Goal: Task Accomplishment & Management: Use online tool/utility

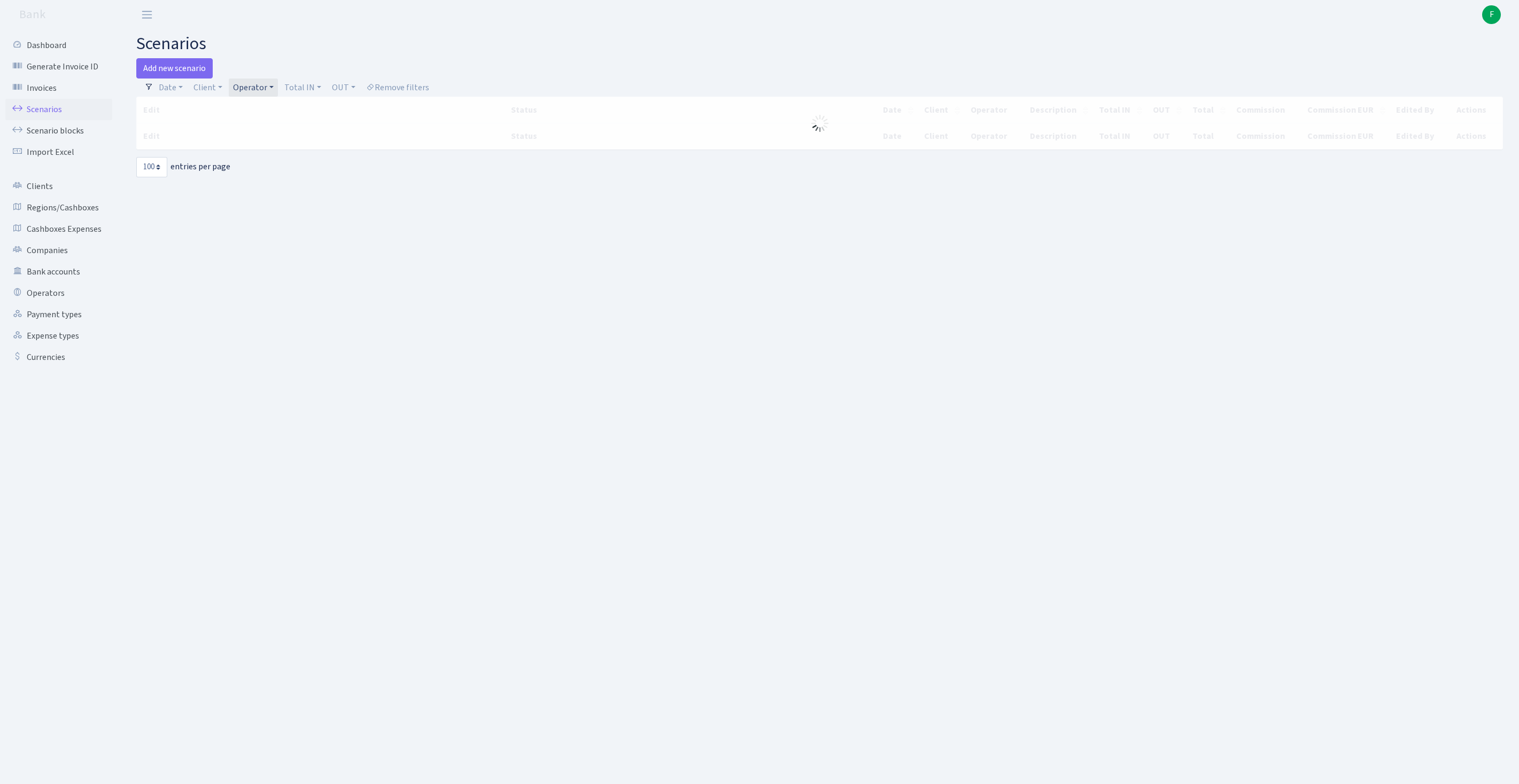
select select "100"
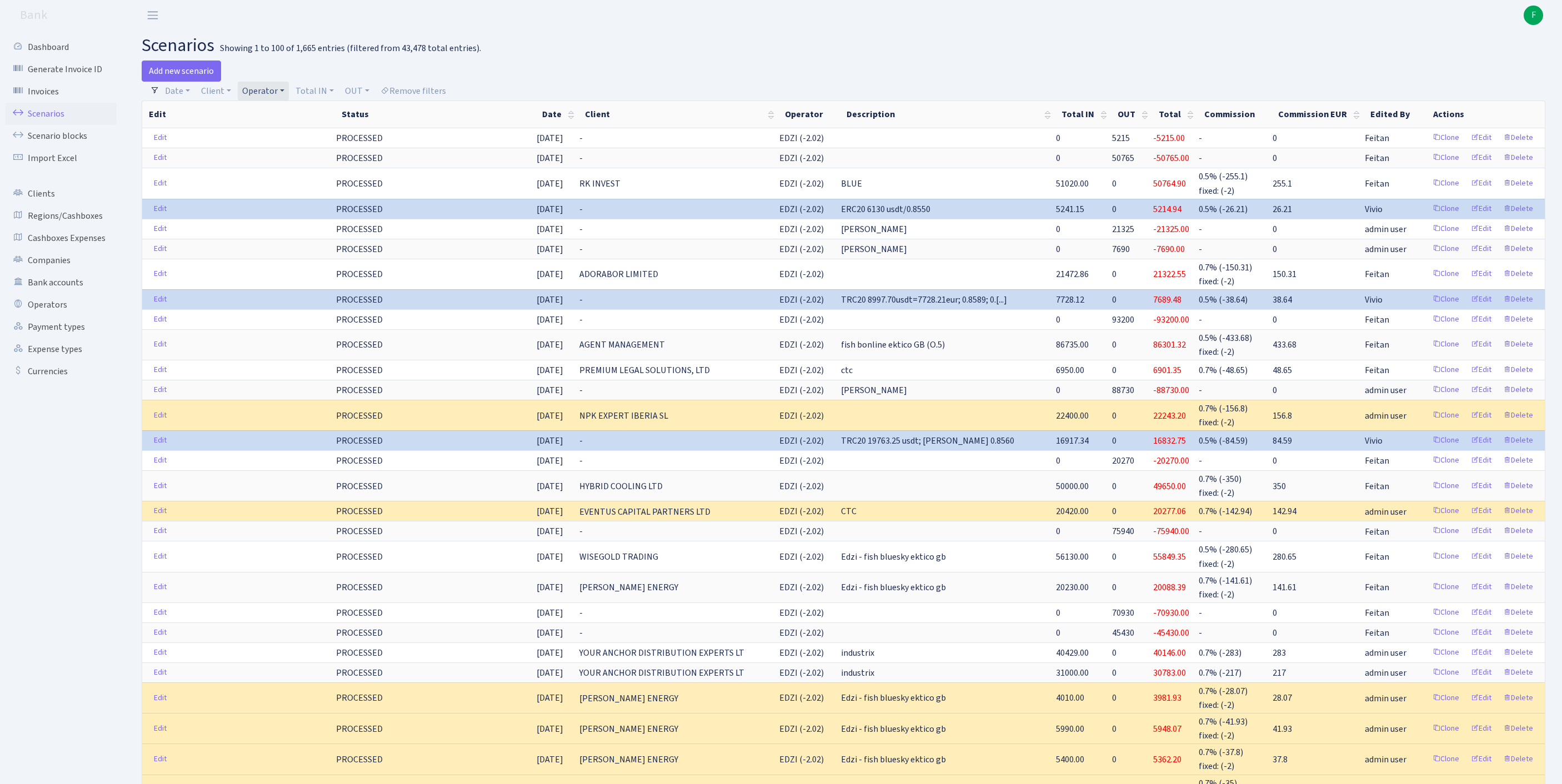
click at [289, 92] on link "Operator" at bounding box center [264, 91] width 51 height 19
click at [284, 131] on input "search" at bounding box center [288, 131] width 92 height 17
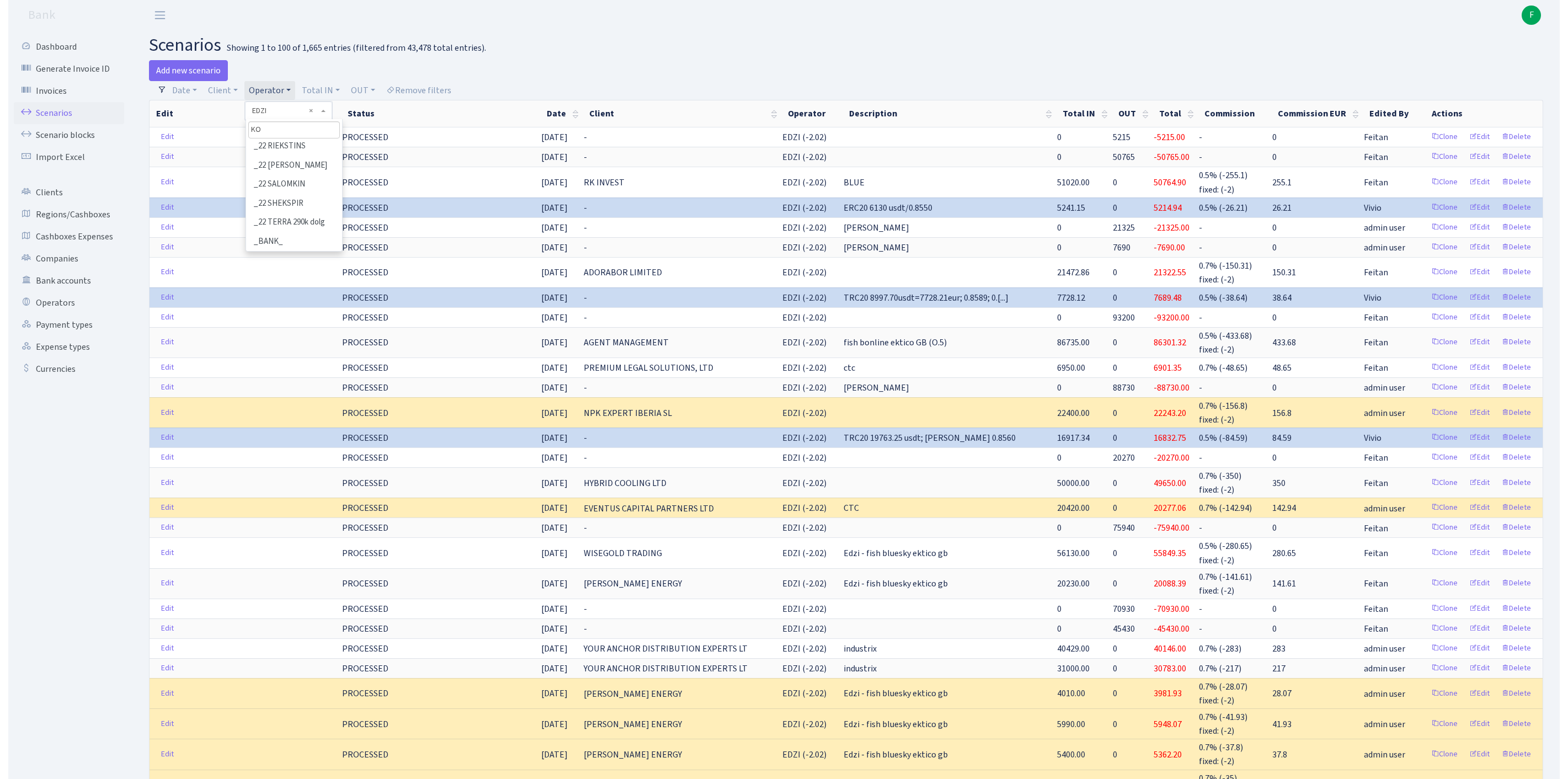
scroll to position [0, 0]
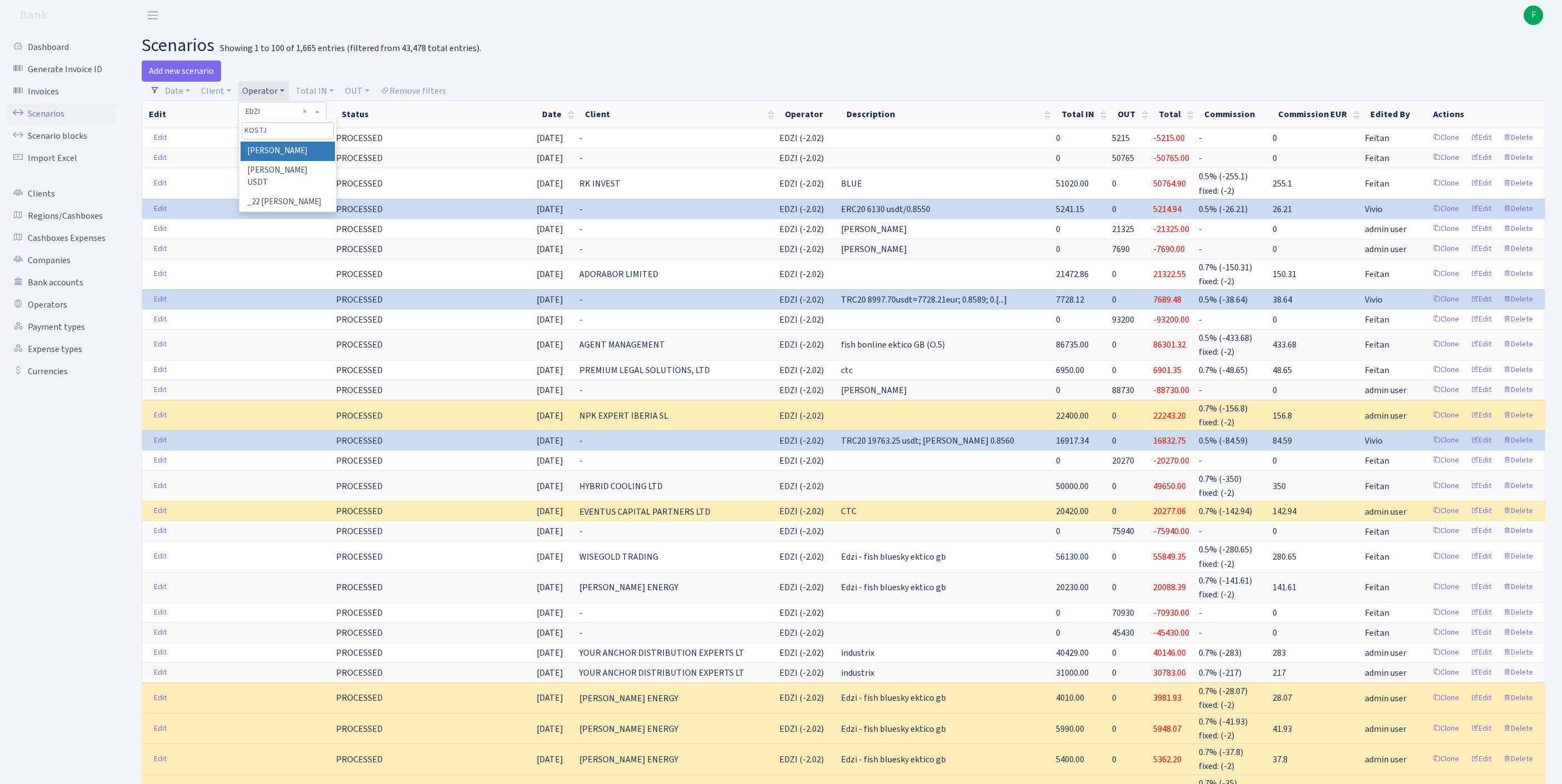
type input "KOSTJ"
click at [326, 161] on li "[PERSON_NAME]" at bounding box center [288, 151] width 95 height 19
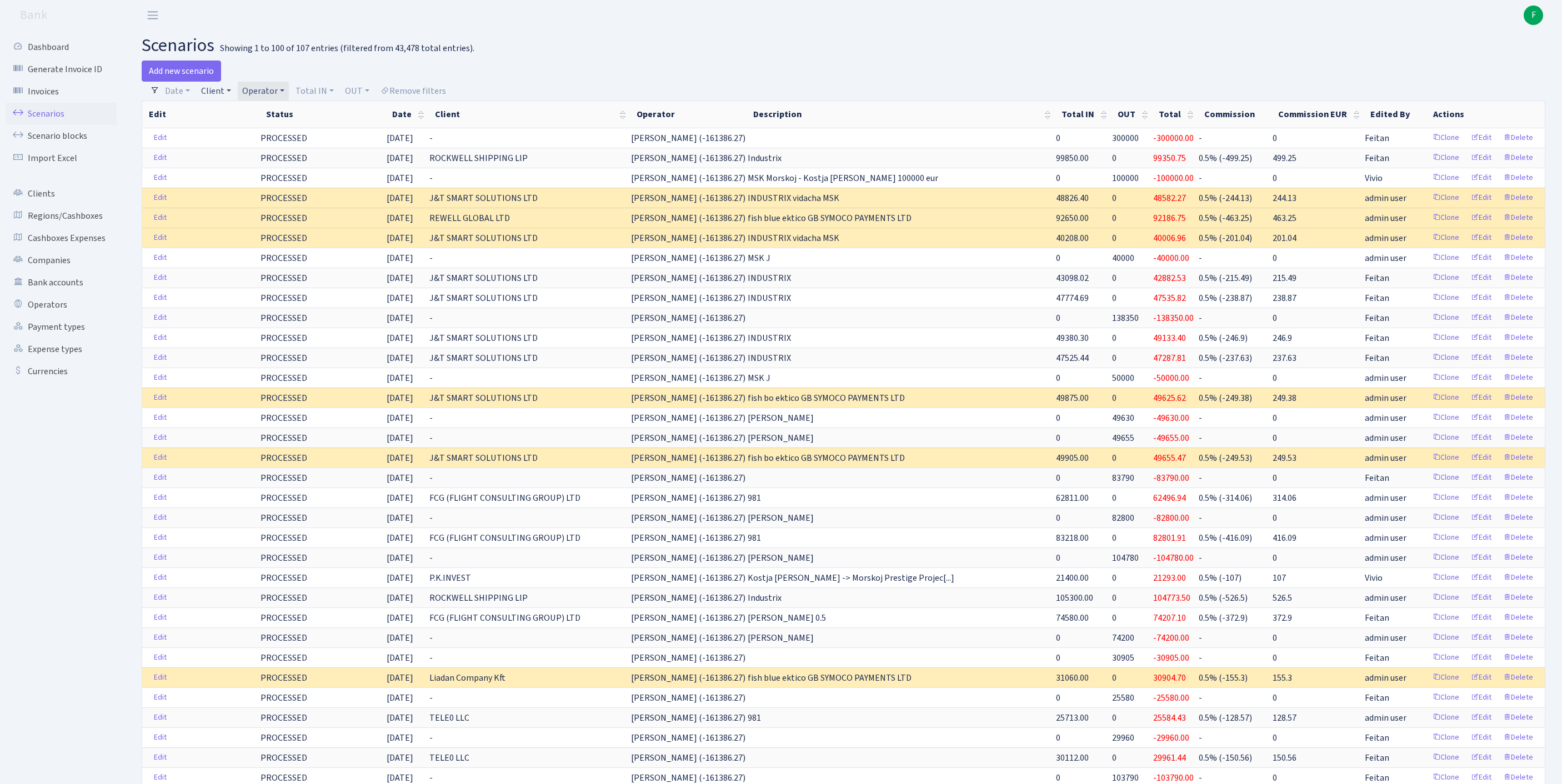
click at [222, 98] on link "Client" at bounding box center [216, 91] width 39 height 19
click at [229, 139] on input "search" at bounding box center [247, 131] width 92 height 17
type input "J&T"
click at [267, 174] on li "J&T SMART SOLUTIONS LTD" at bounding box center [247, 157] width 95 height 32
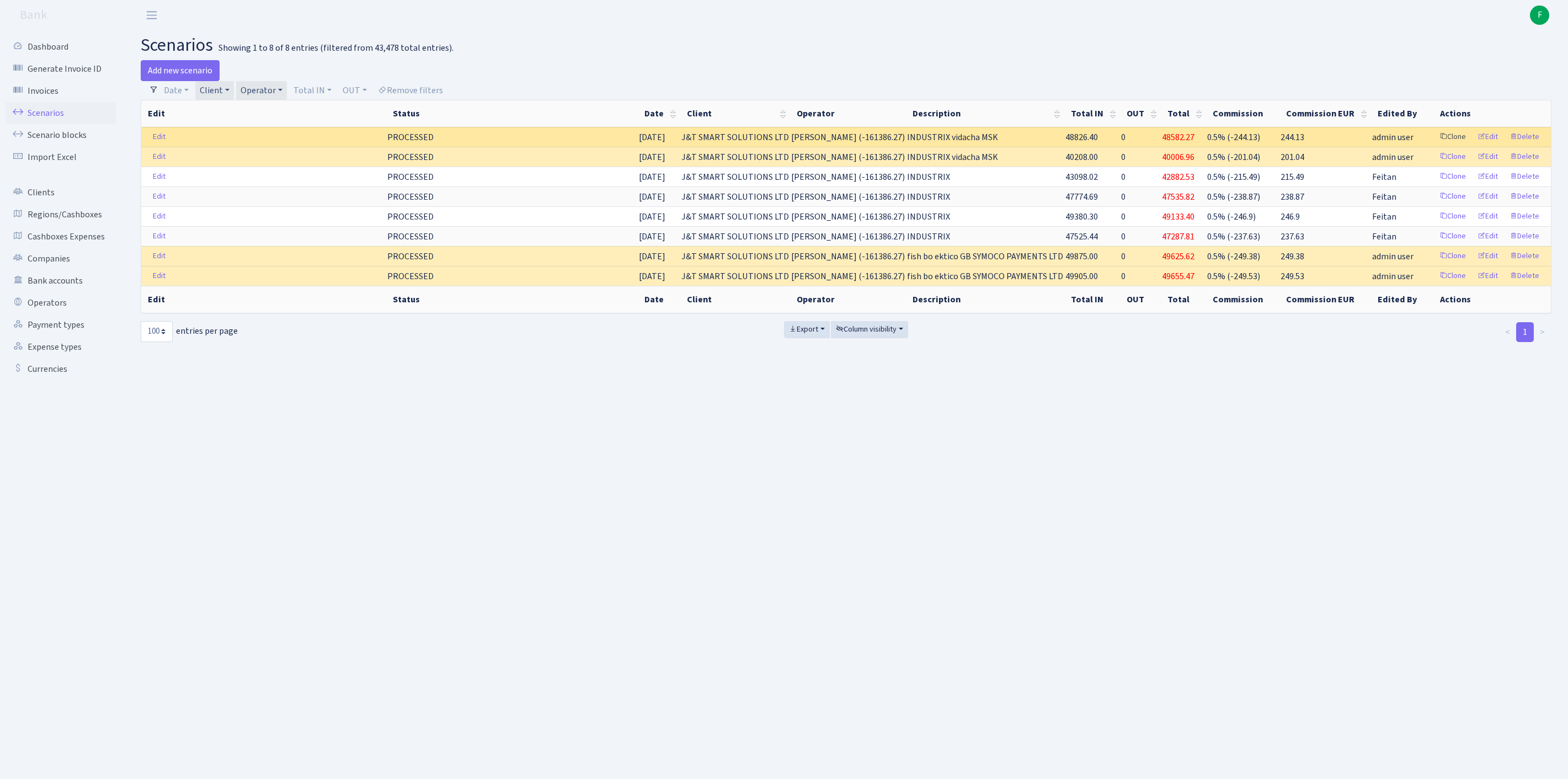
click at [1434, 145] on link "Clone" at bounding box center [1452, 137] width 36 height 17
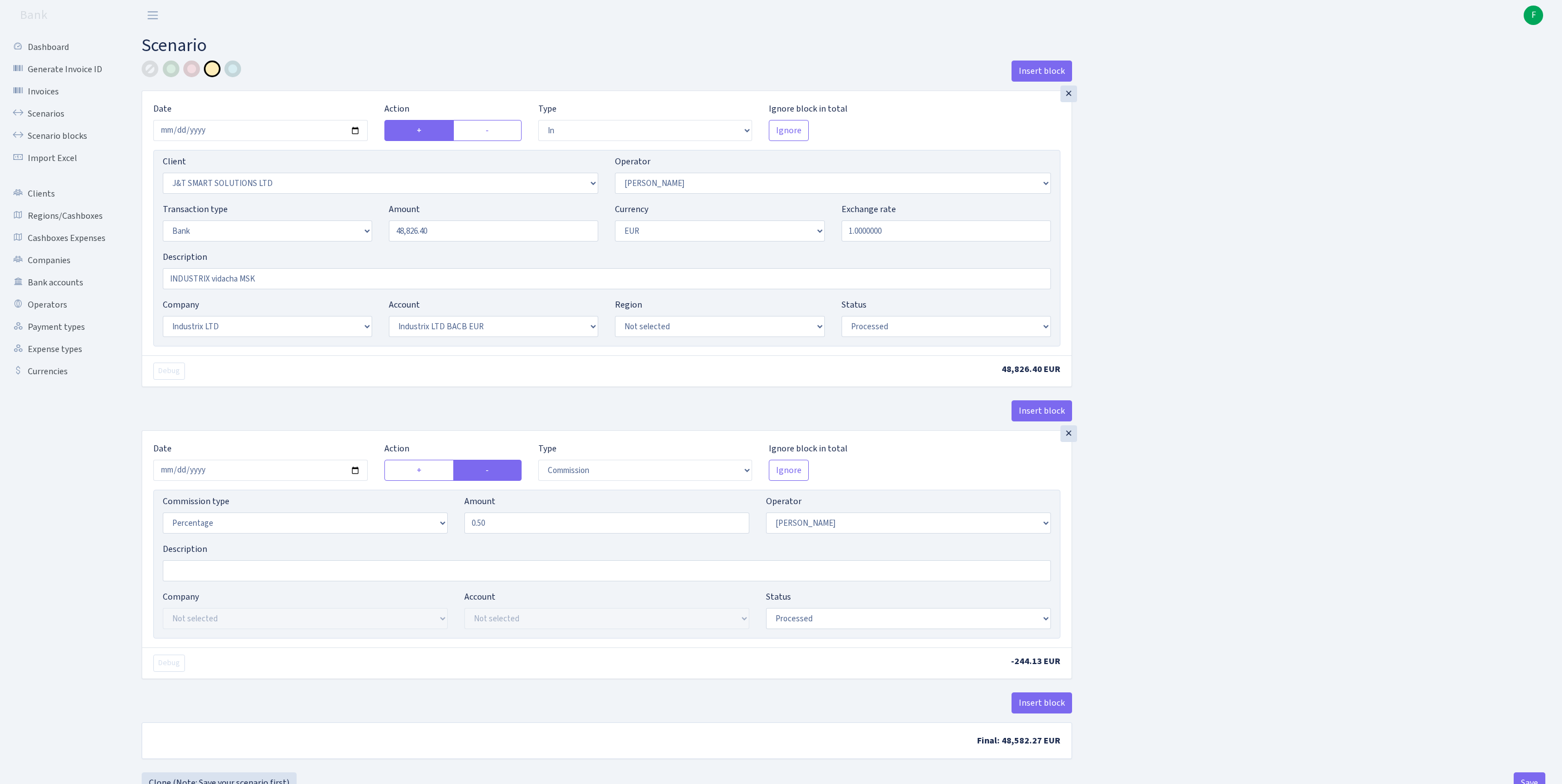
select select "in"
select select "3304"
select select "439"
select select "2"
select select "1"
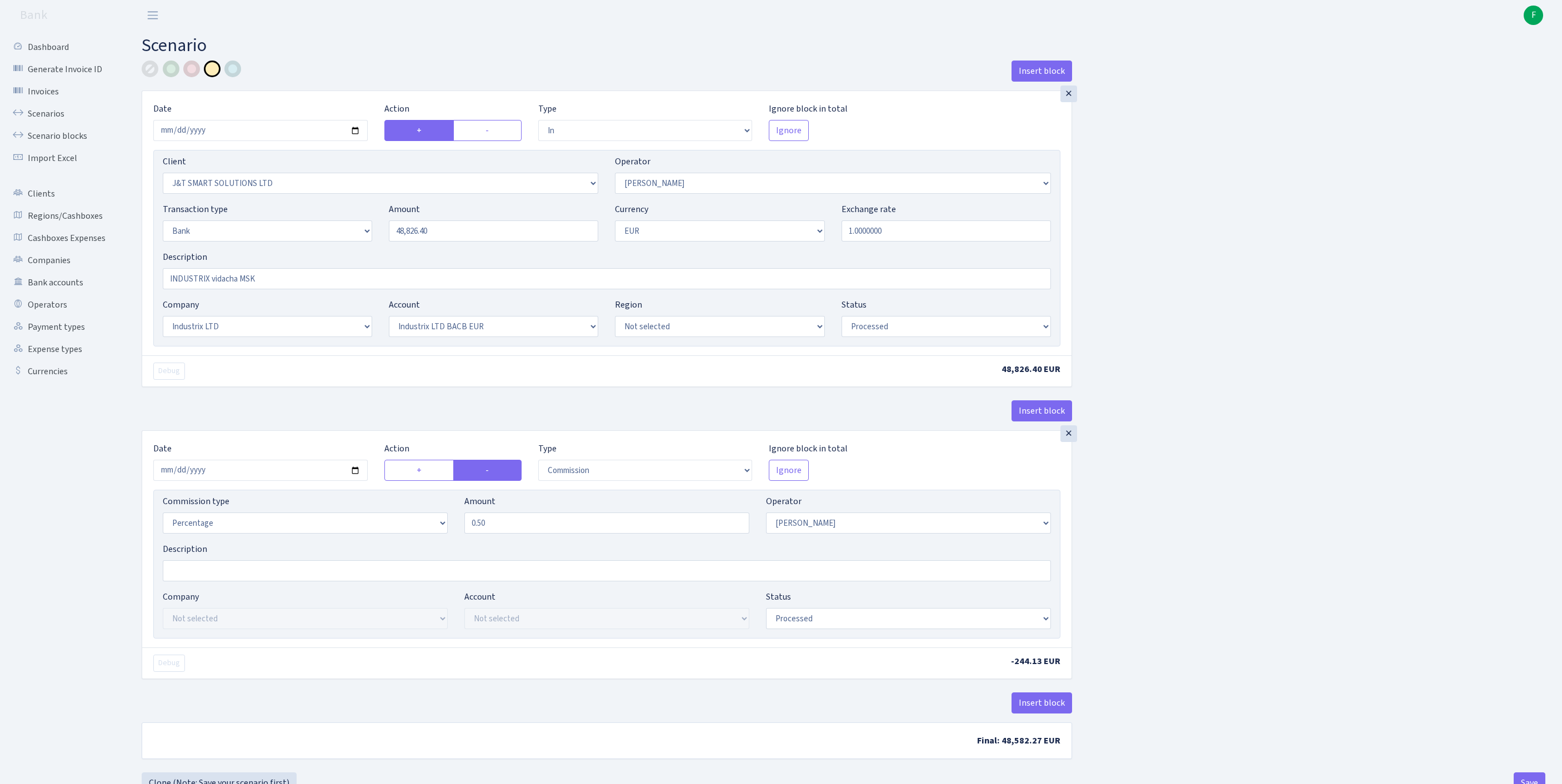
select select "17"
select select "41"
select select "processed"
select select "commission"
select select "439"
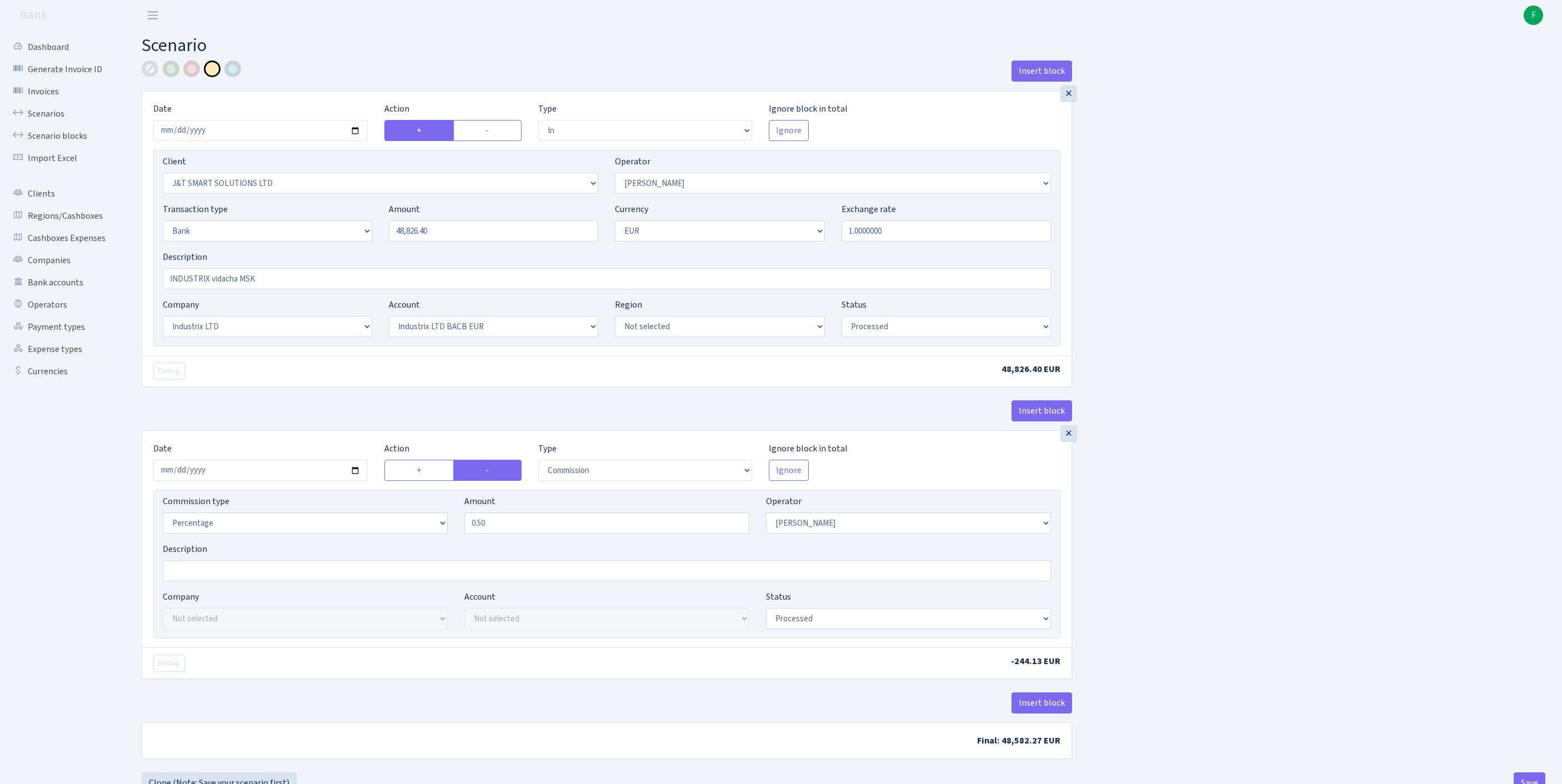
select select "processed"
click at [295, 141] on input "2025-08-22" at bounding box center [260, 130] width 215 height 21
type input "[DATE]"
drag, startPoint x: 402, startPoint y: 248, endPoint x: 367, endPoint y: 246, distance: 35.1
click at [367, 246] on div "Transaction type Not selected 981 ELF FISH crypto GIRT IVO dekl MM-BALTIC eur U…" at bounding box center [607, 227] width 905 height 48
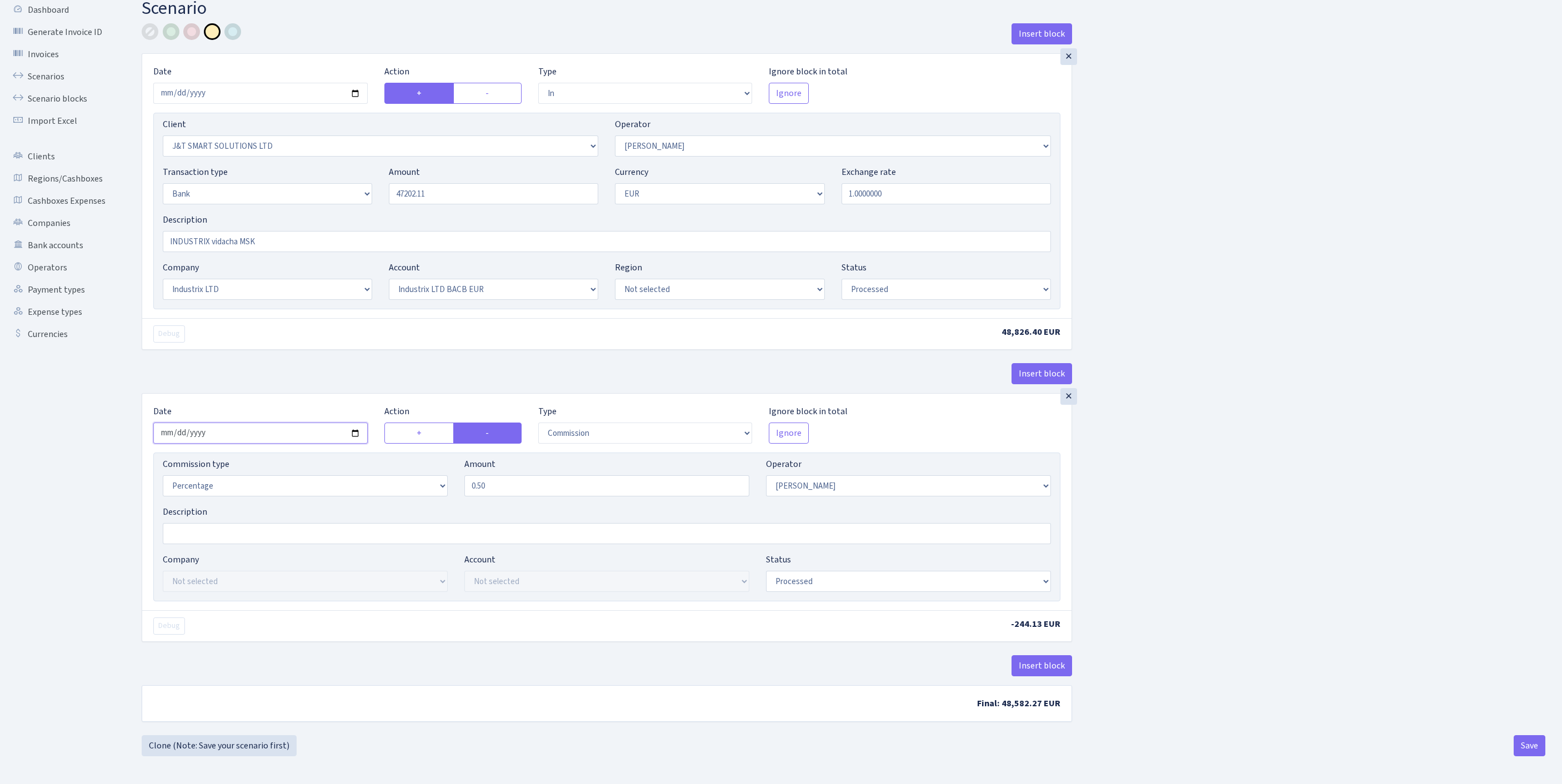
type input "47,202.11"
click at [284, 422] on input "2025-08-22" at bounding box center [260, 432] width 215 height 21
type input "[DATE]"
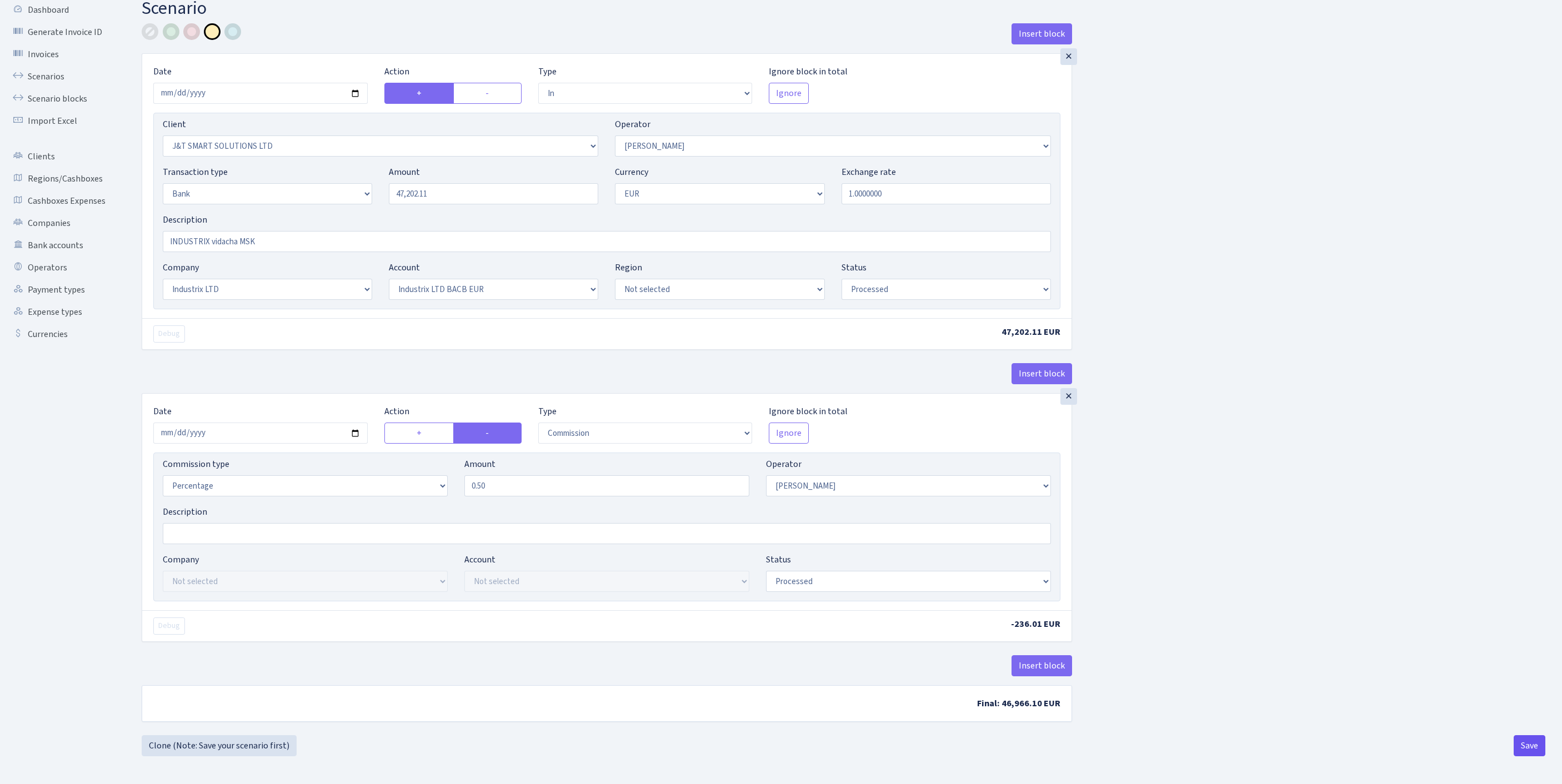
click at [1529, 746] on button "Save" at bounding box center [1529, 745] width 32 height 21
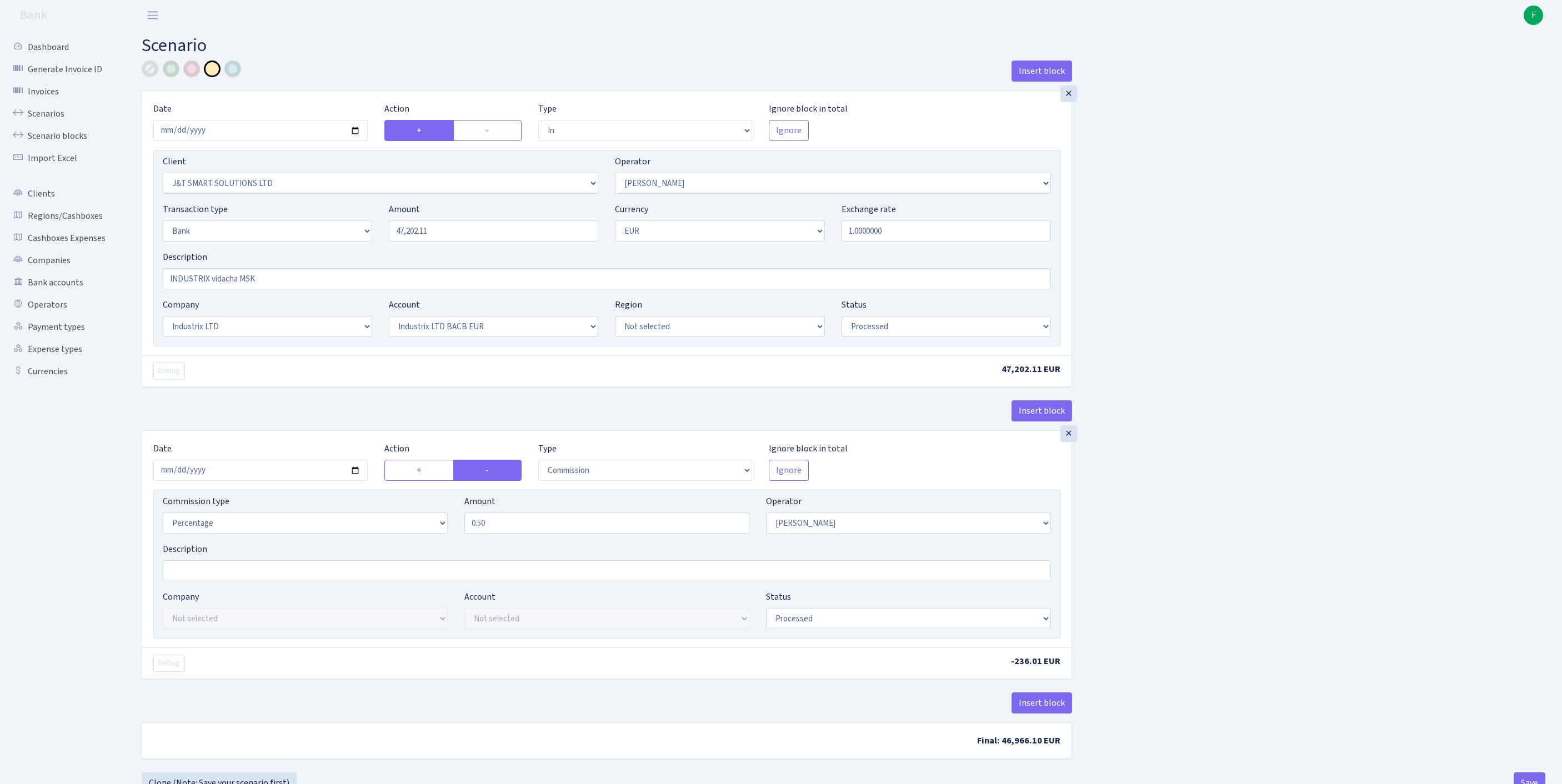
select select "in"
select select "3304"
select select "439"
select select "2"
select select "1"
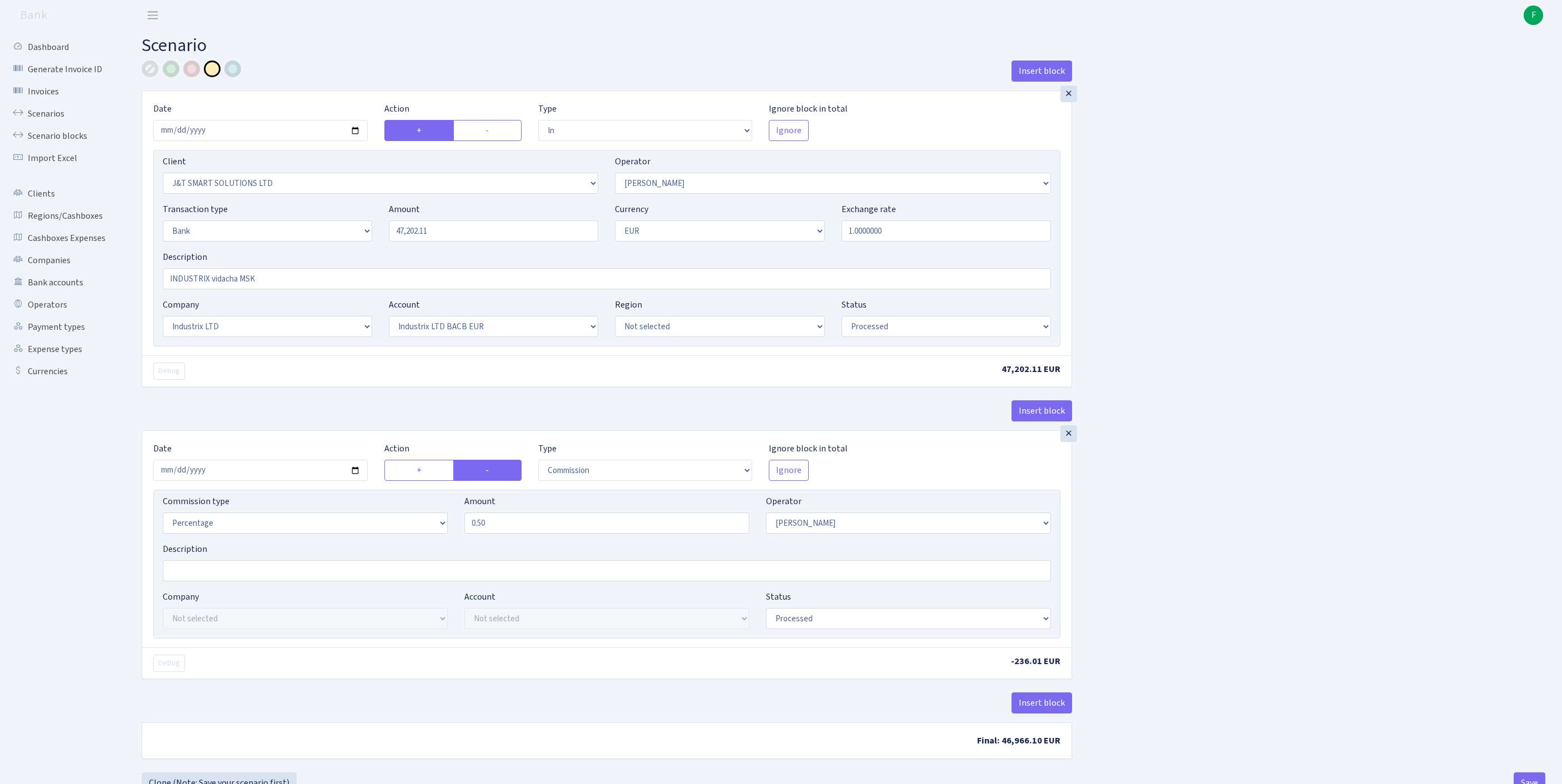
select select "17"
select select "41"
select select "processed"
select select "commission"
select select "439"
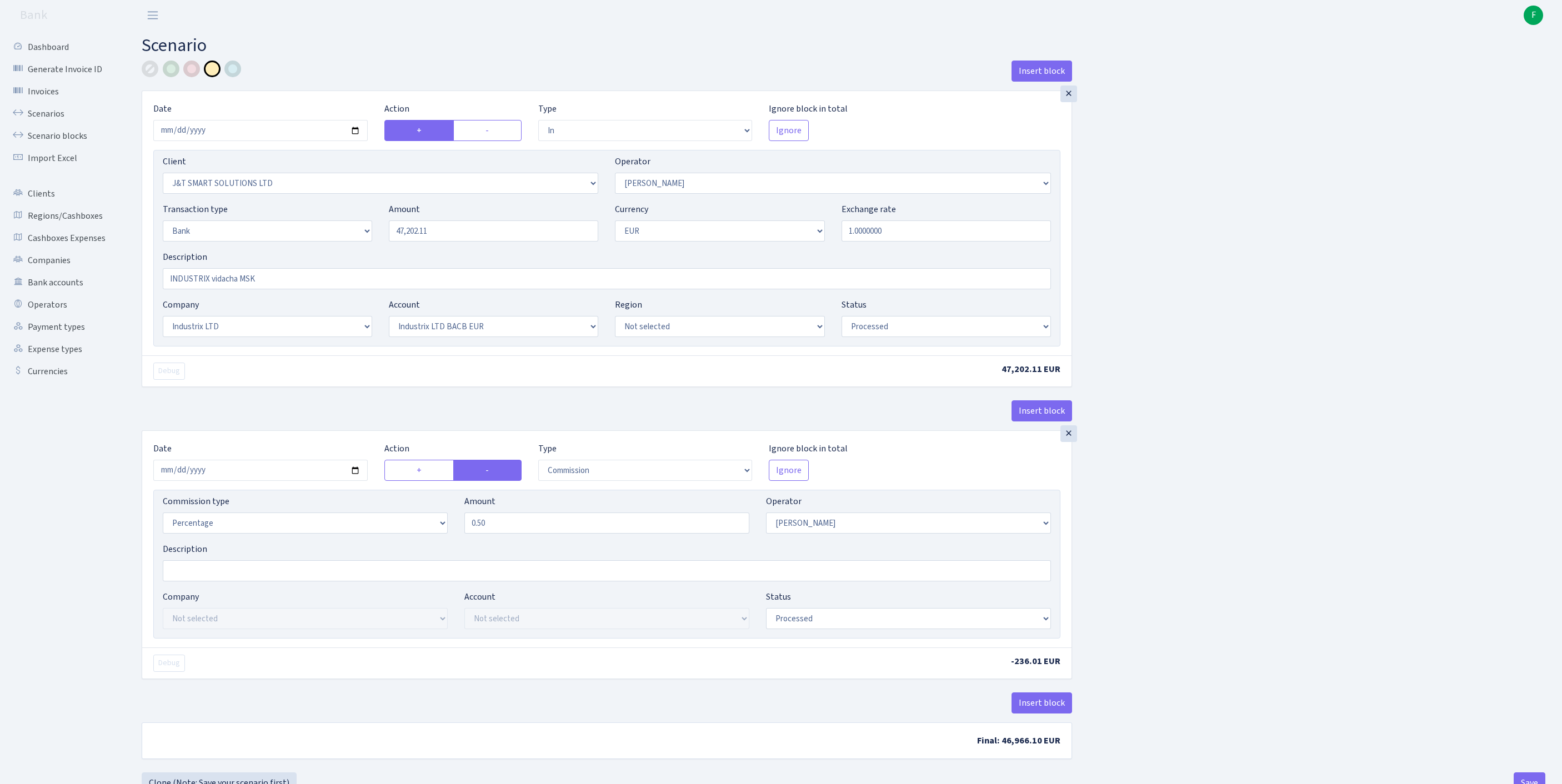
select select "processed"
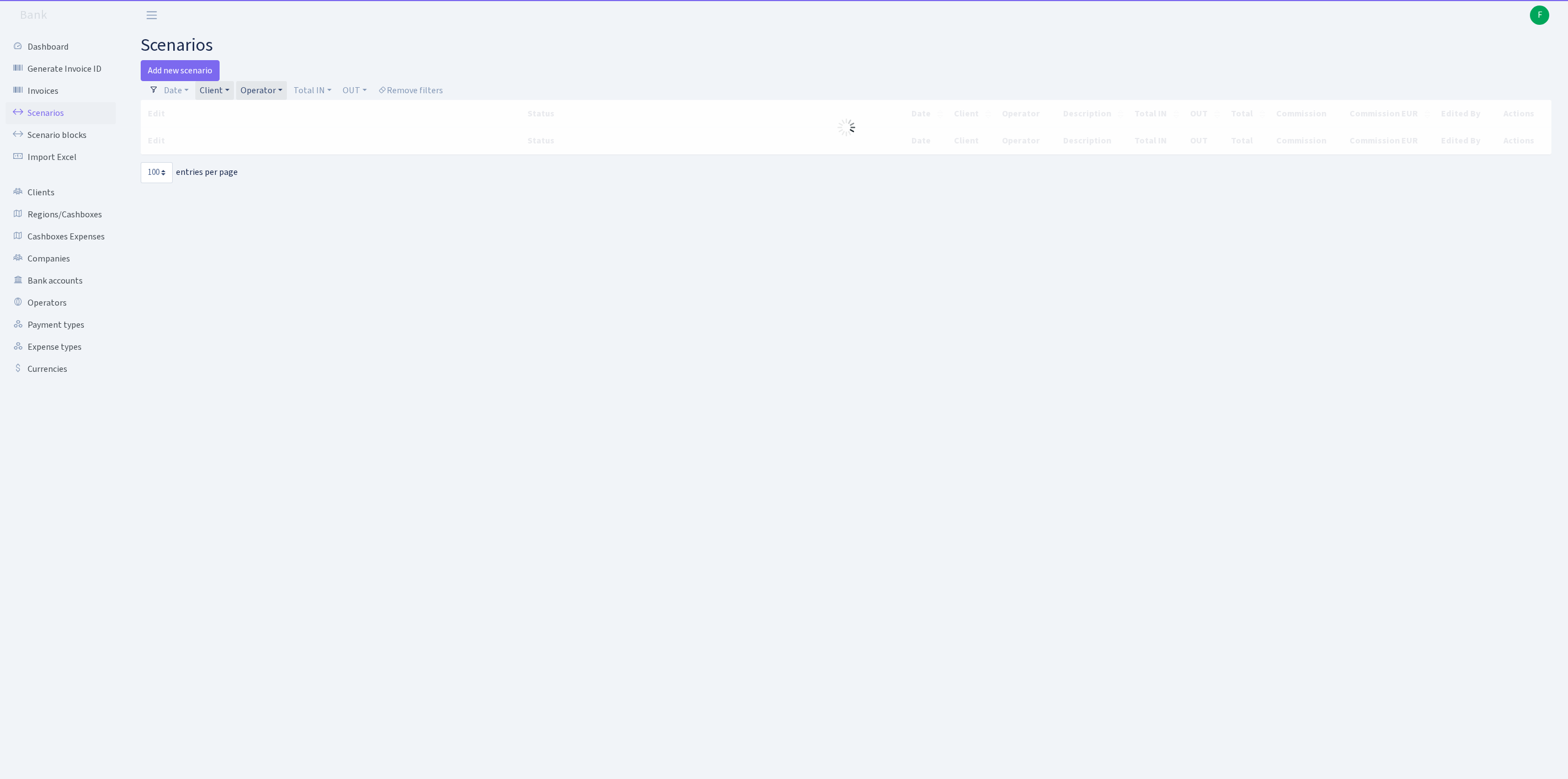
select select "100"
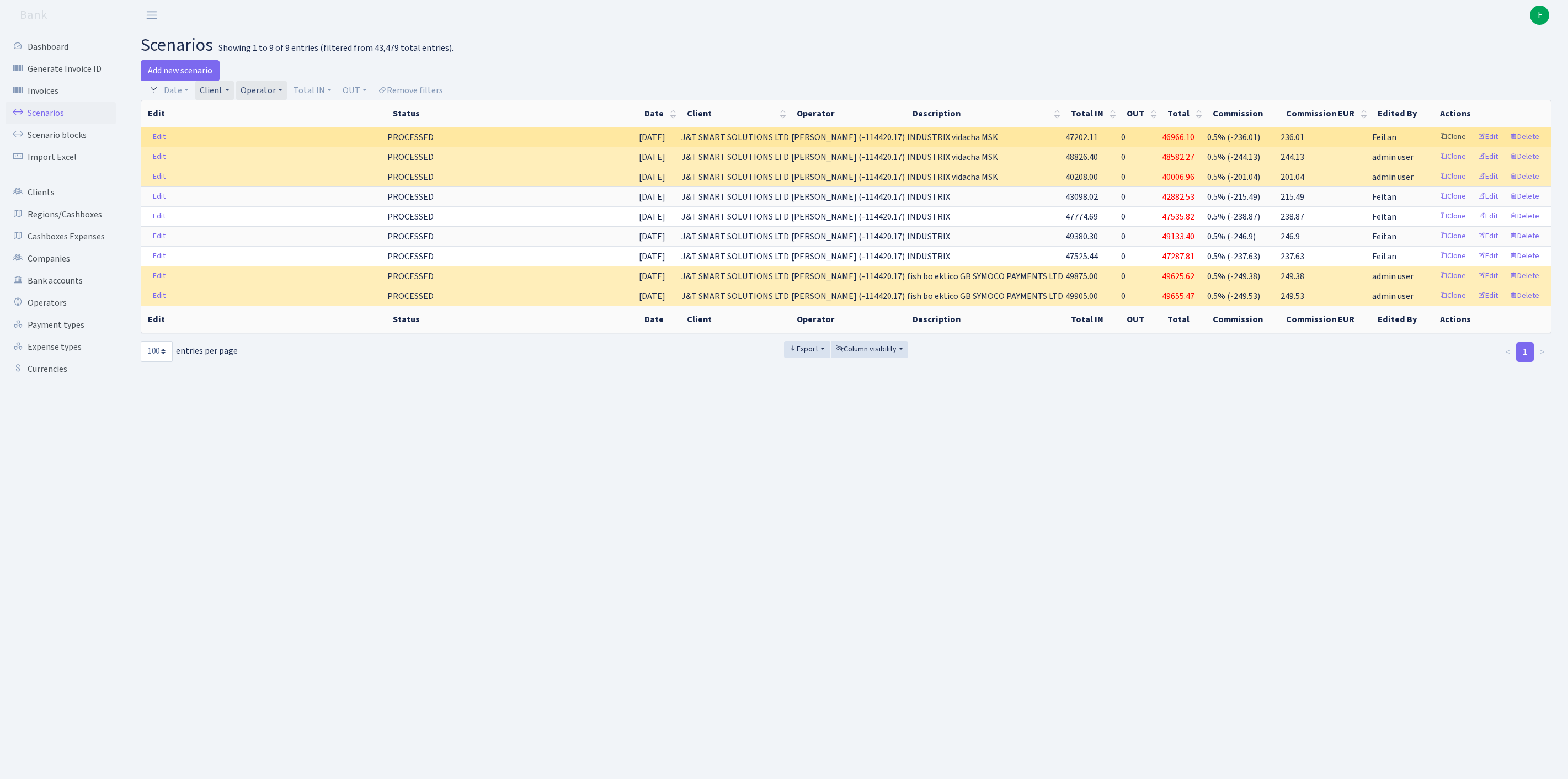
click at [1434, 145] on link "Clone" at bounding box center [1452, 137] width 36 height 17
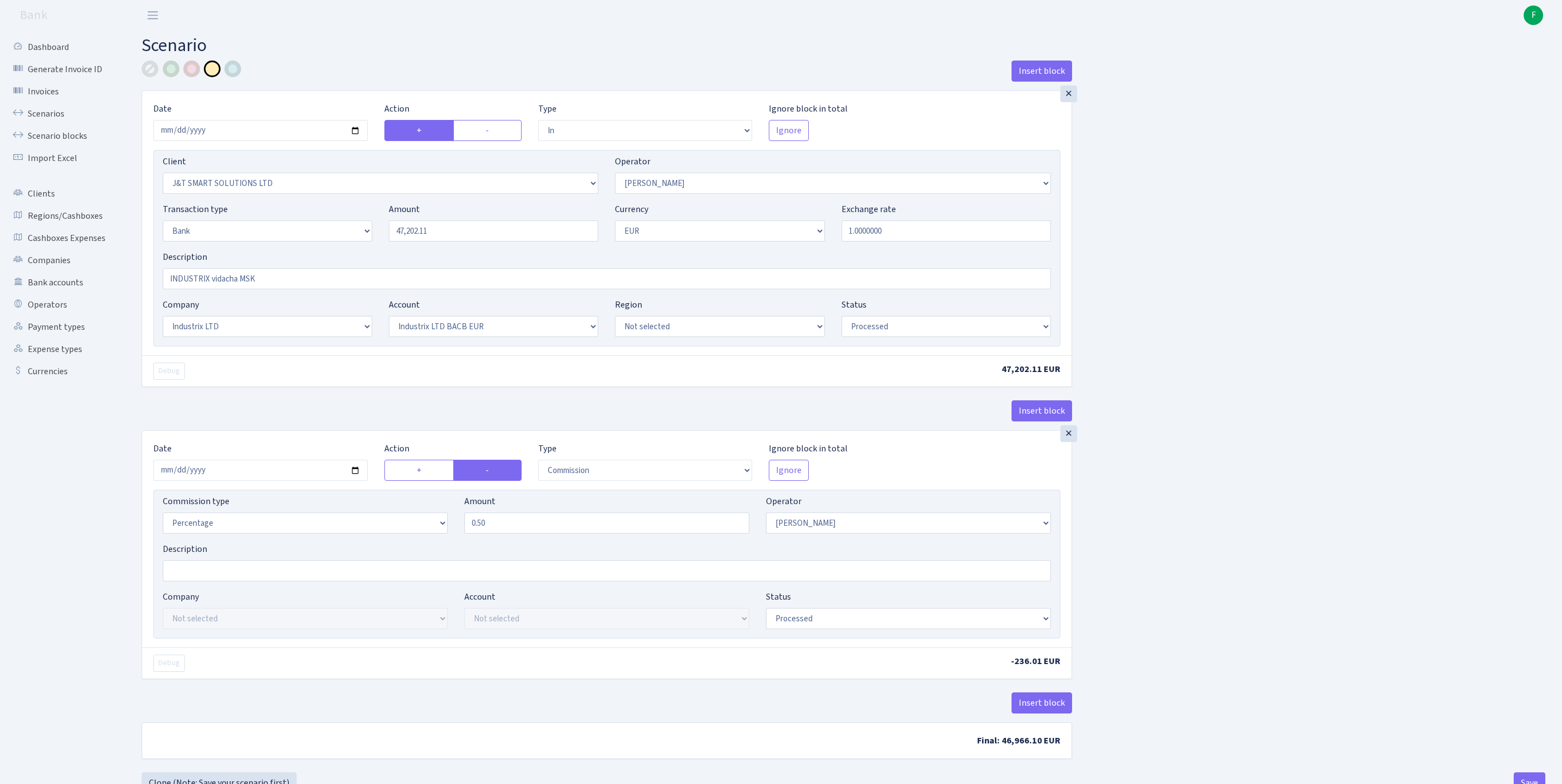
select select "in"
select select "3304"
select select "439"
select select "2"
select select "1"
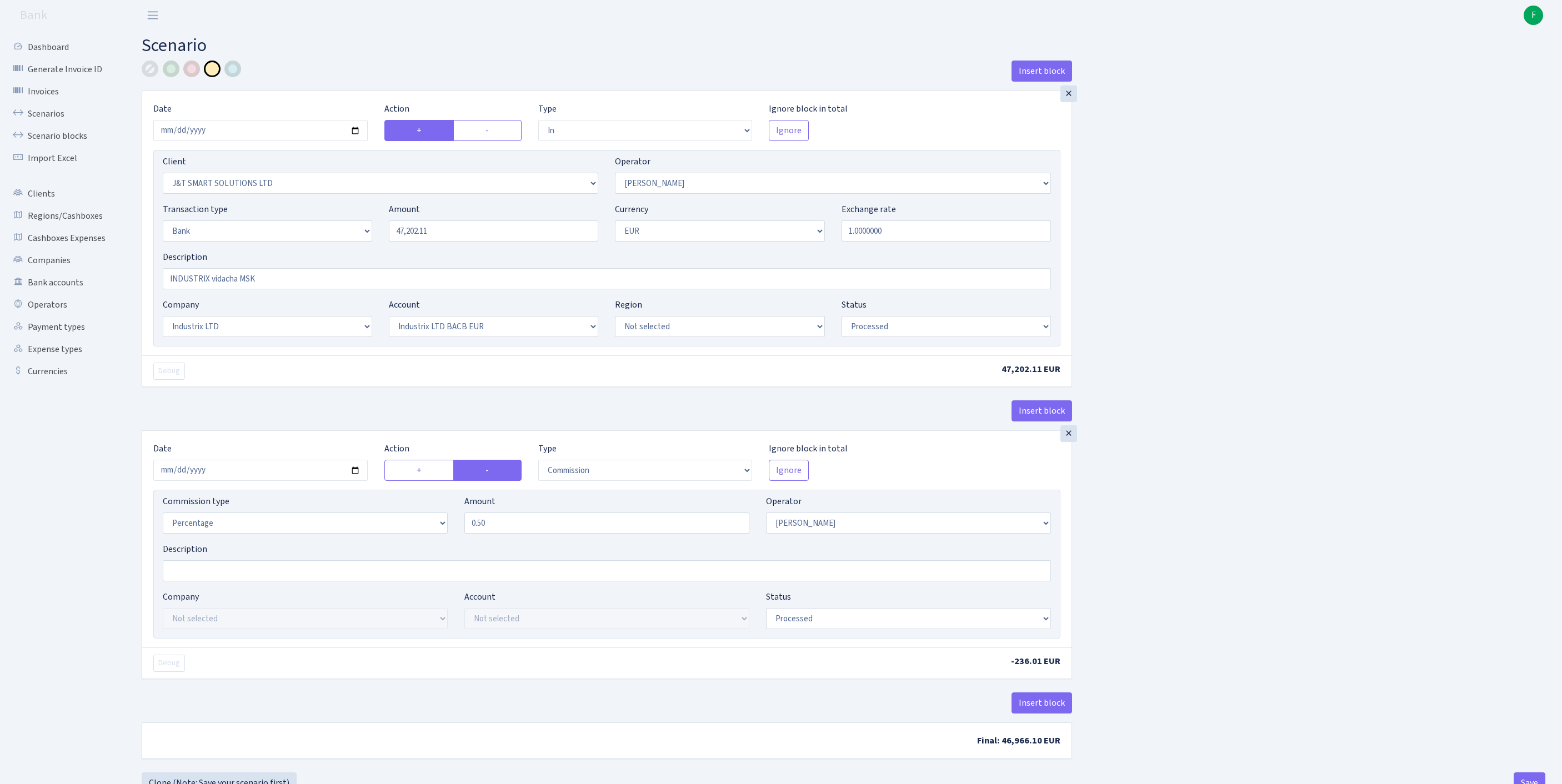
select select "17"
select select "41"
select select "processed"
select select "commission"
select select "439"
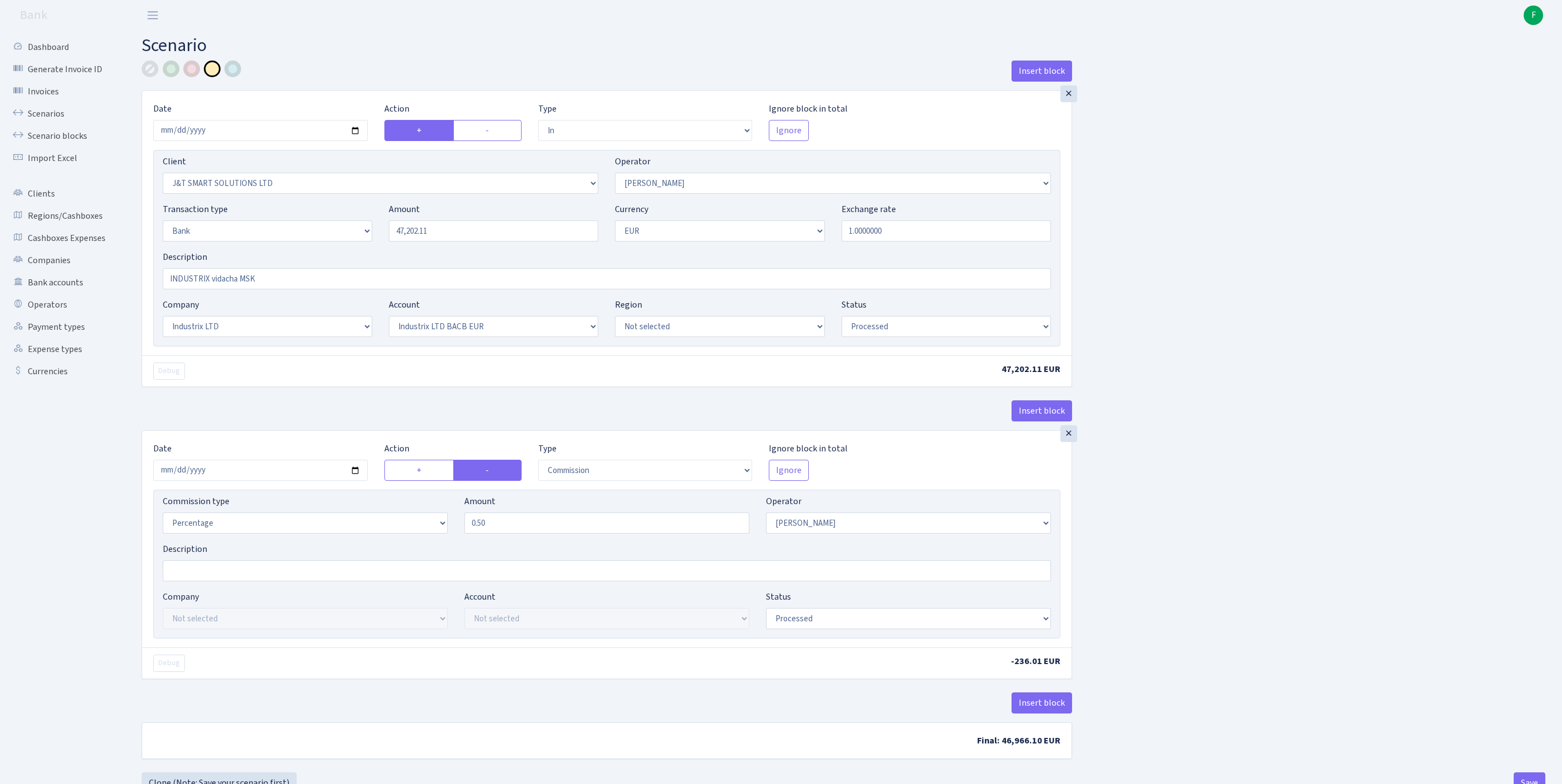
select select "processed"
click at [287, 141] on input "[DATE]" at bounding box center [260, 130] width 215 height 21
drag, startPoint x: 477, startPoint y: 252, endPoint x: 336, endPoint y: 256, distance: 141.1
click at [336, 250] on div "Transaction type Not selected 981 ELF FISH crypto GIRT IVO dekl MM-BALTIC eur U…" at bounding box center [607, 227] width 905 height 48
type input "4"
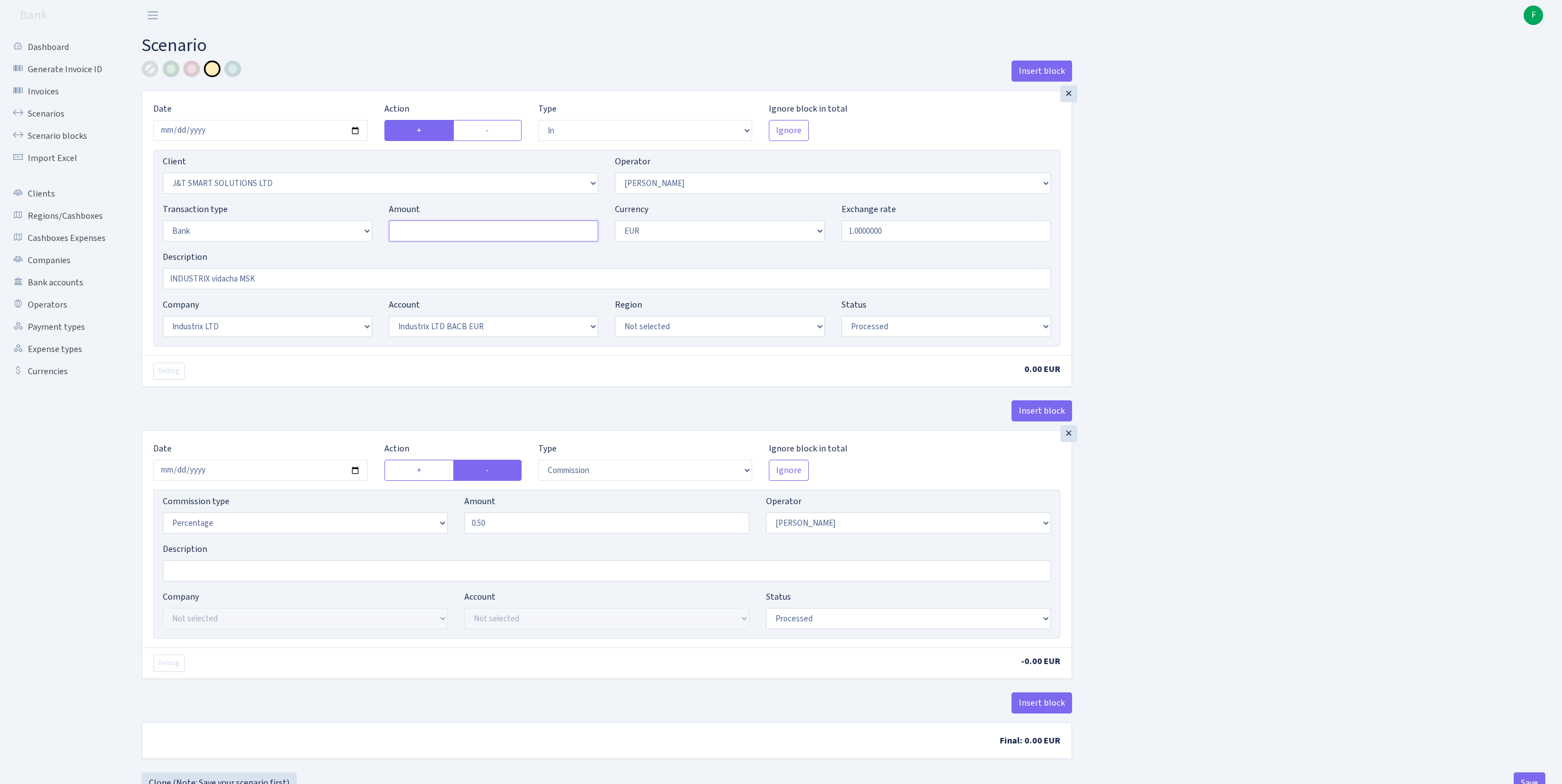
paste input "48944"
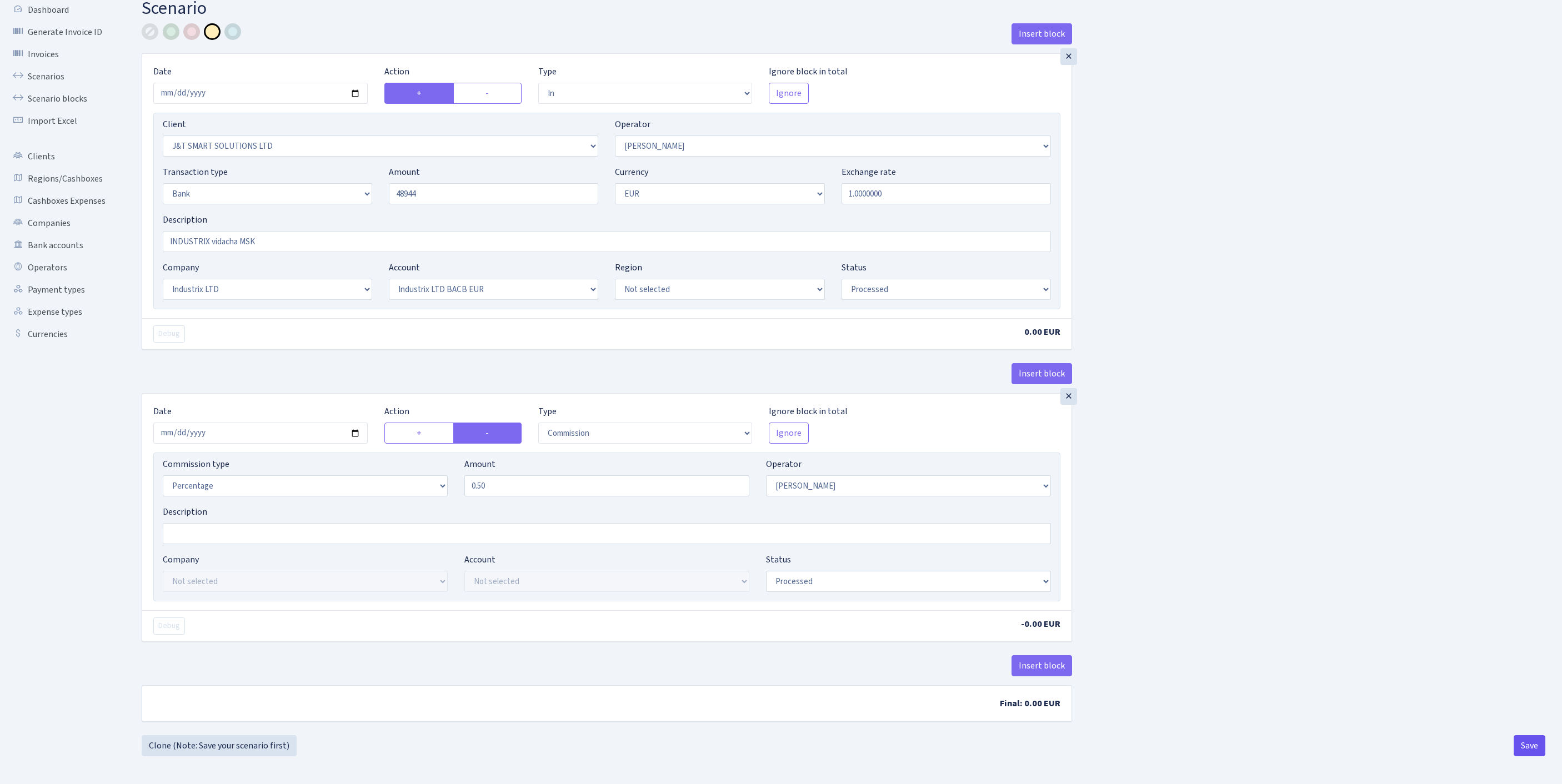
type input "48,944.00"
click at [1521, 746] on button "Save" at bounding box center [1529, 745] width 32 height 21
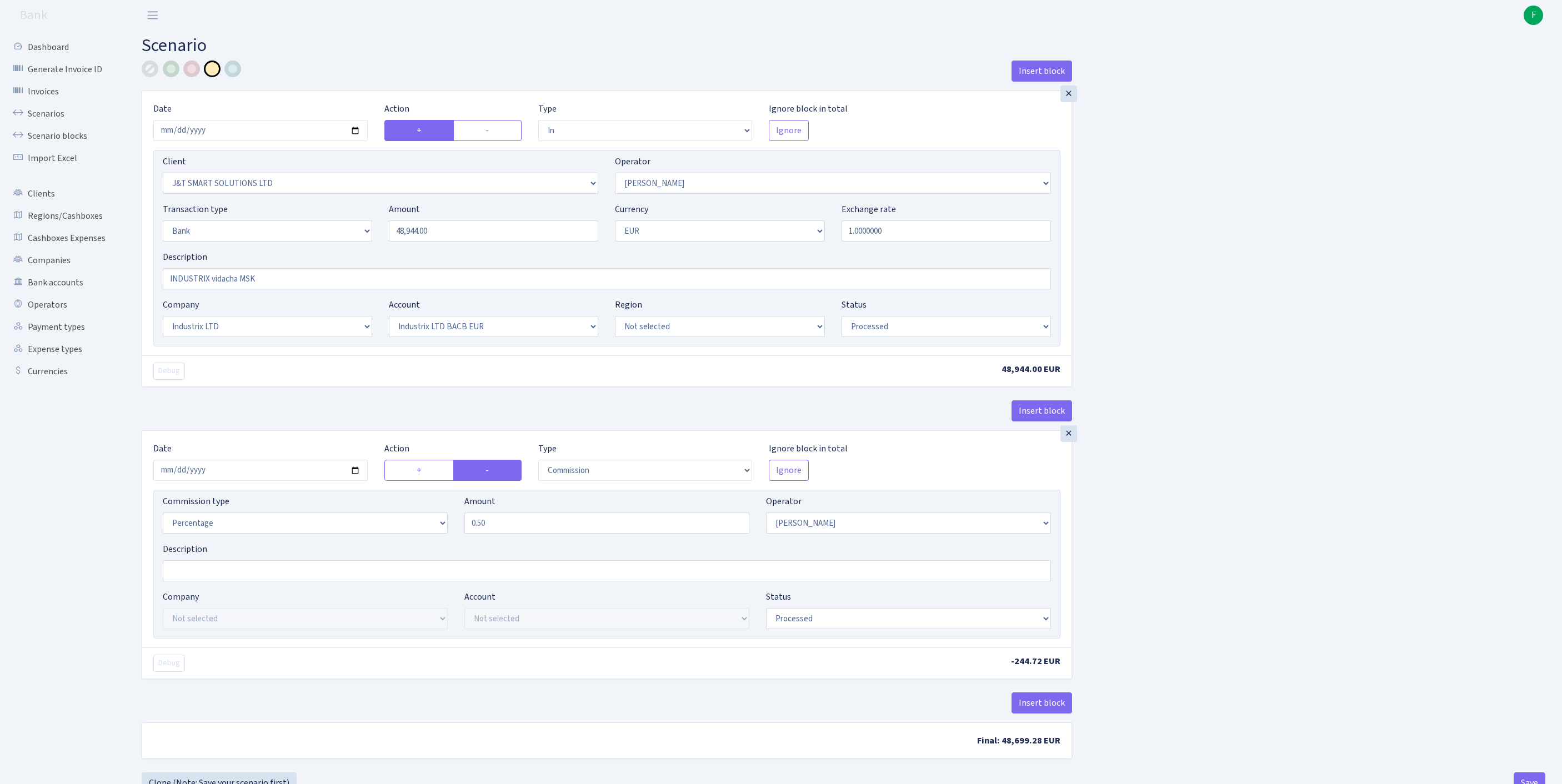
select select "in"
select select "3304"
select select "439"
select select "2"
select select "1"
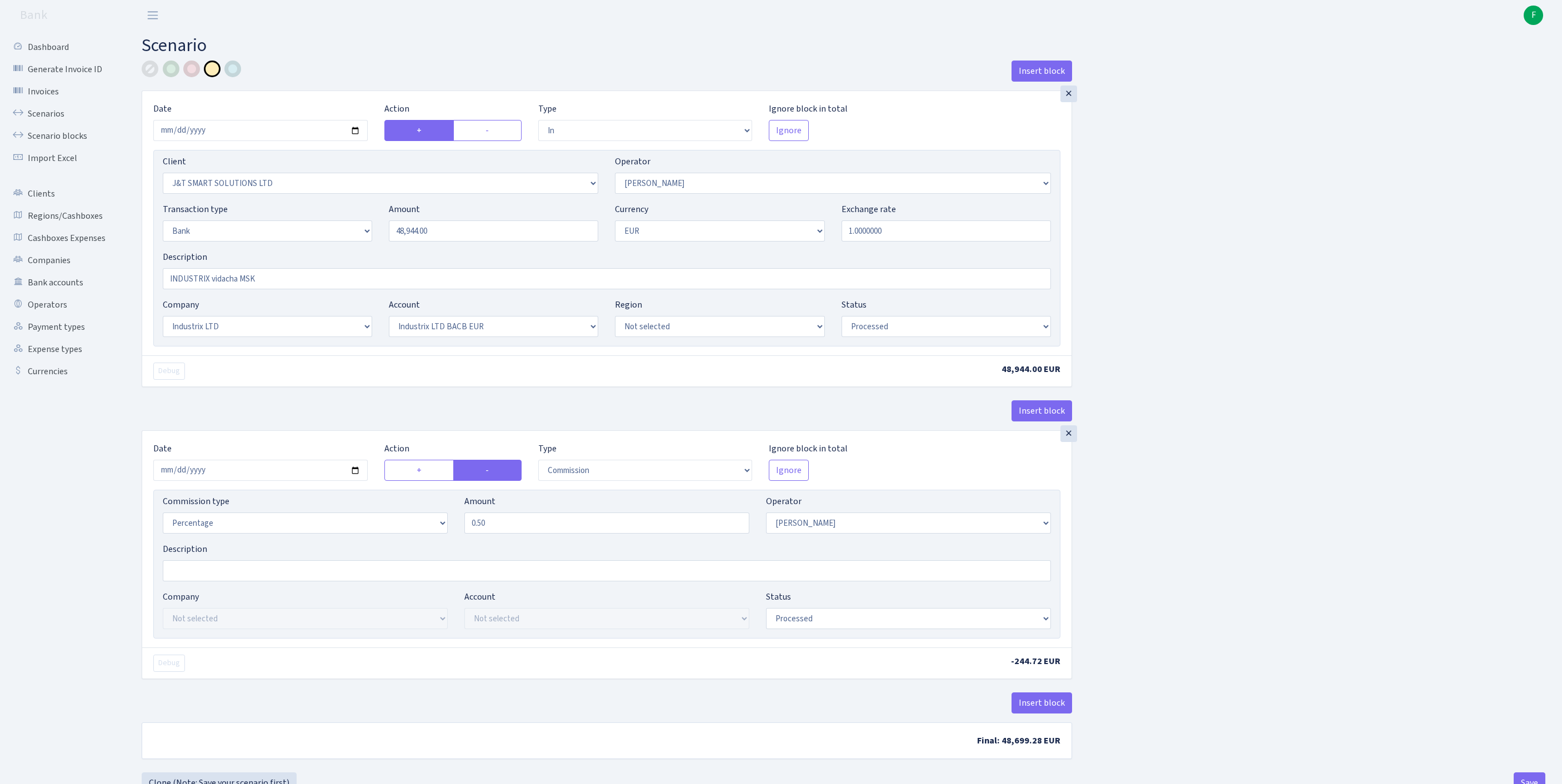
select select "17"
select select "41"
select select "processed"
select select "commission"
select select "439"
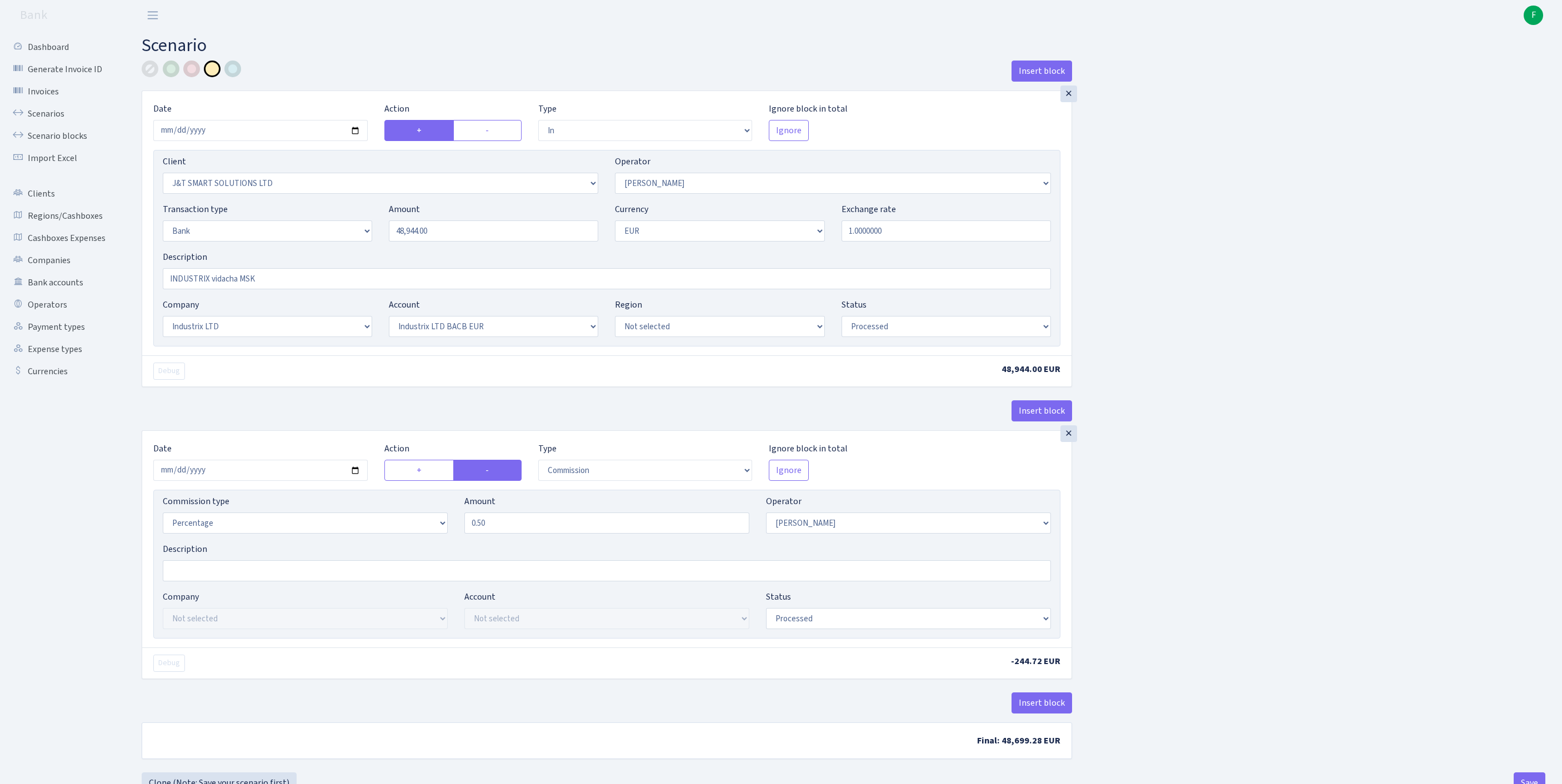
select select "processed"
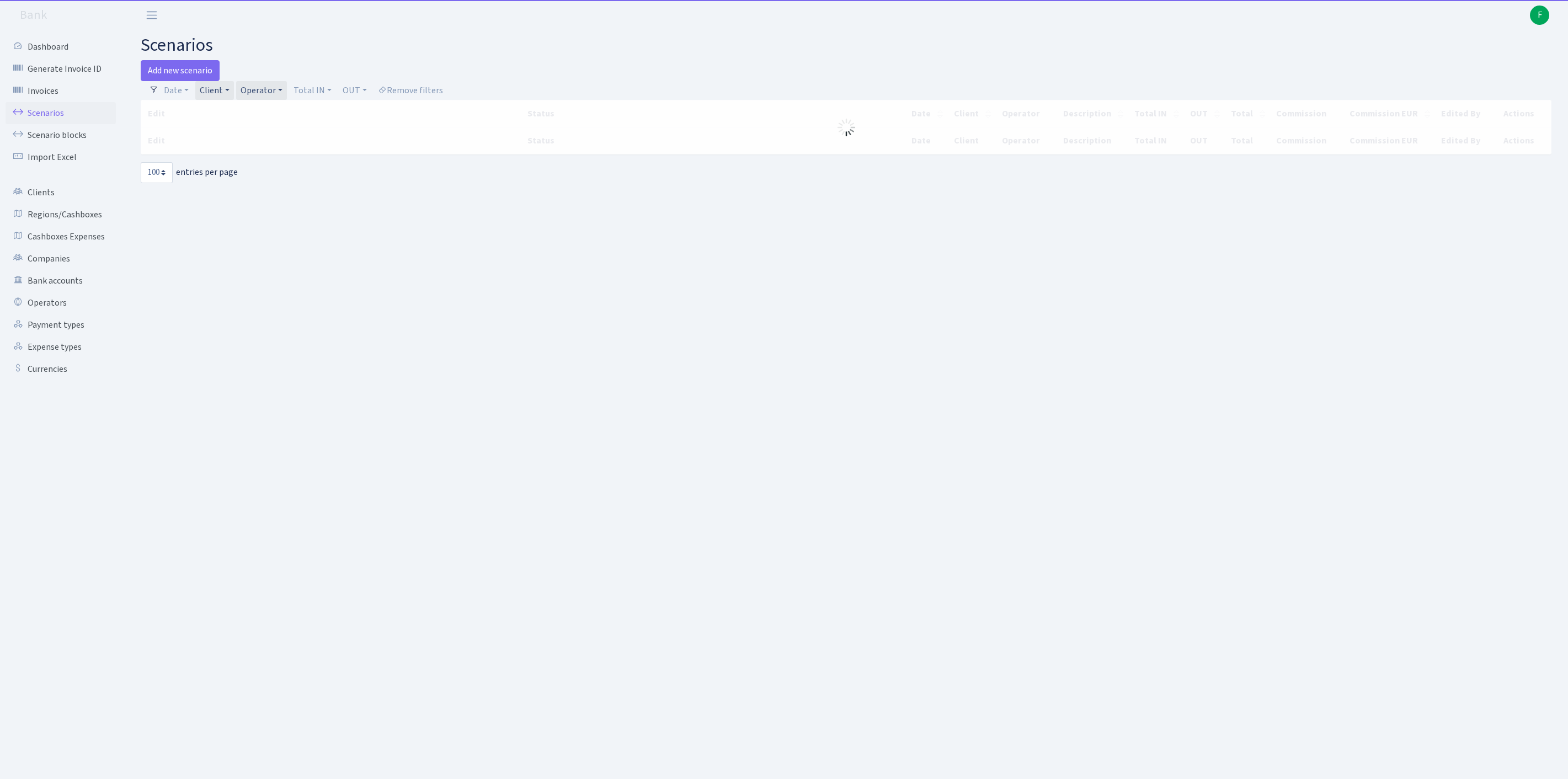
select select "100"
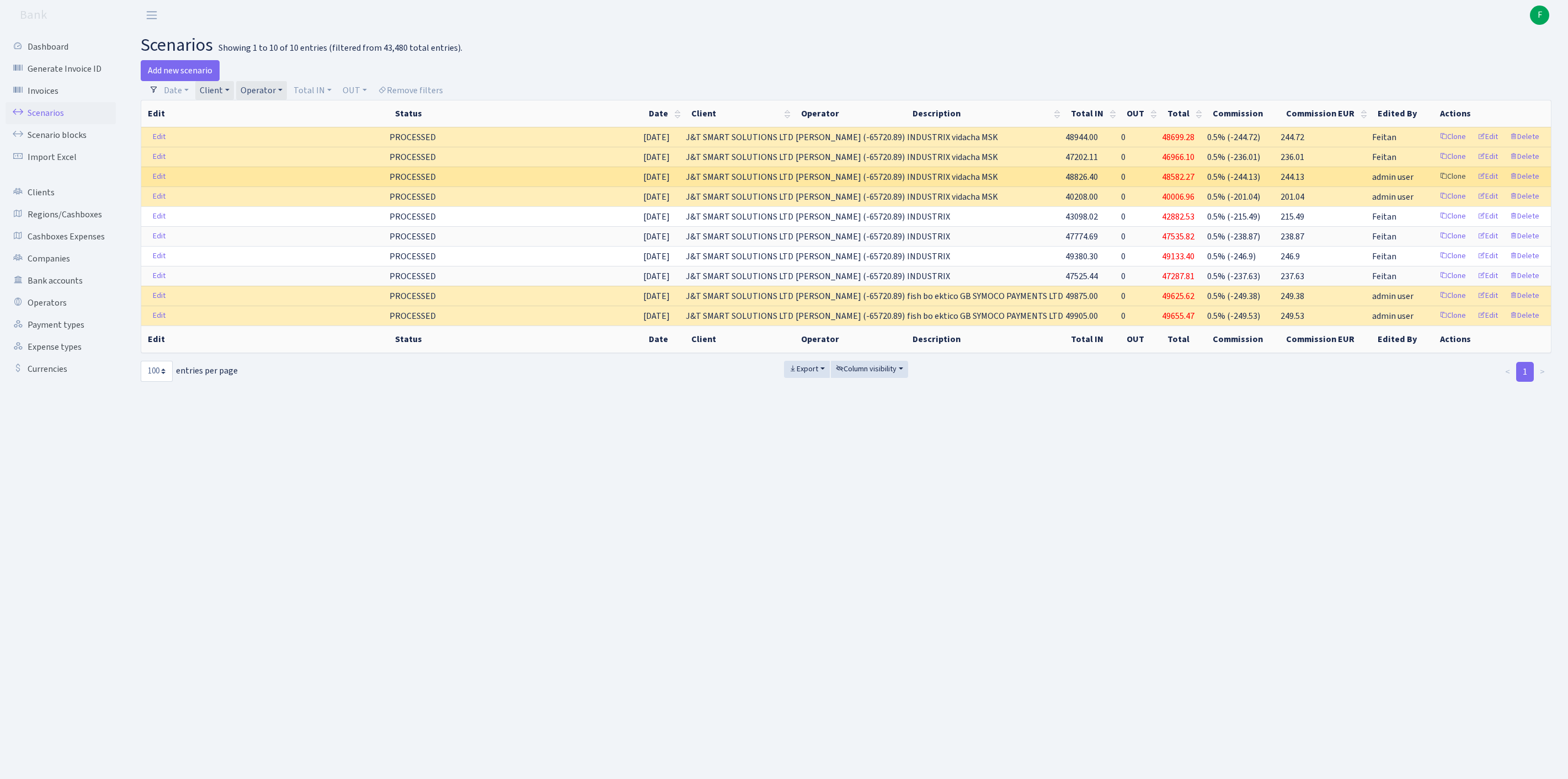
click at [1434, 186] on link "Clone" at bounding box center [1452, 177] width 36 height 17
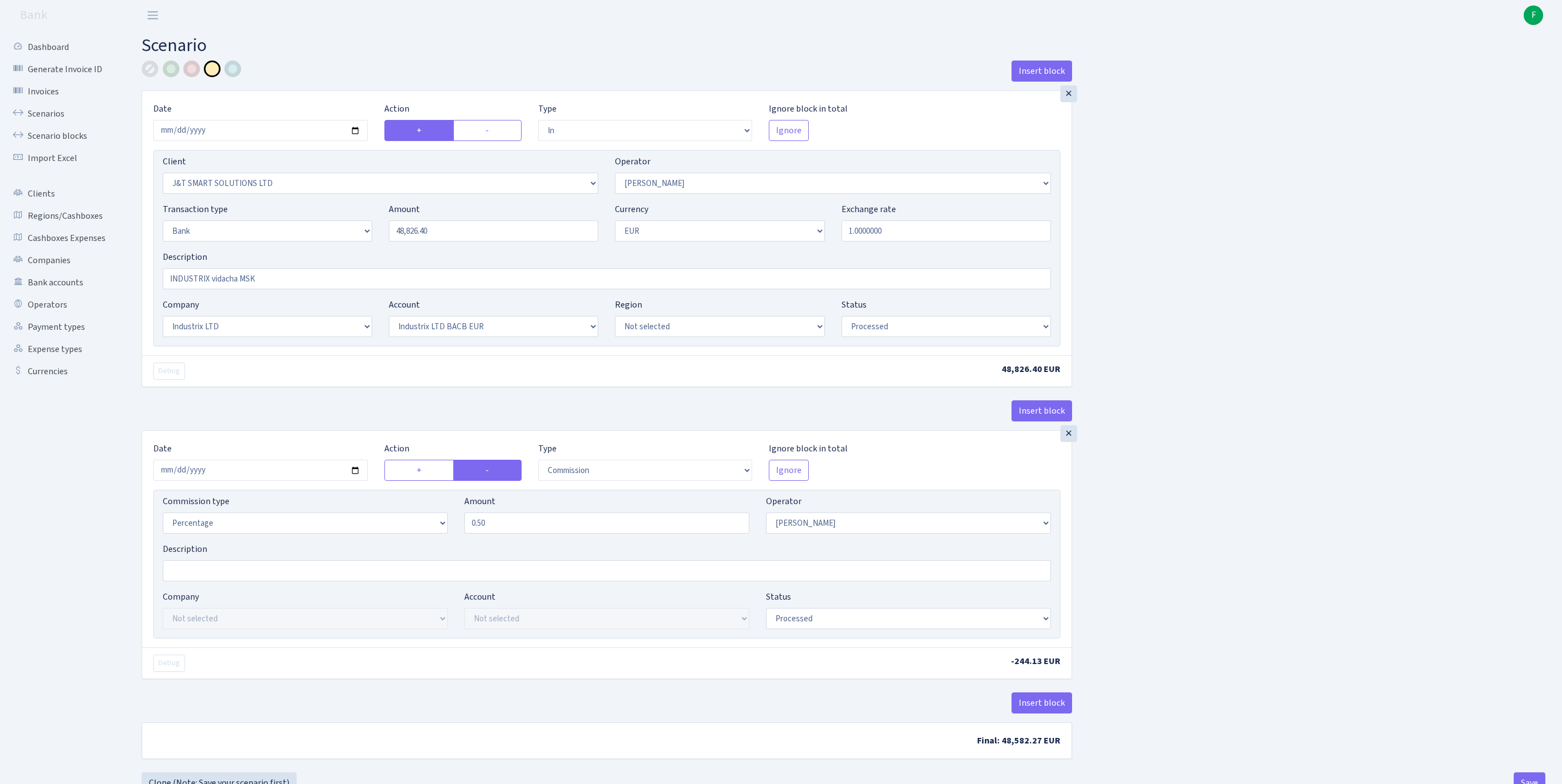
select select "in"
select select "3304"
select select "439"
select select "2"
select select "1"
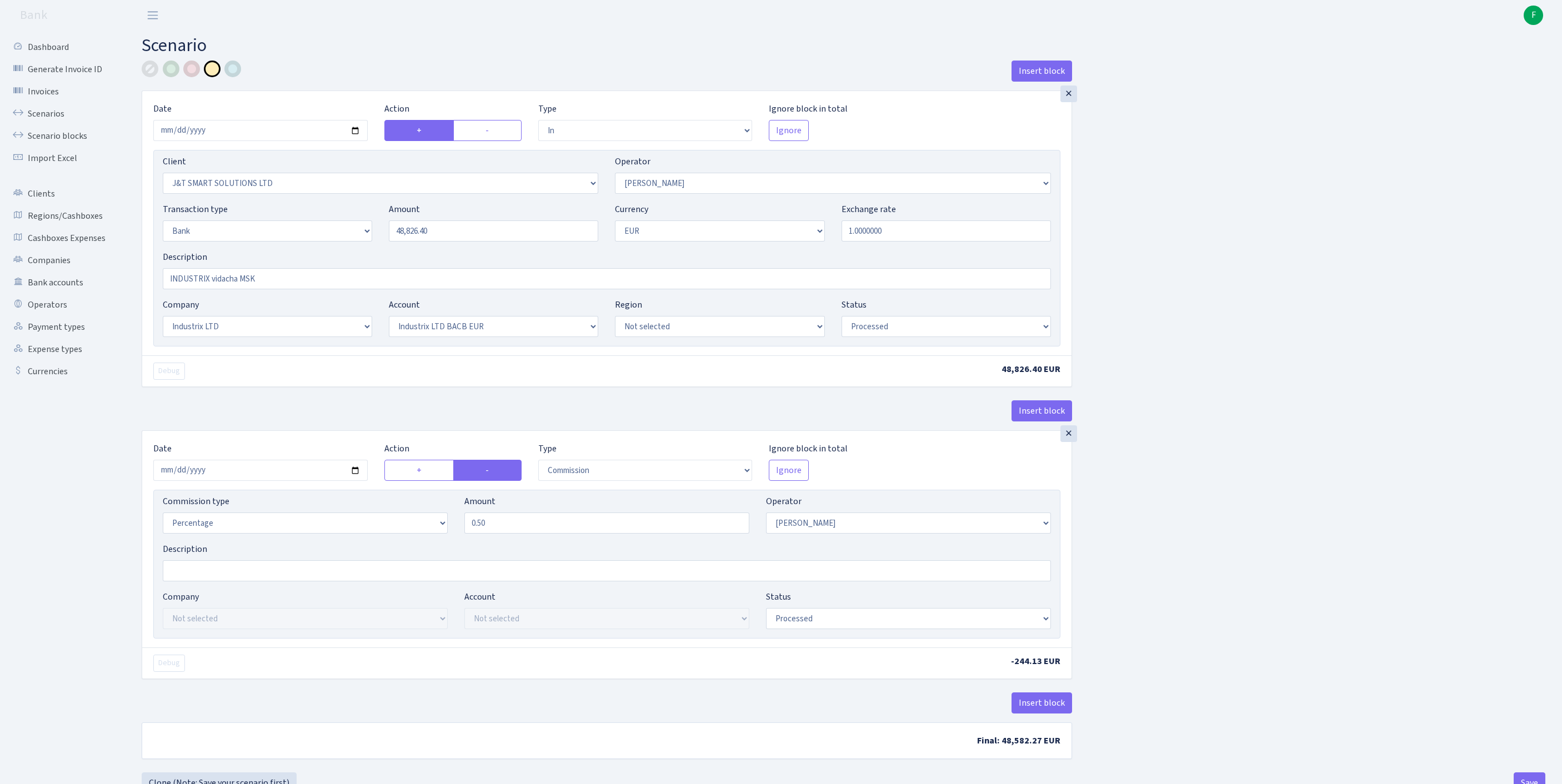
select select "17"
select select "41"
select select "processed"
select select "commission"
select select "439"
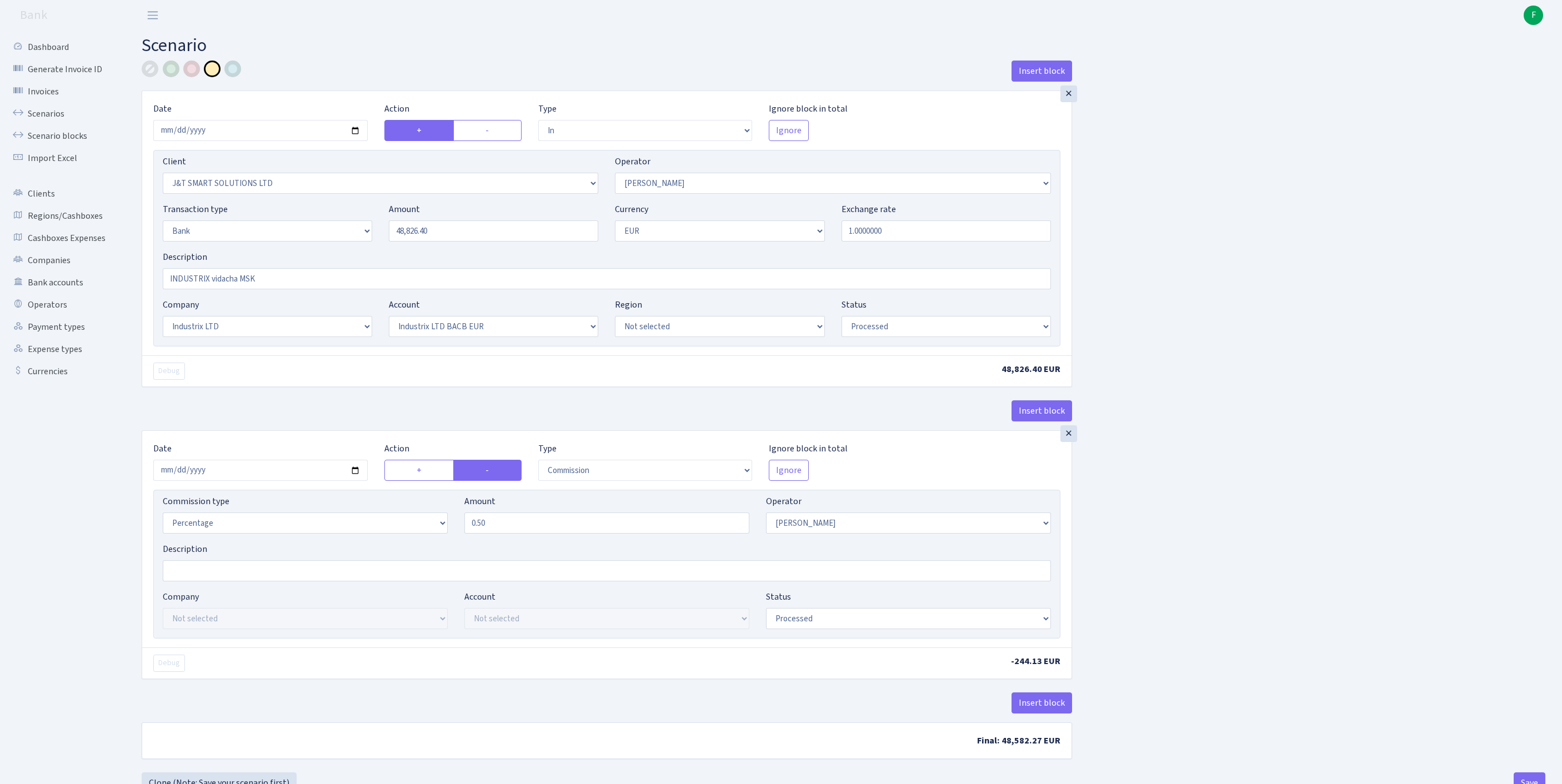
select select "processed"
click at [319, 136] on input "[DATE]" at bounding box center [260, 130] width 215 height 21
type input "[DATE]"
drag, startPoint x: 460, startPoint y: 256, endPoint x: 308, endPoint y: 258, distance: 152.0
click at [307, 250] on div "Transaction type Not selected 981 ELF FISH crypto GIRT IVO dekl MM-BALTIC eur U…" at bounding box center [607, 227] width 905 height 48
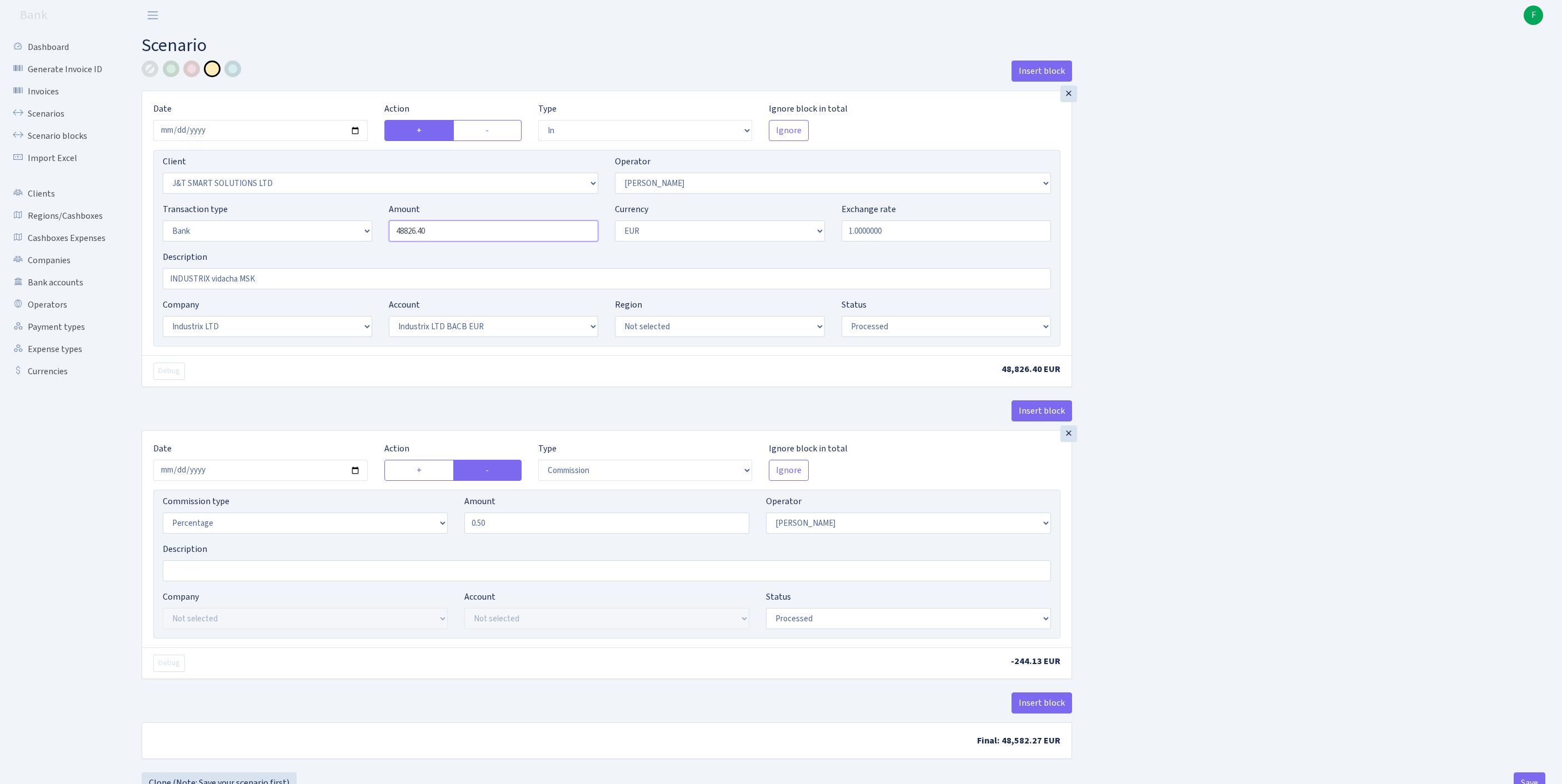
paste input "9161.3"
type input "49,161.30"
select select "pending"
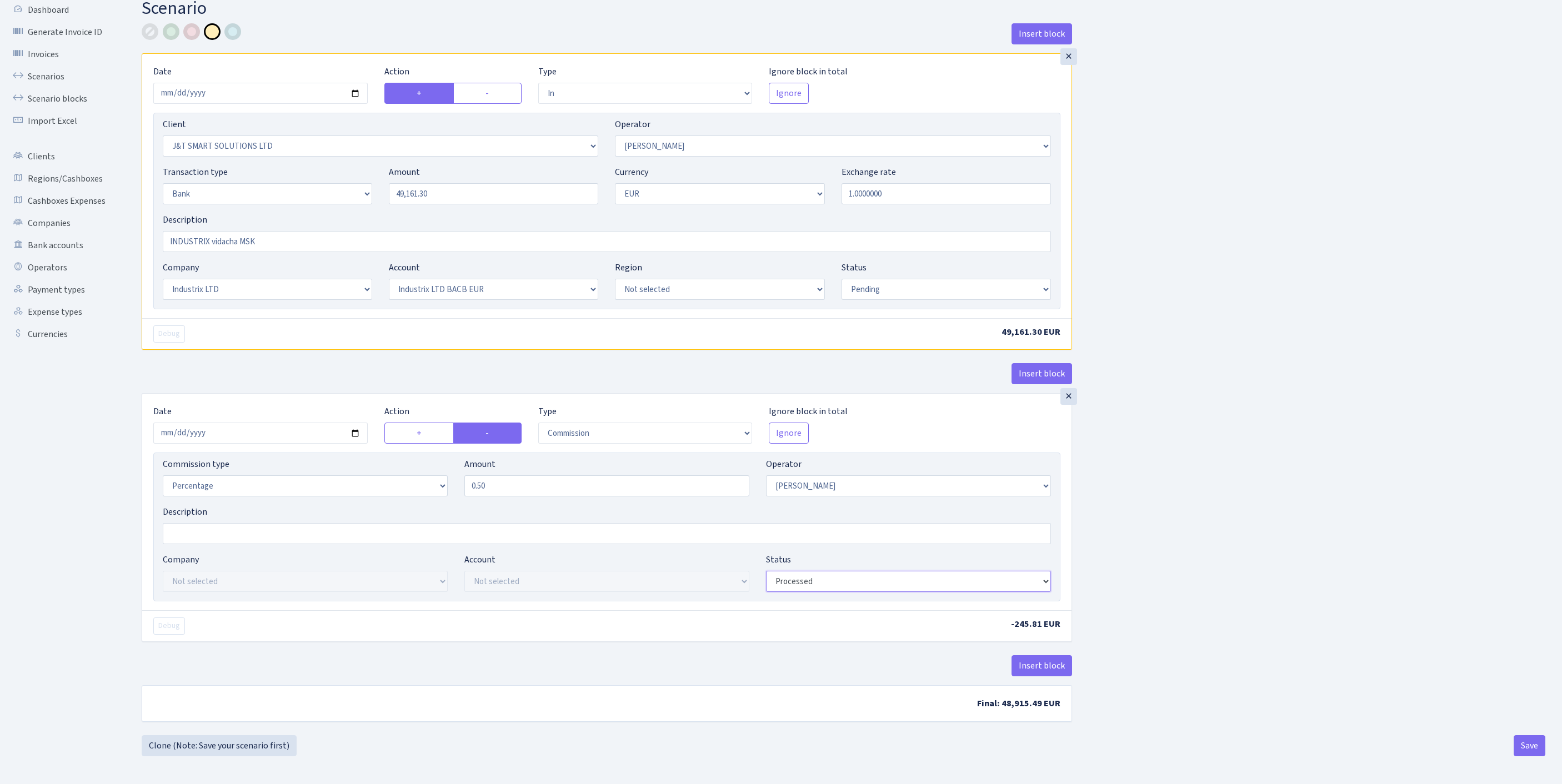
select select "pending"
click at [1522, 748] on button "Save" at bounding box center [1529, 745] width 32 height 21
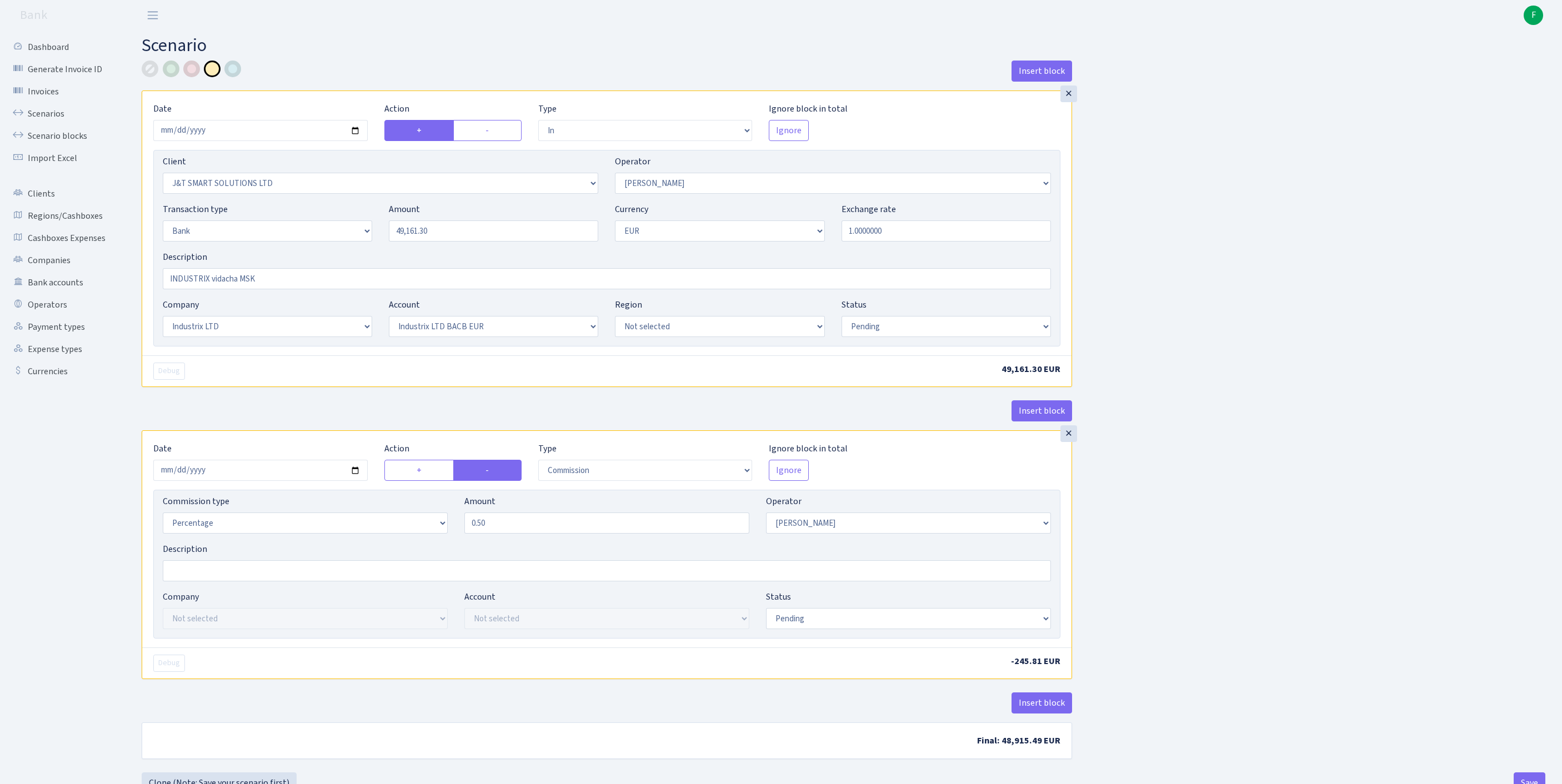
select select "in"
select select "3304"
select select "439"
select select "2"
select select "1"
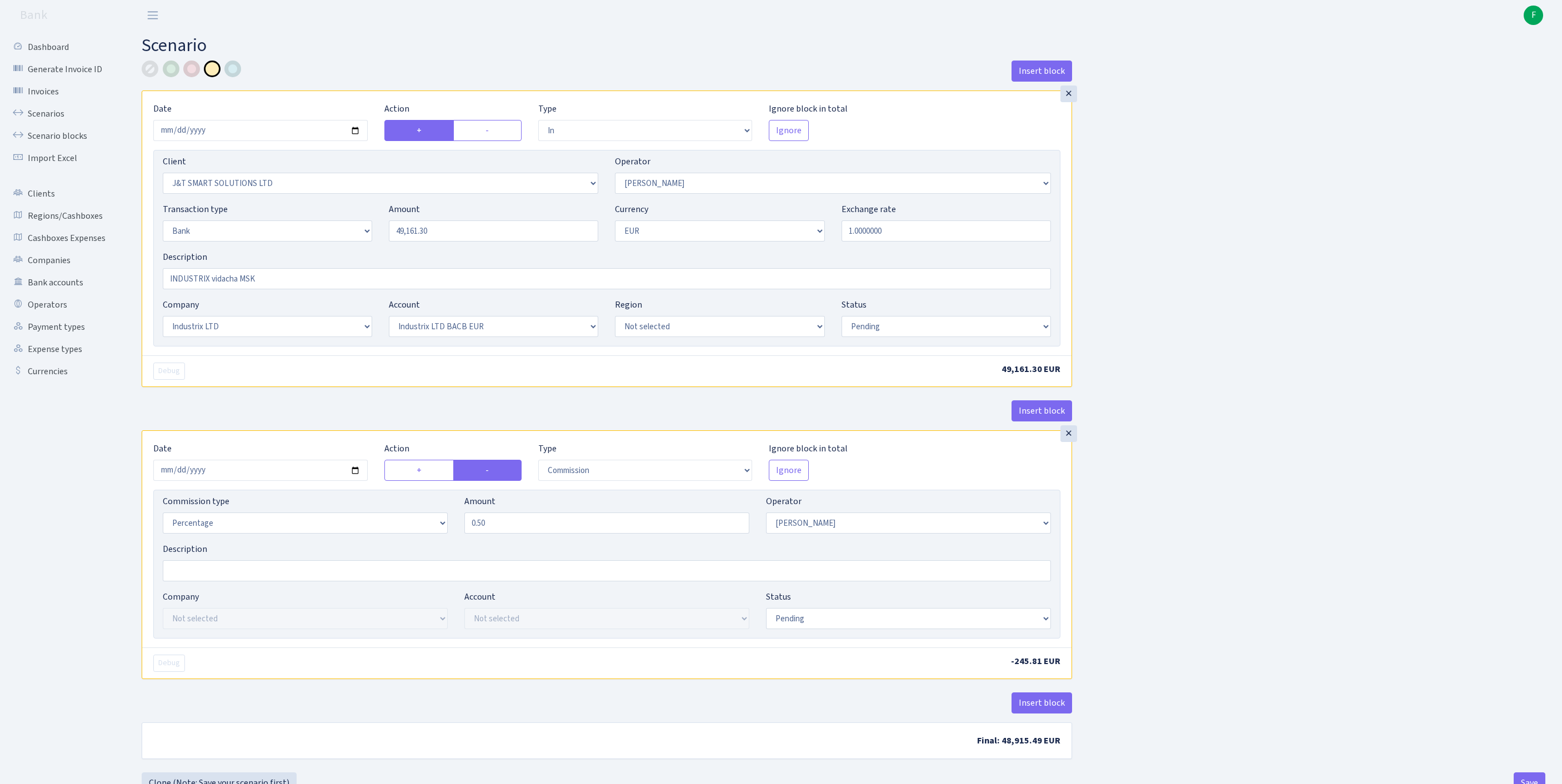
select select "17"
select select "41"
select select "pending"
select select "commission"
select select "439"
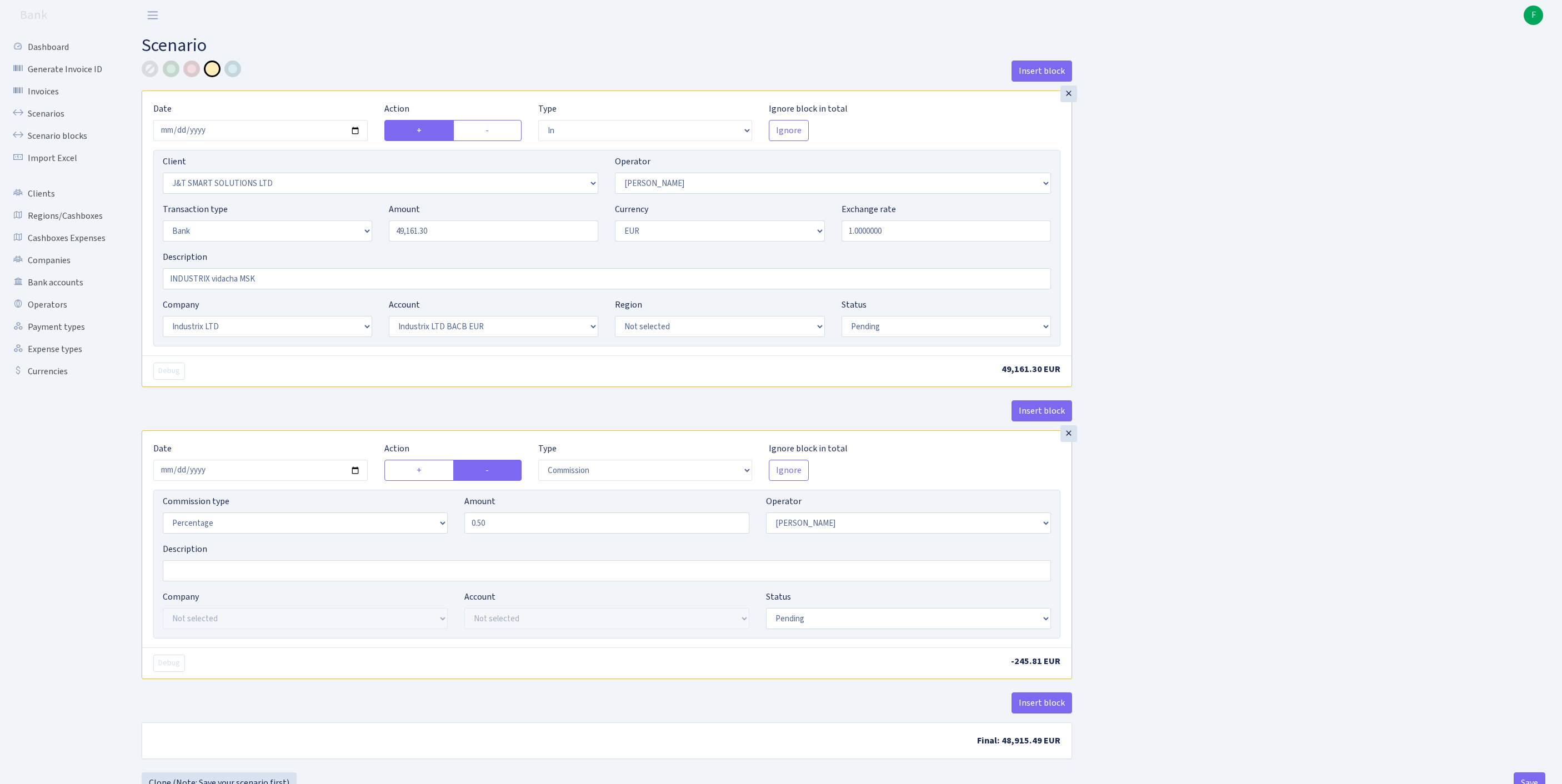
select select "pending"
select select "processed"
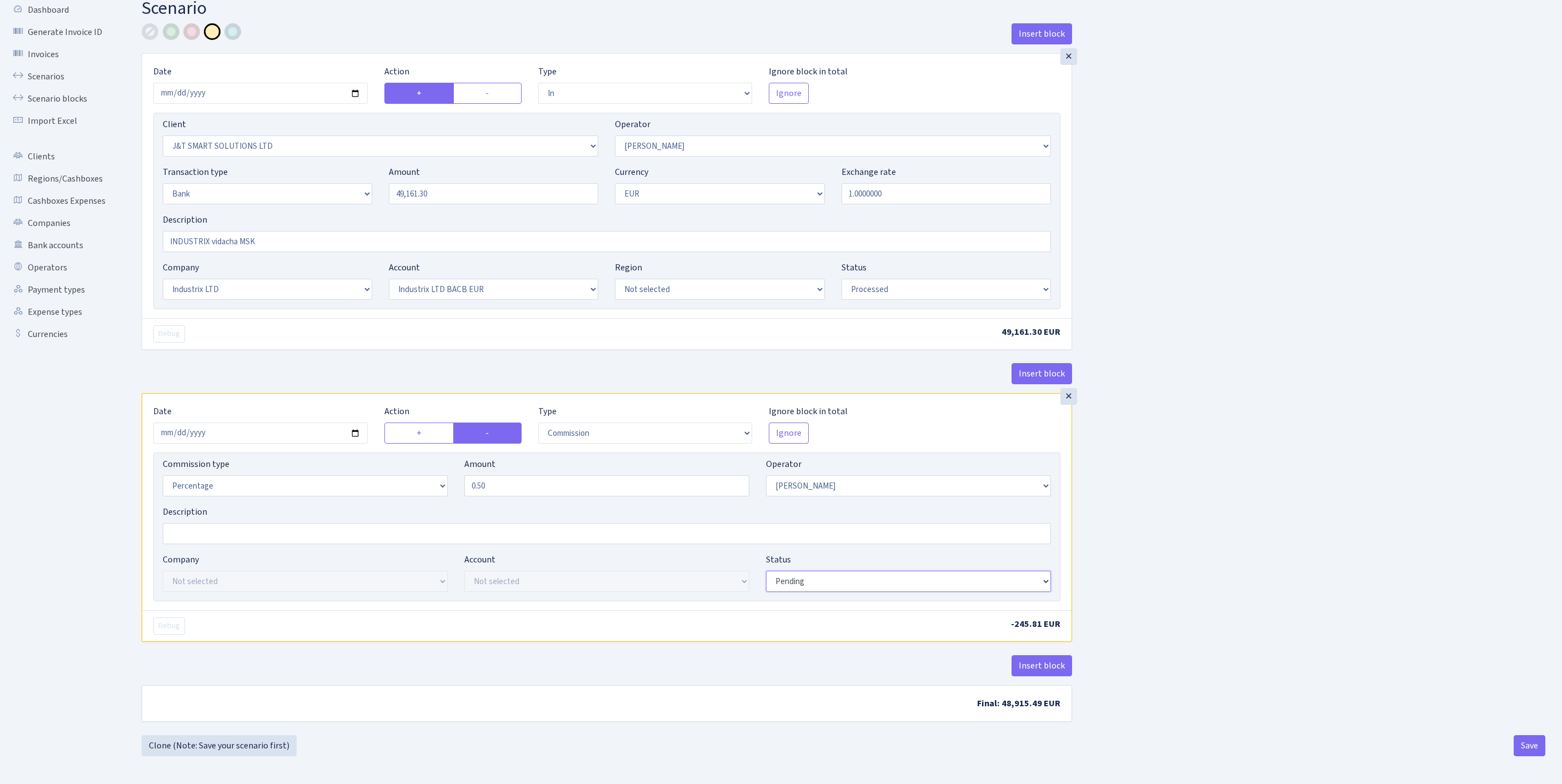
select select "processed"
click at [1525, 748] on button "Save" at bounding box center [1529, 745] width 32 height 21
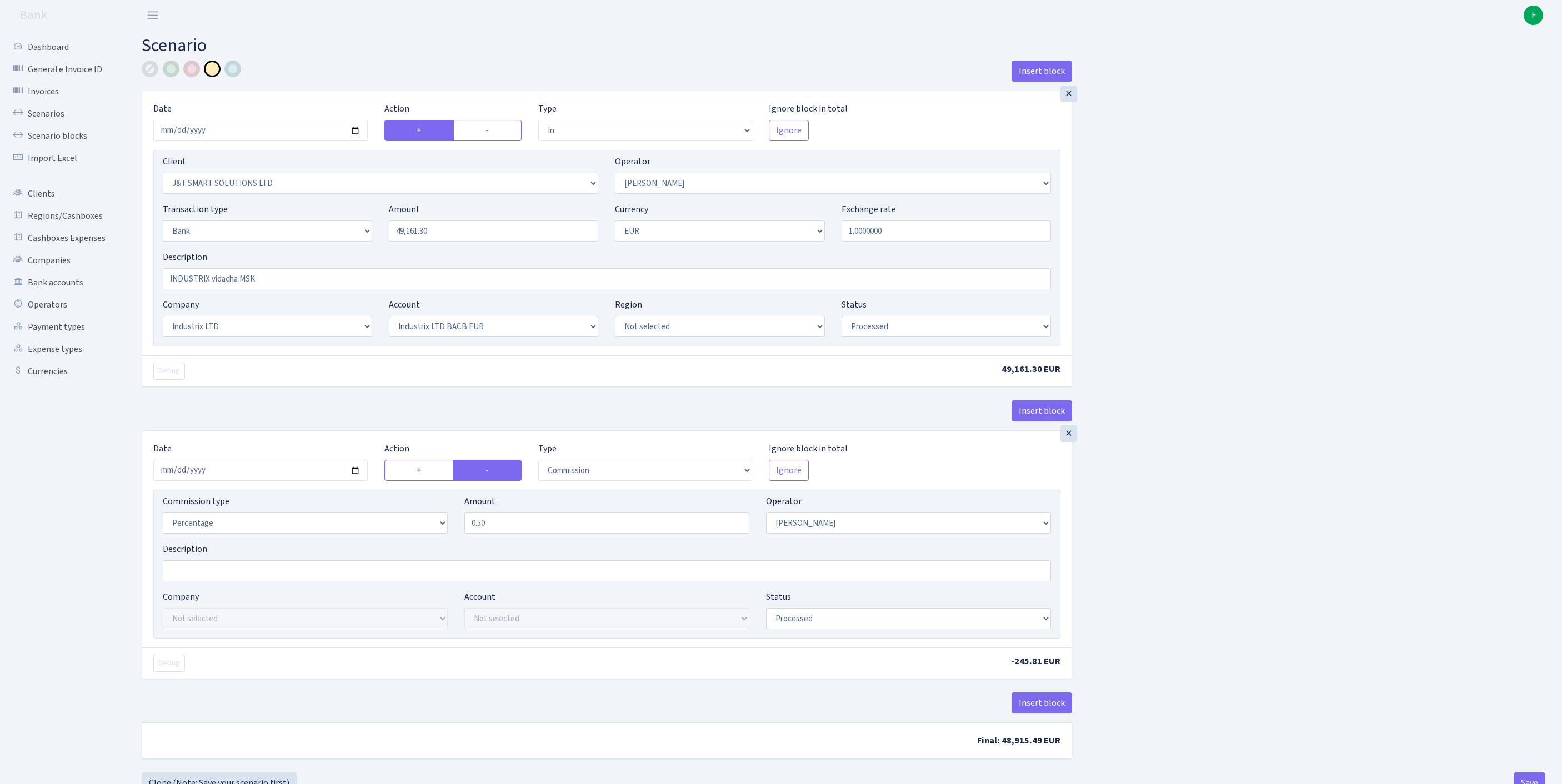
select select "in"
select select "3304"
select select "439"
select select "2"
select select "1"
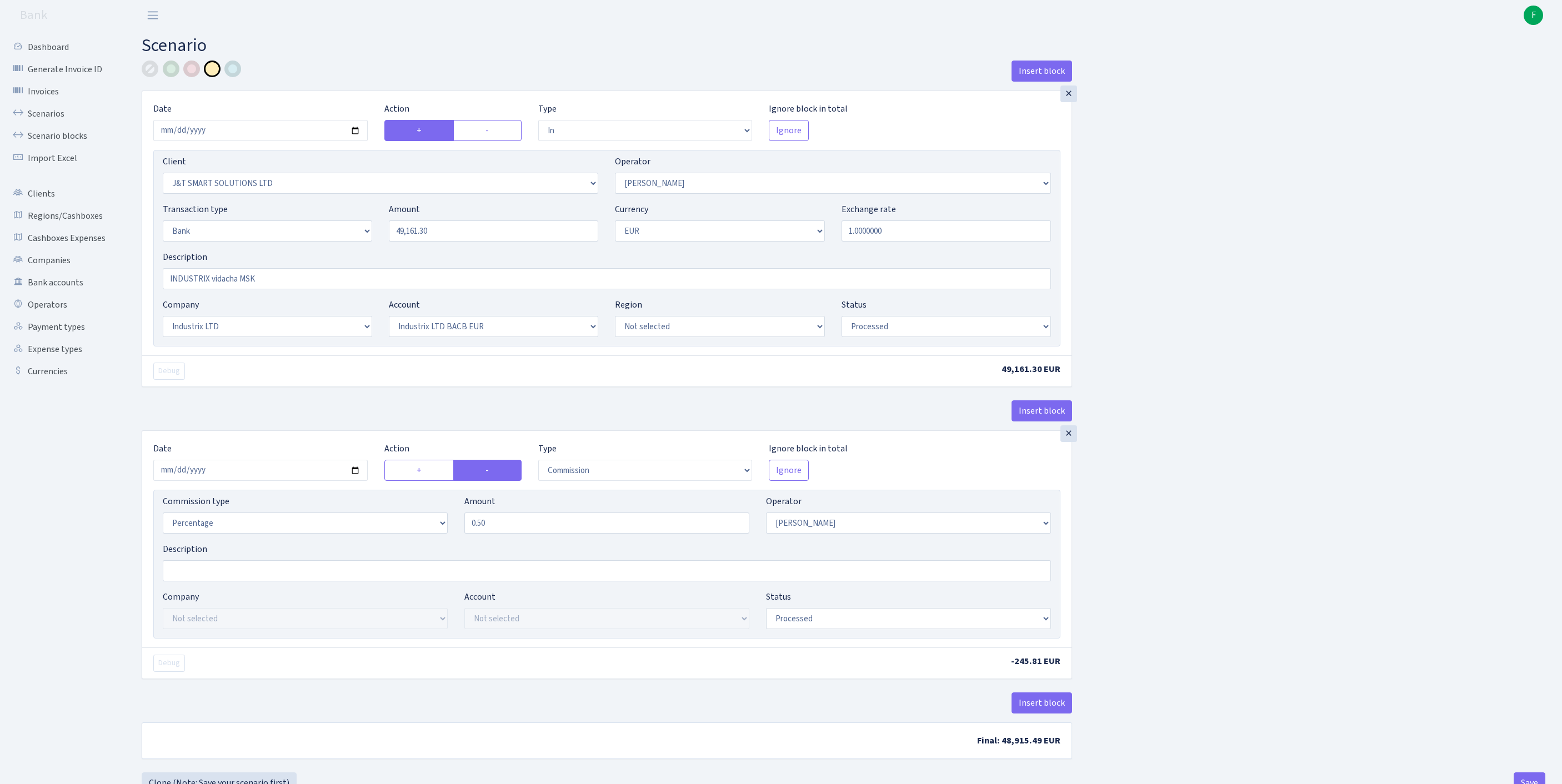
select select "17"
select select "41"
select select "processed"
select select "commission"
select select "439"
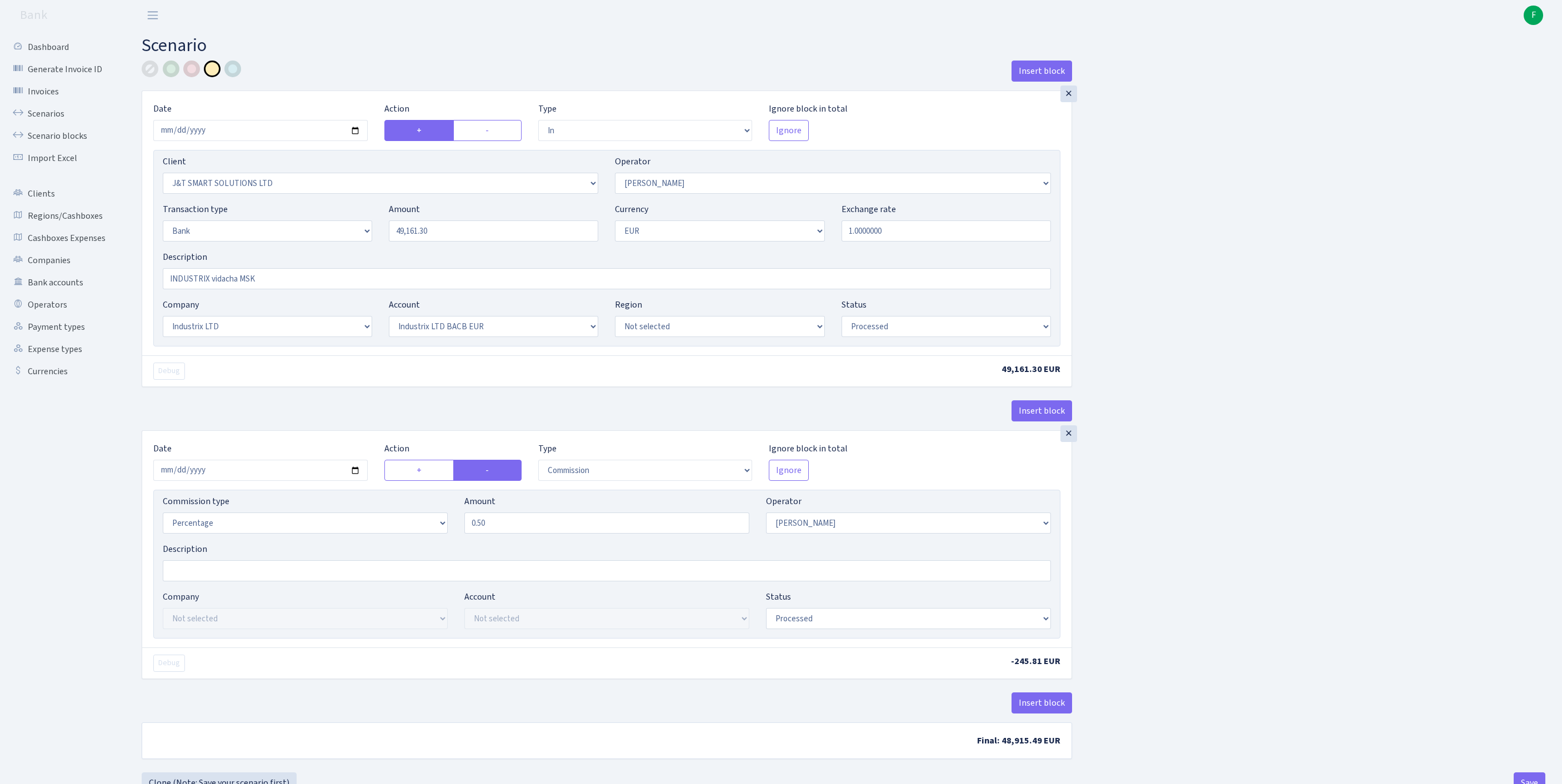
select select "processed"
click at [48, 316] on link "Operators" at bounding box center [60, 304] width 111 height 22
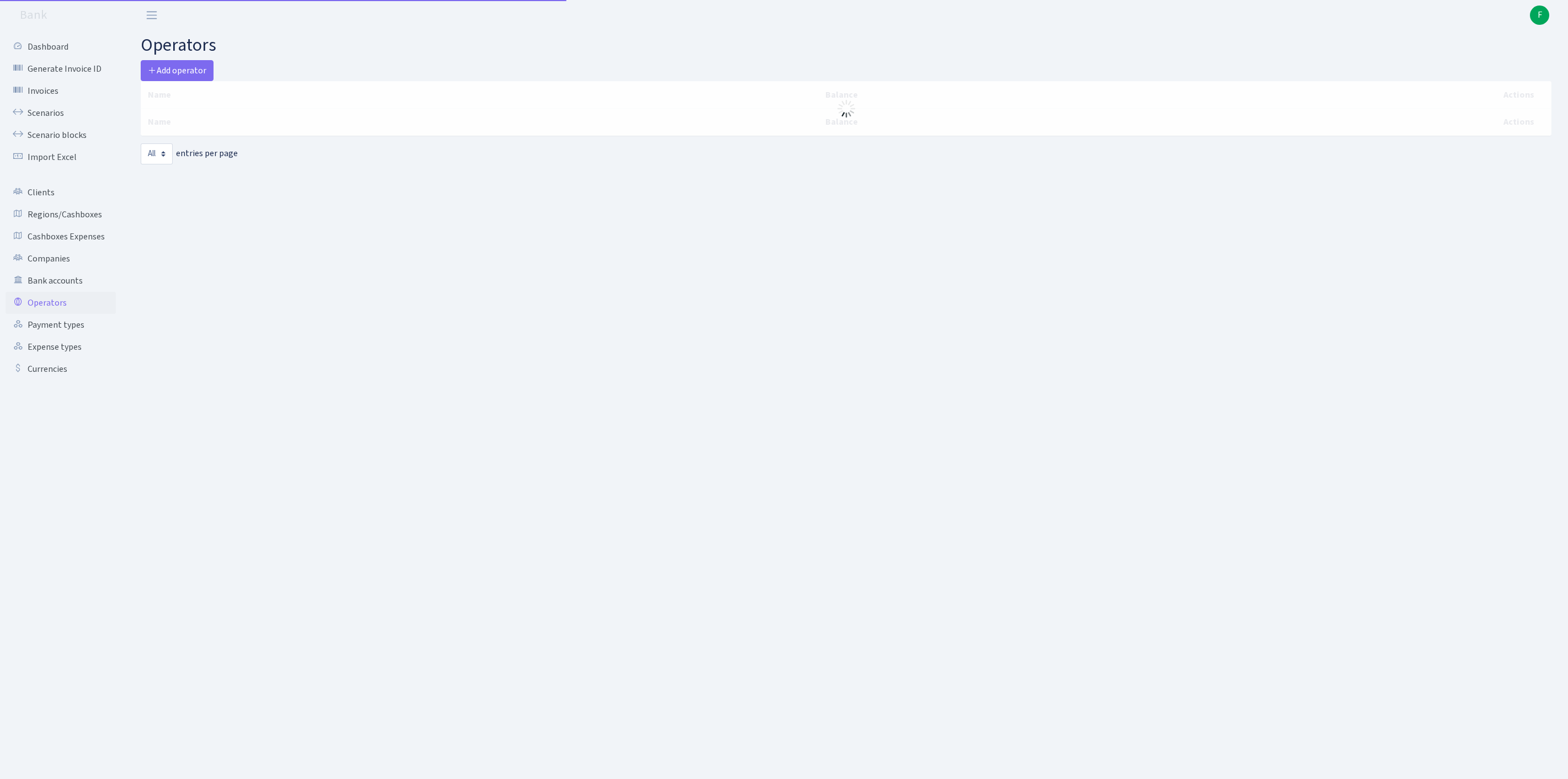
select select "-1"
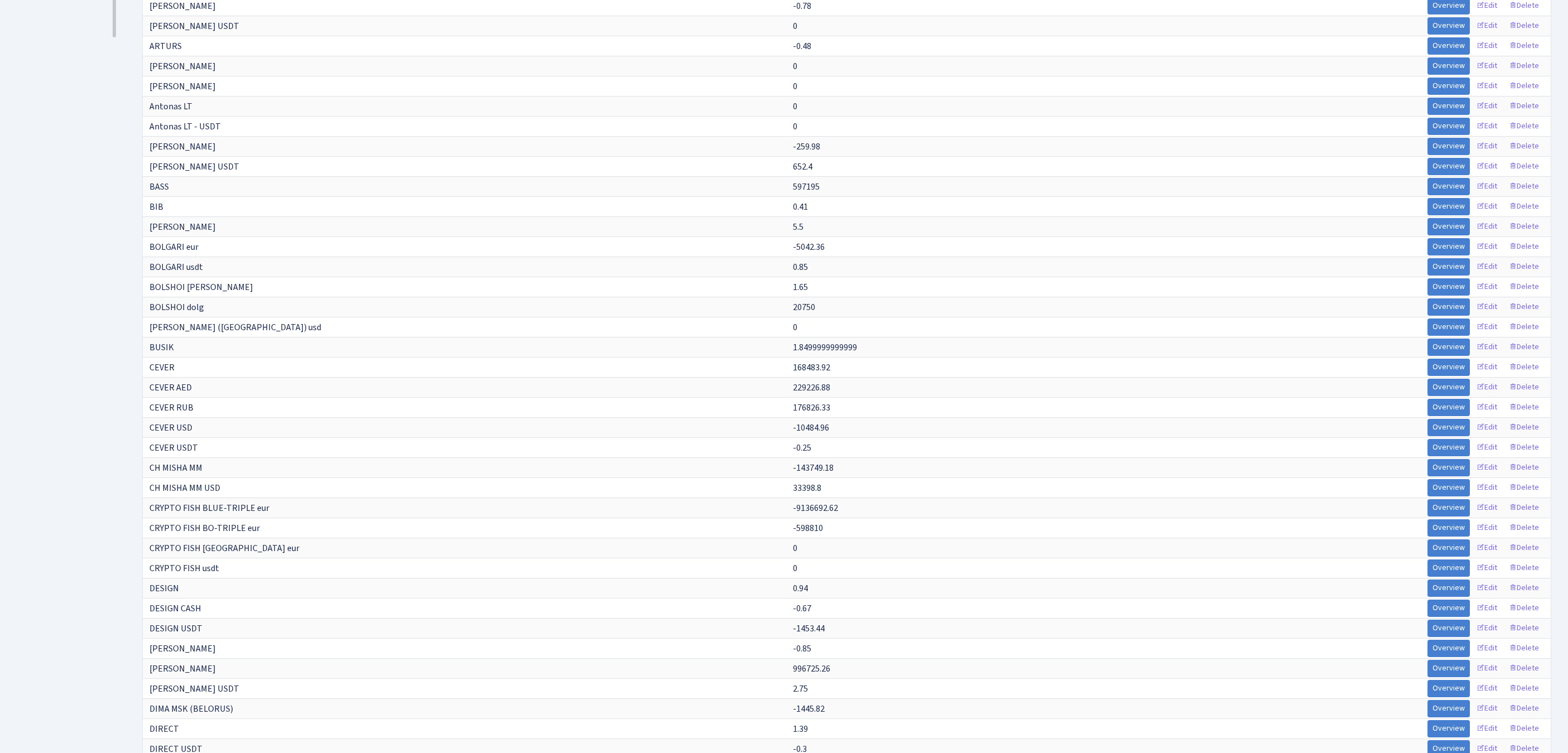
scroll to position [4245, 0]
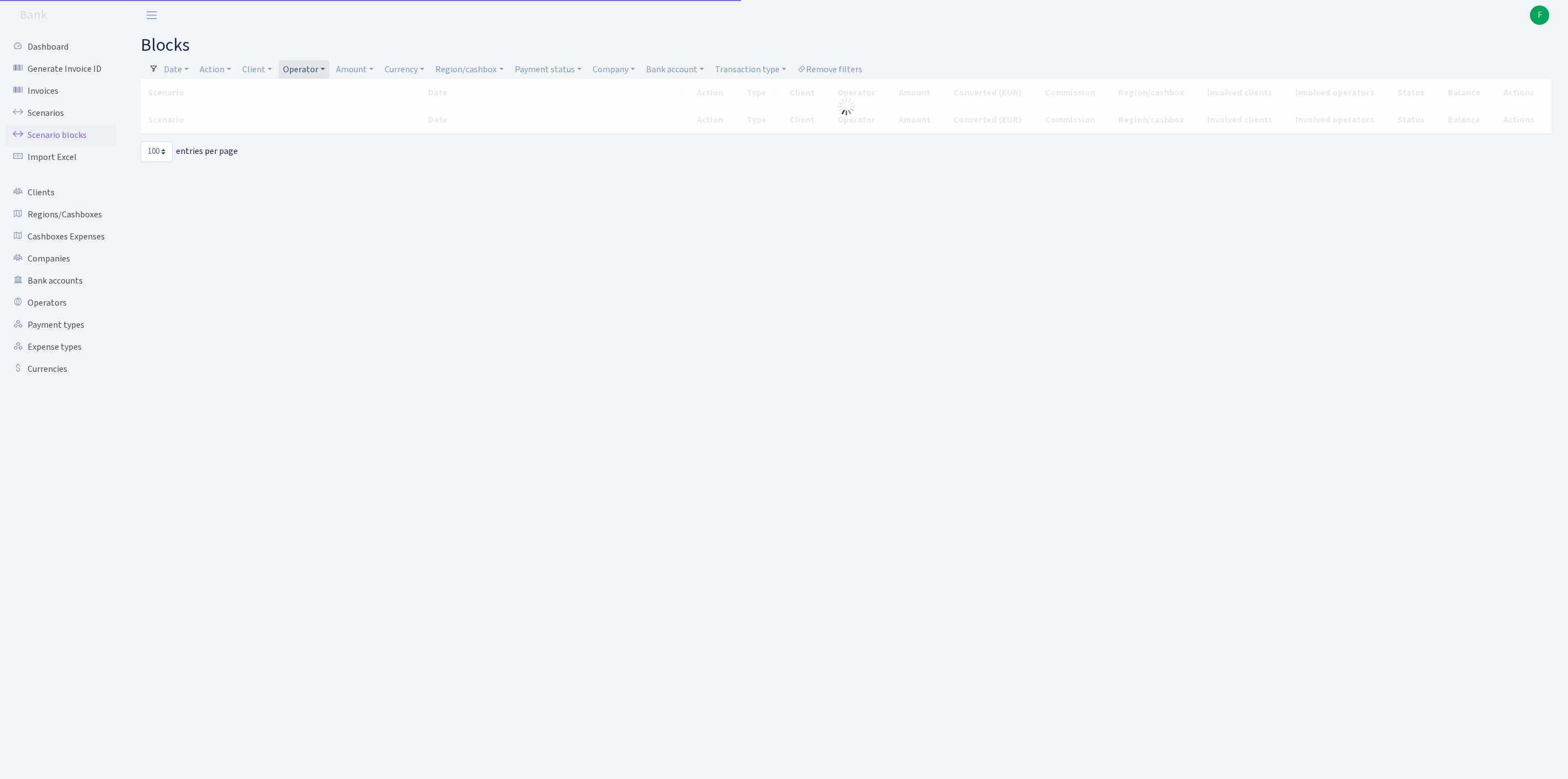
select select "100"
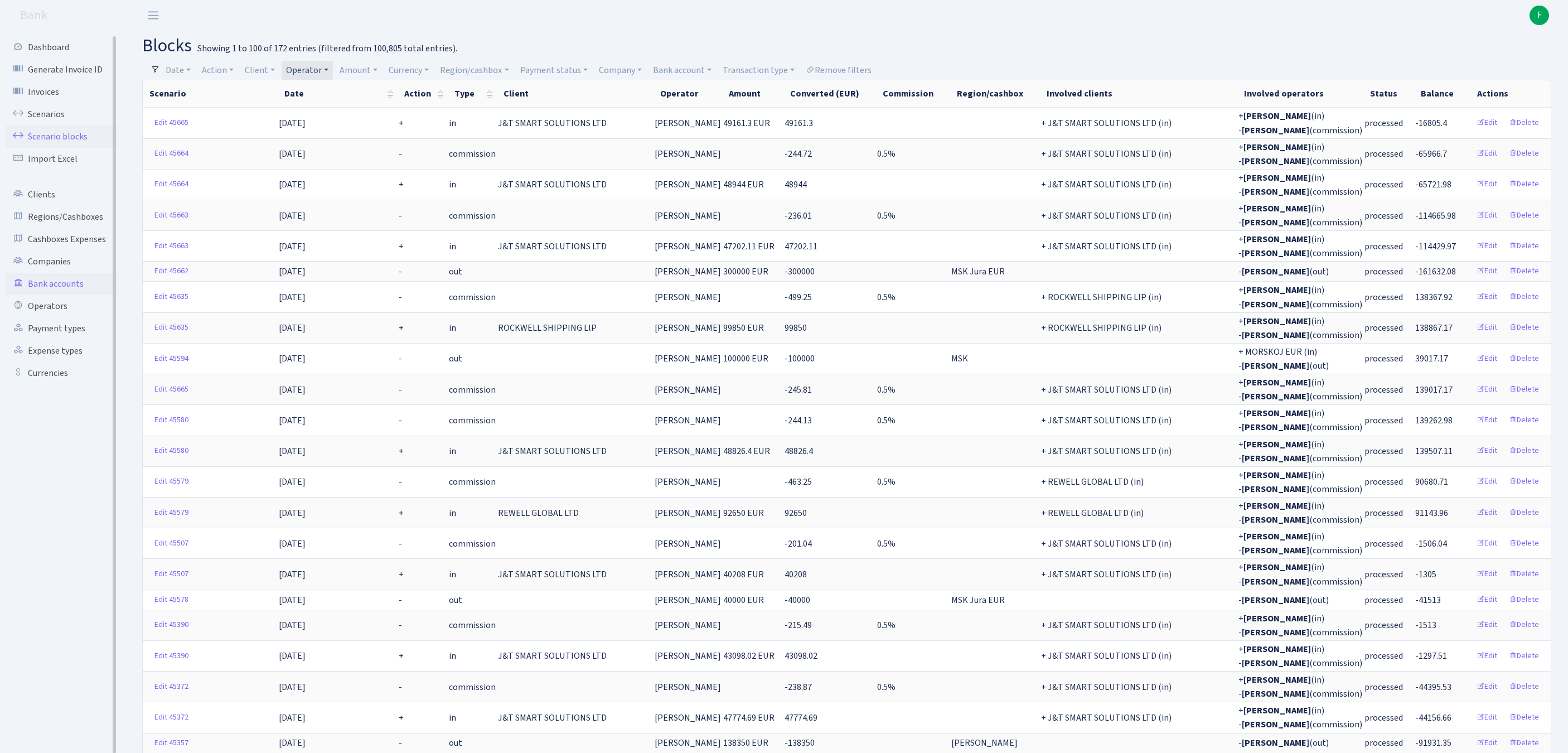
click at [54, 295] on link "Bank accounts" at bounding box center [61, 283] width 111 height 23
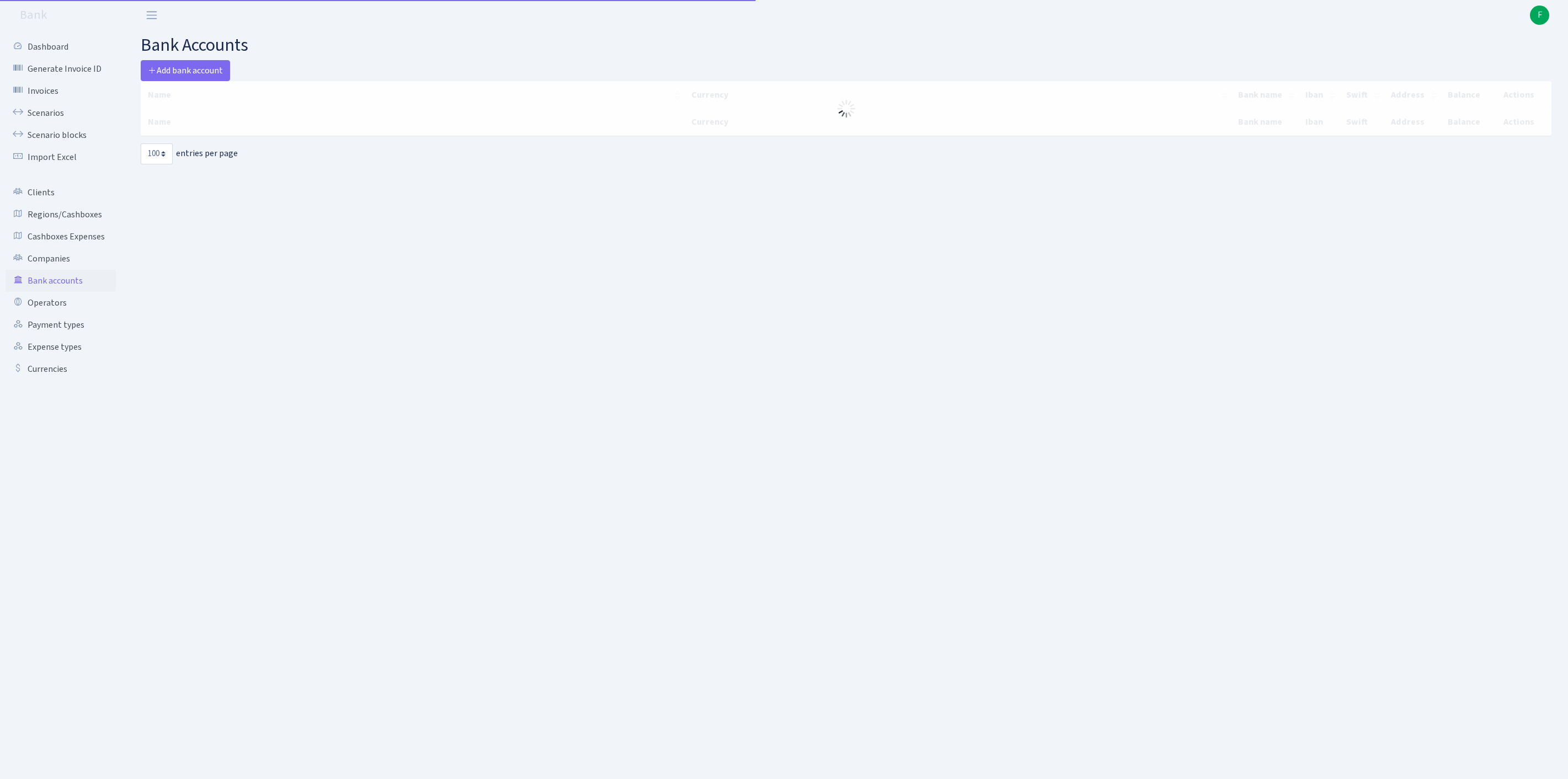
select select "100"
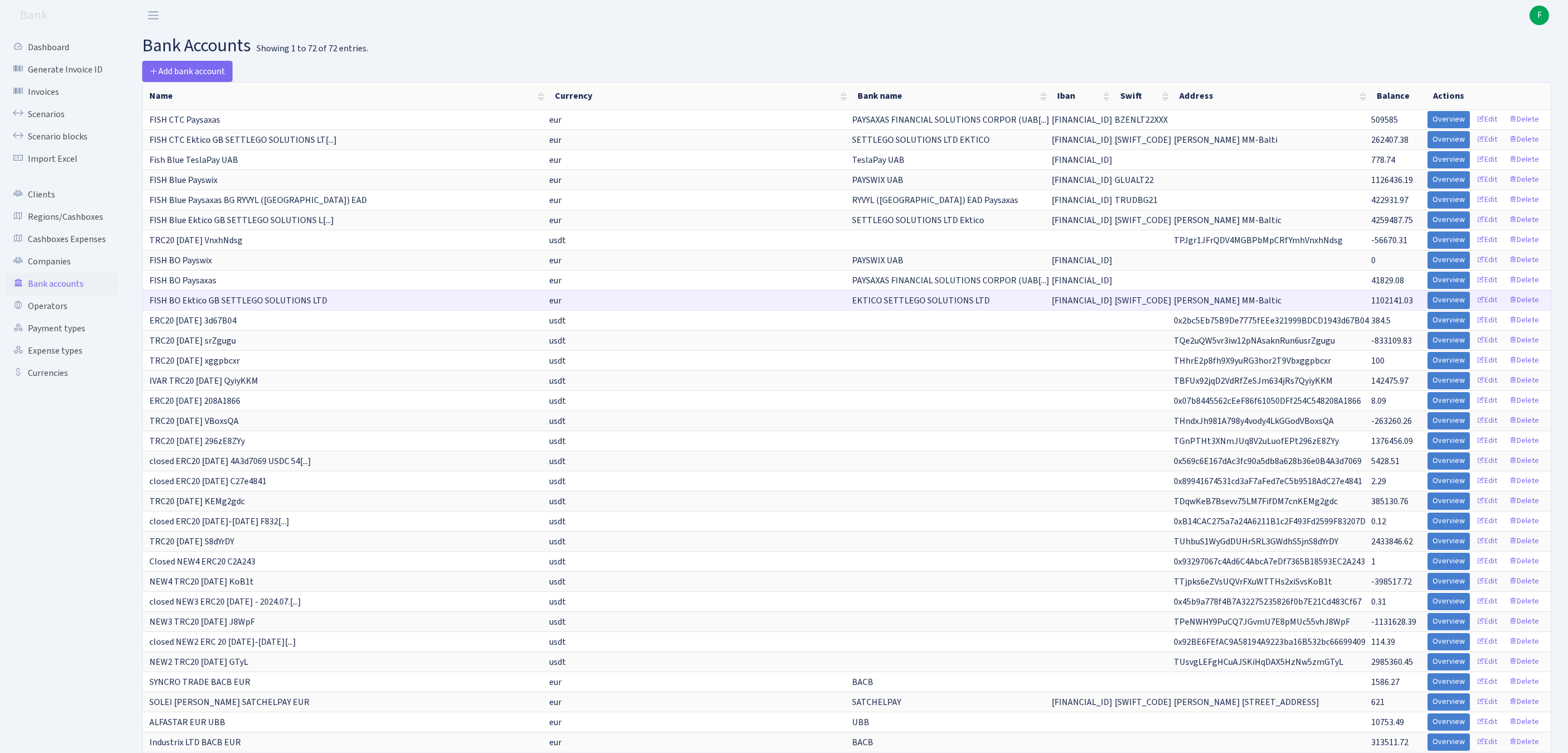
scroll to position [506, 0]
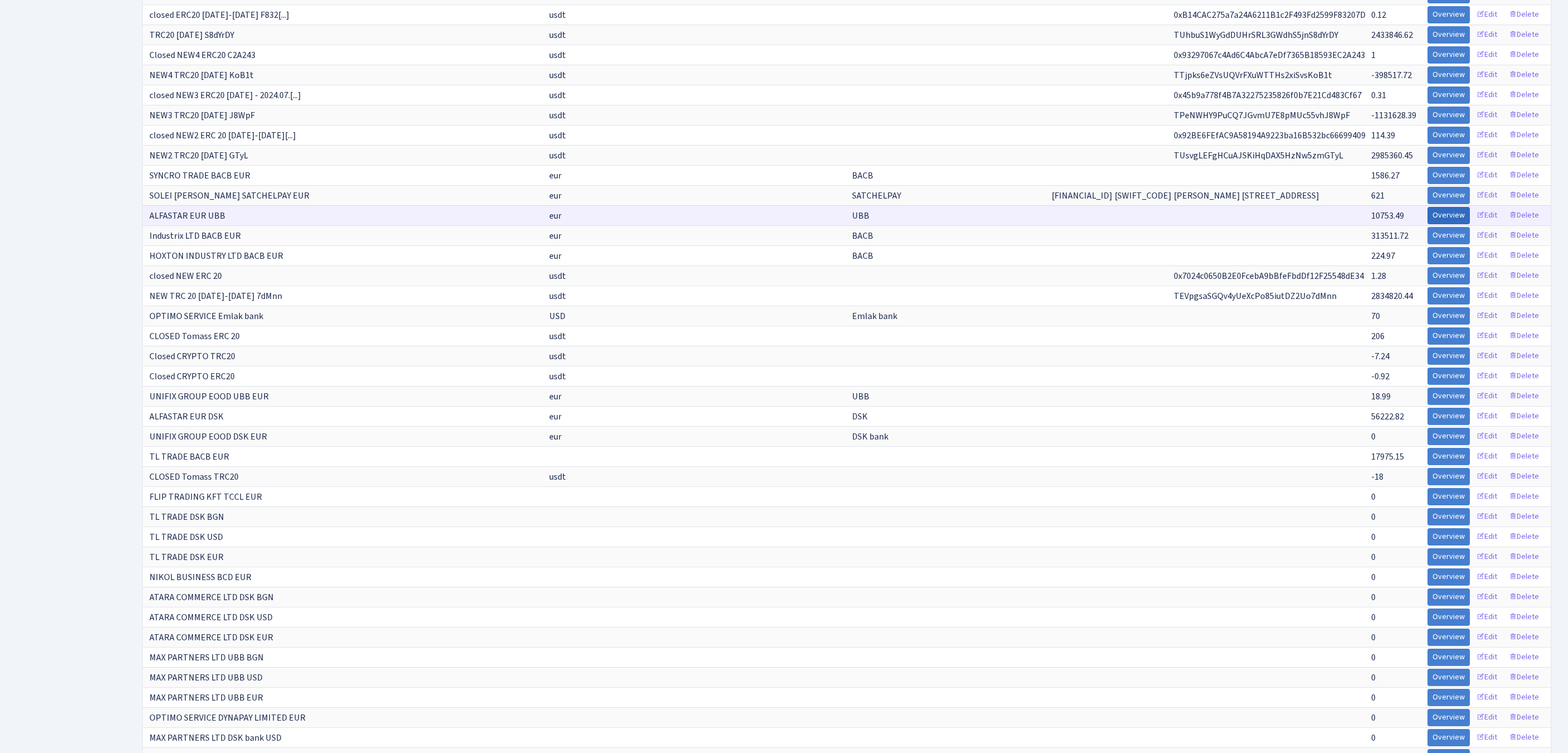
click at [1430, 224] on link "Overview" at bounding box center [1449, 215] width 42 height 17
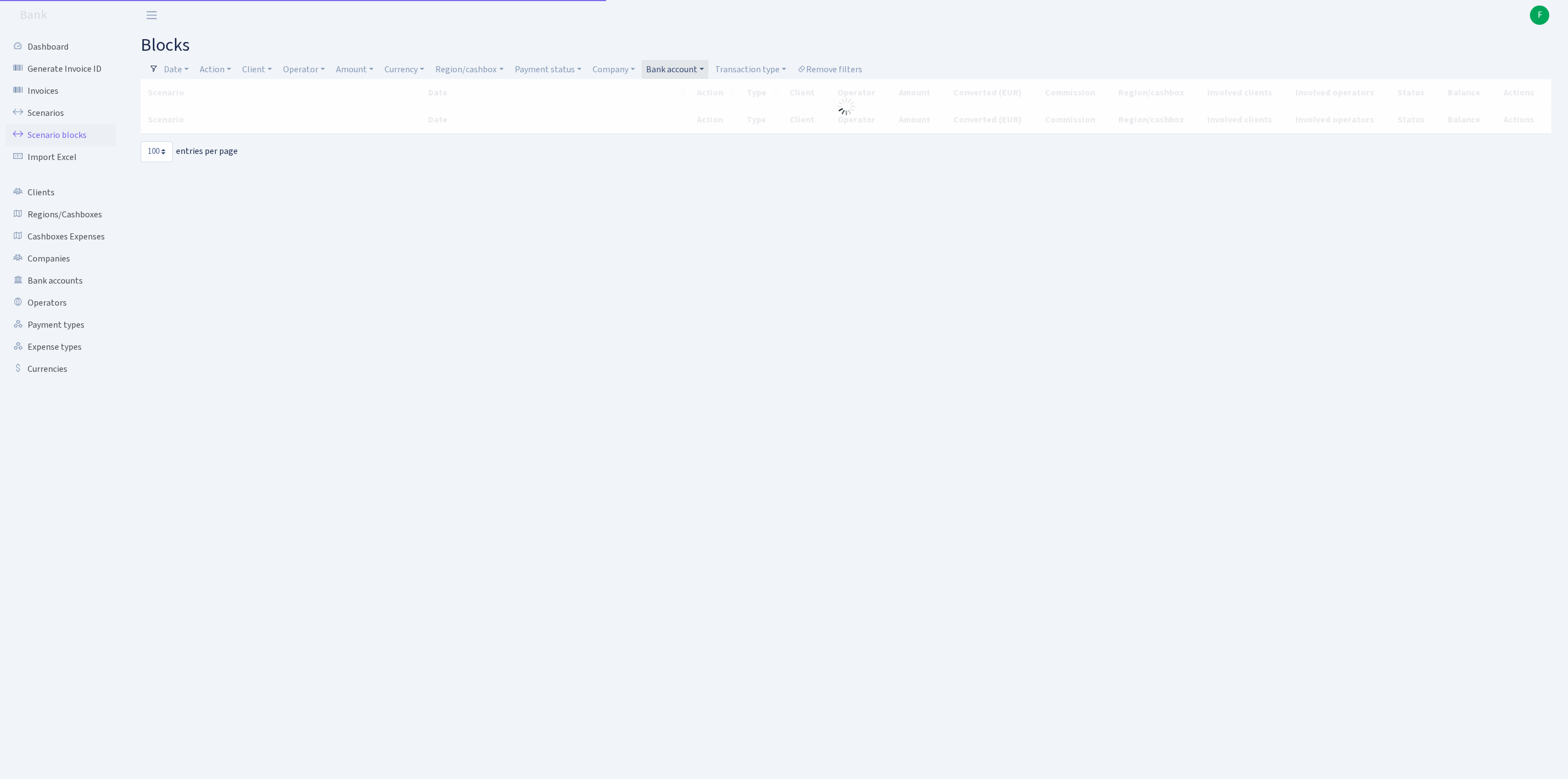
select select "100"
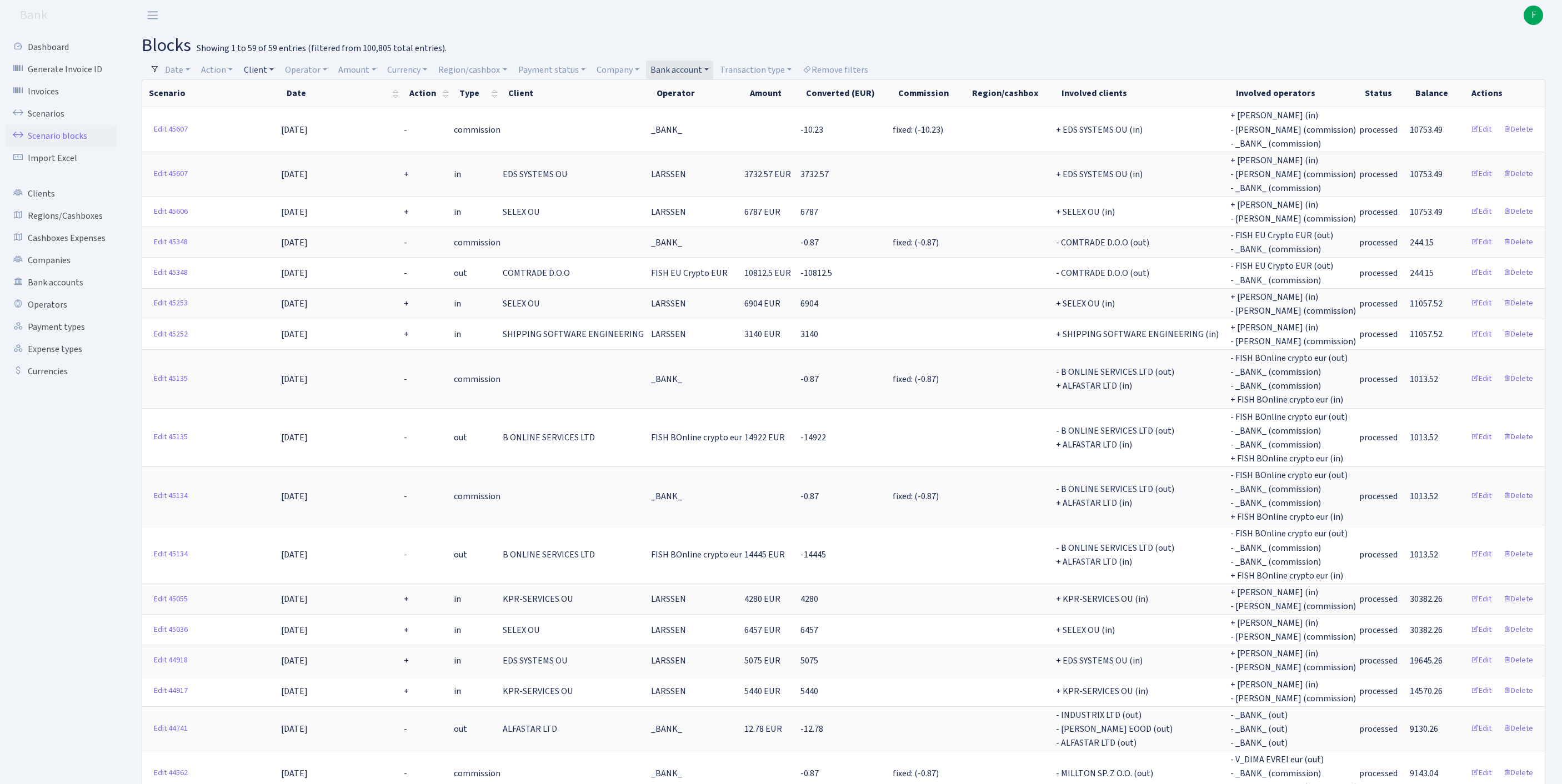
click at [274, 71] on link "Client" at bounding box center [259, 70] width 39 height 19
click at [289, 112] on input "search" at bounding box center [289, 109] width 92 height 17
type input "J&T"
click at [303, 146] on li "J&T SMART SOLUTIONS LTD" at bounding box center [289, 136] width 95 height 32
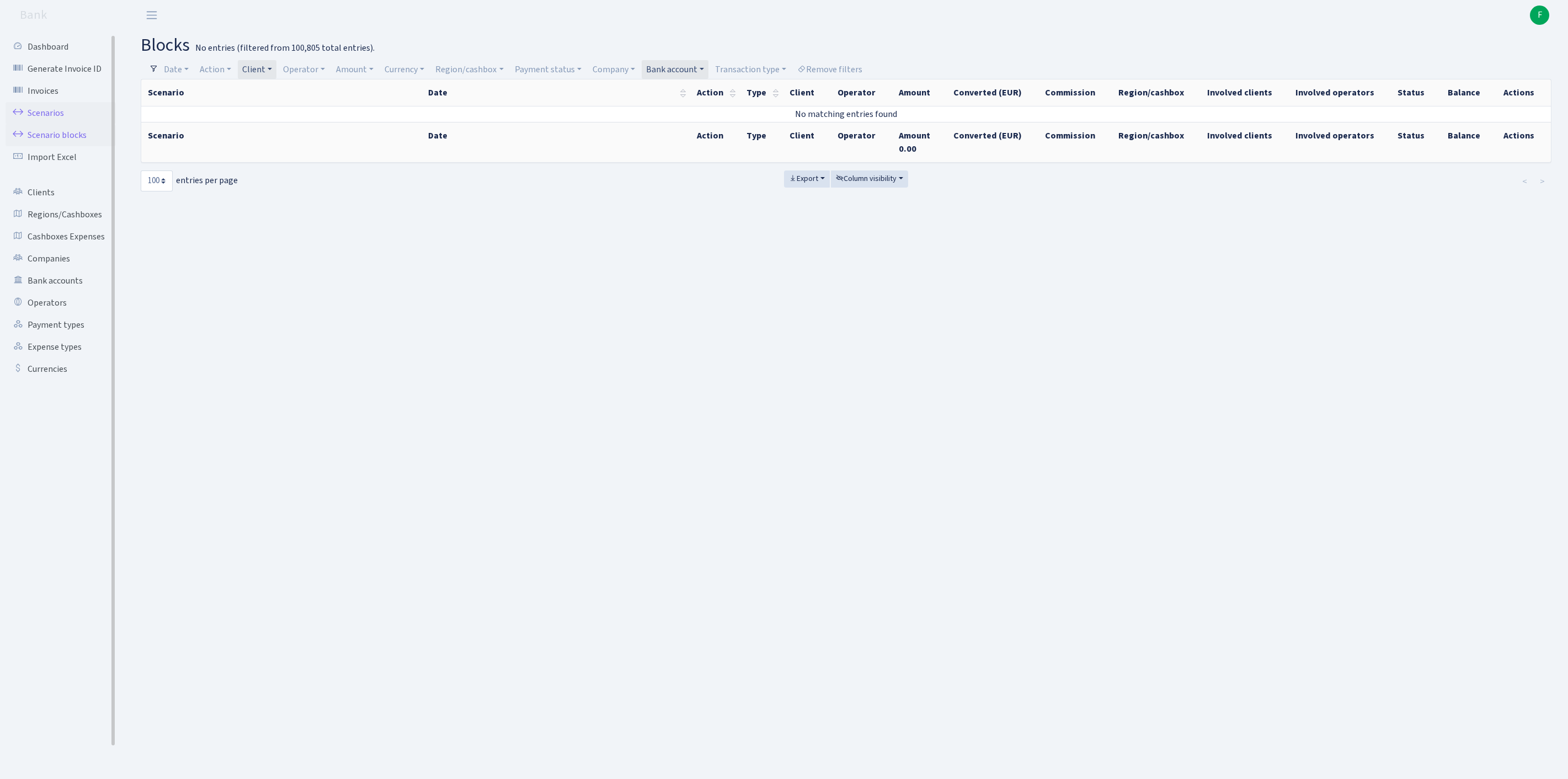
click at [50, 117] on link "Scenarios" at bounding box center [60, 113] width 110 height 22
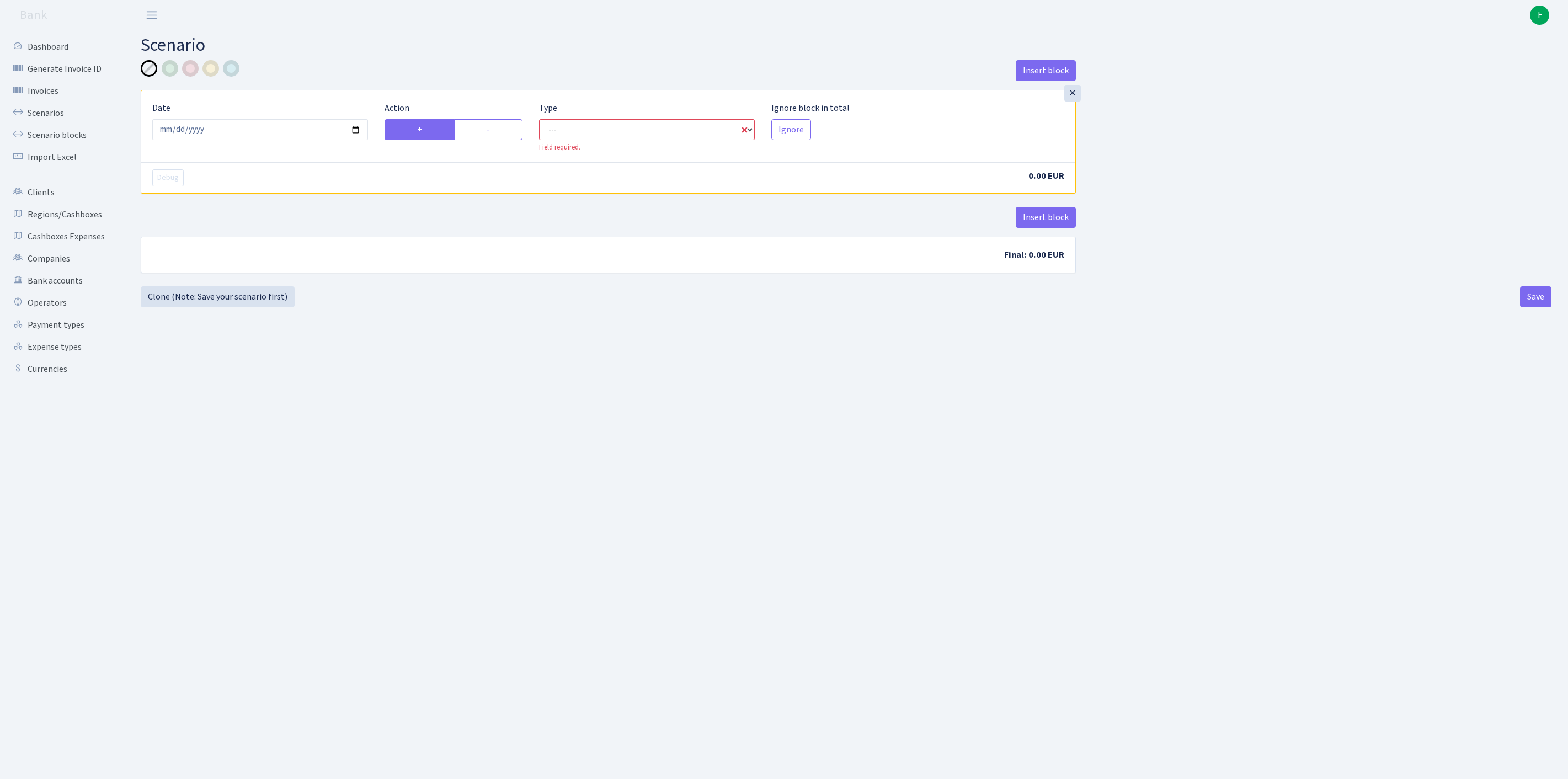
select select "in"
select select "1"
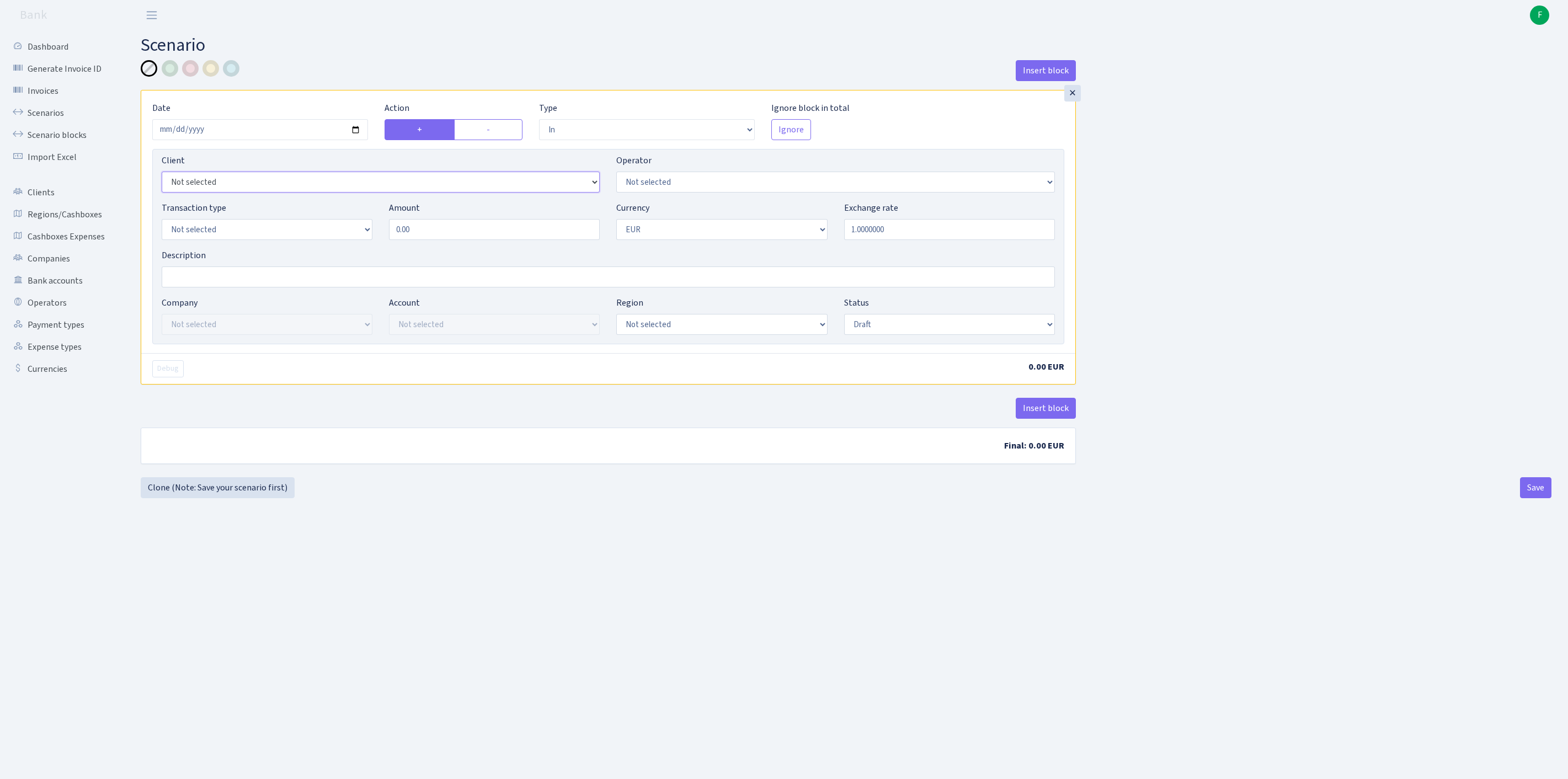
click at [250, 192] on select "Not selected 1 KOC GEMICILIK VE TASIMACILIK 1/BALDERE-SILDEDZE SIGNE 1/SCP NERO…" at bounding box center [380, 182] width 438 height 21
select select "3304"
select select "439"
select select "2"
drag, startPoint x: 443, startPoint y: 250, endPoint x: 369, endPoint y: 252, distance: 74.0
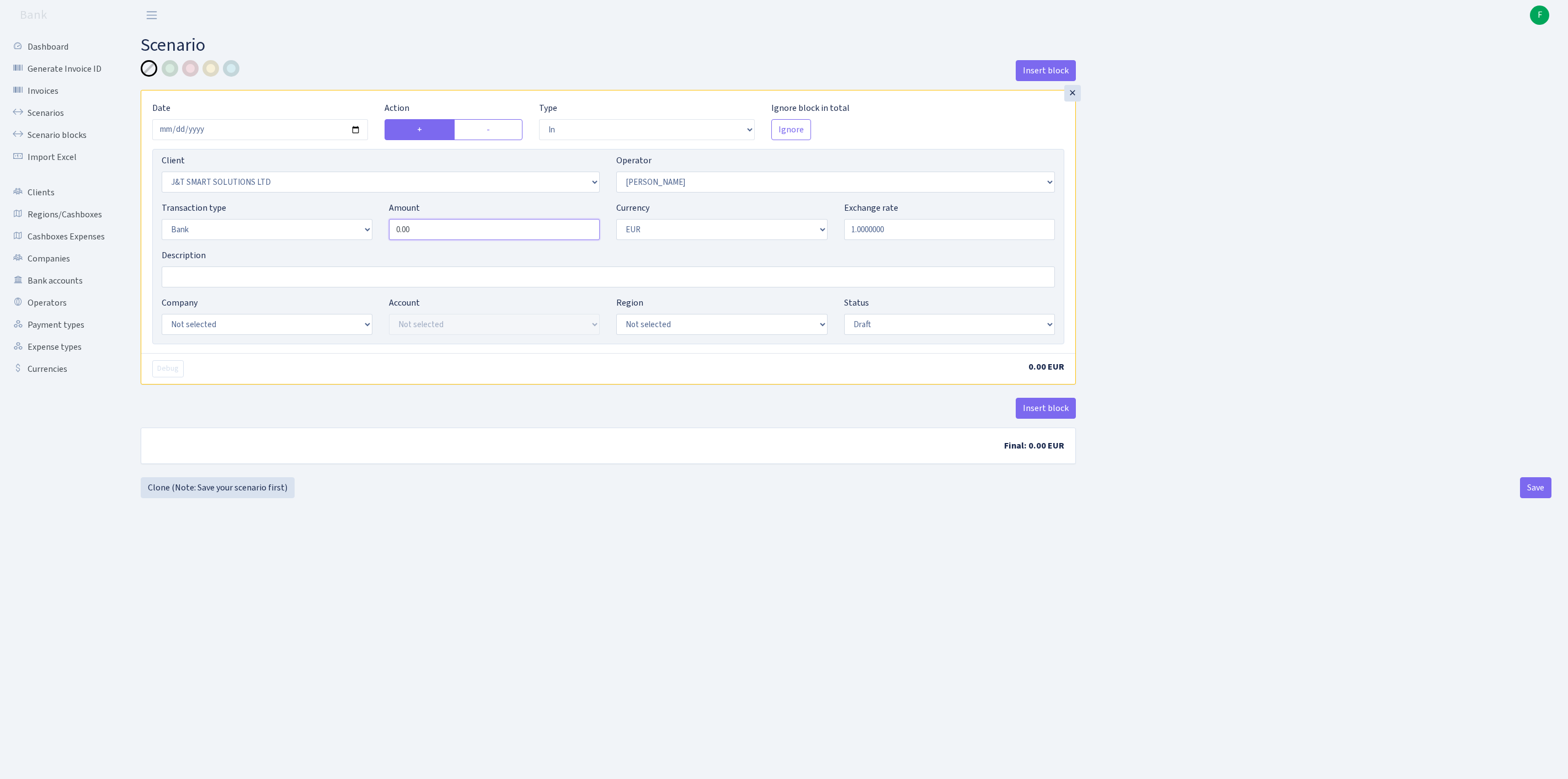
click at [369, 249] on div "Transaction type Not selected 981 ELF FISH crypto GIRT IVO dekl MM-BALTIC eur U…" at bounding box center [608, 226] width 910 height 48
paste input "48029"
type input "48,029.00"
select select "14"
select select "42"
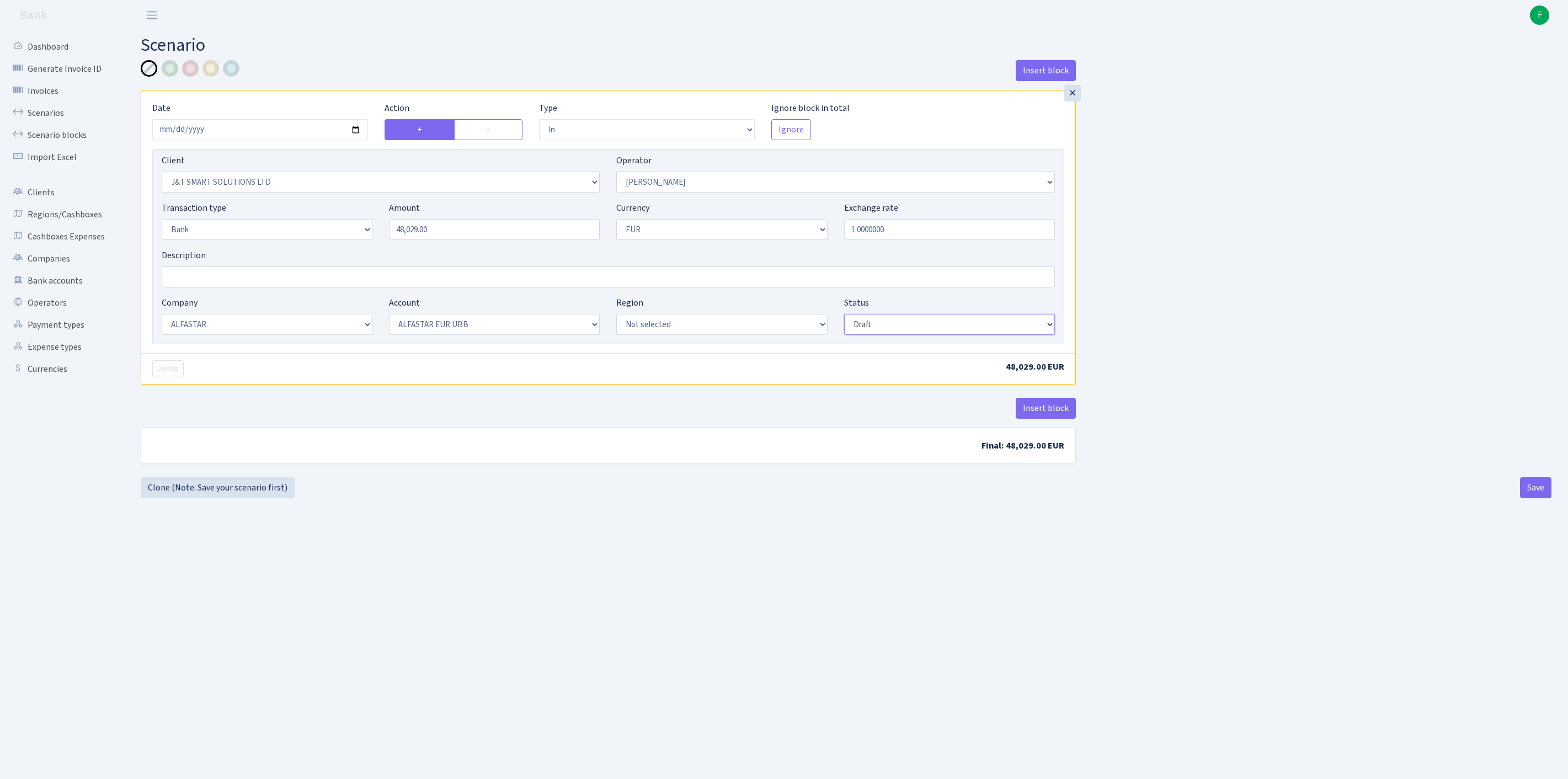
select select "processed"
click at [1045, 419] on button "Insert block" at bounding box center [1045, 408] width 60 height 21
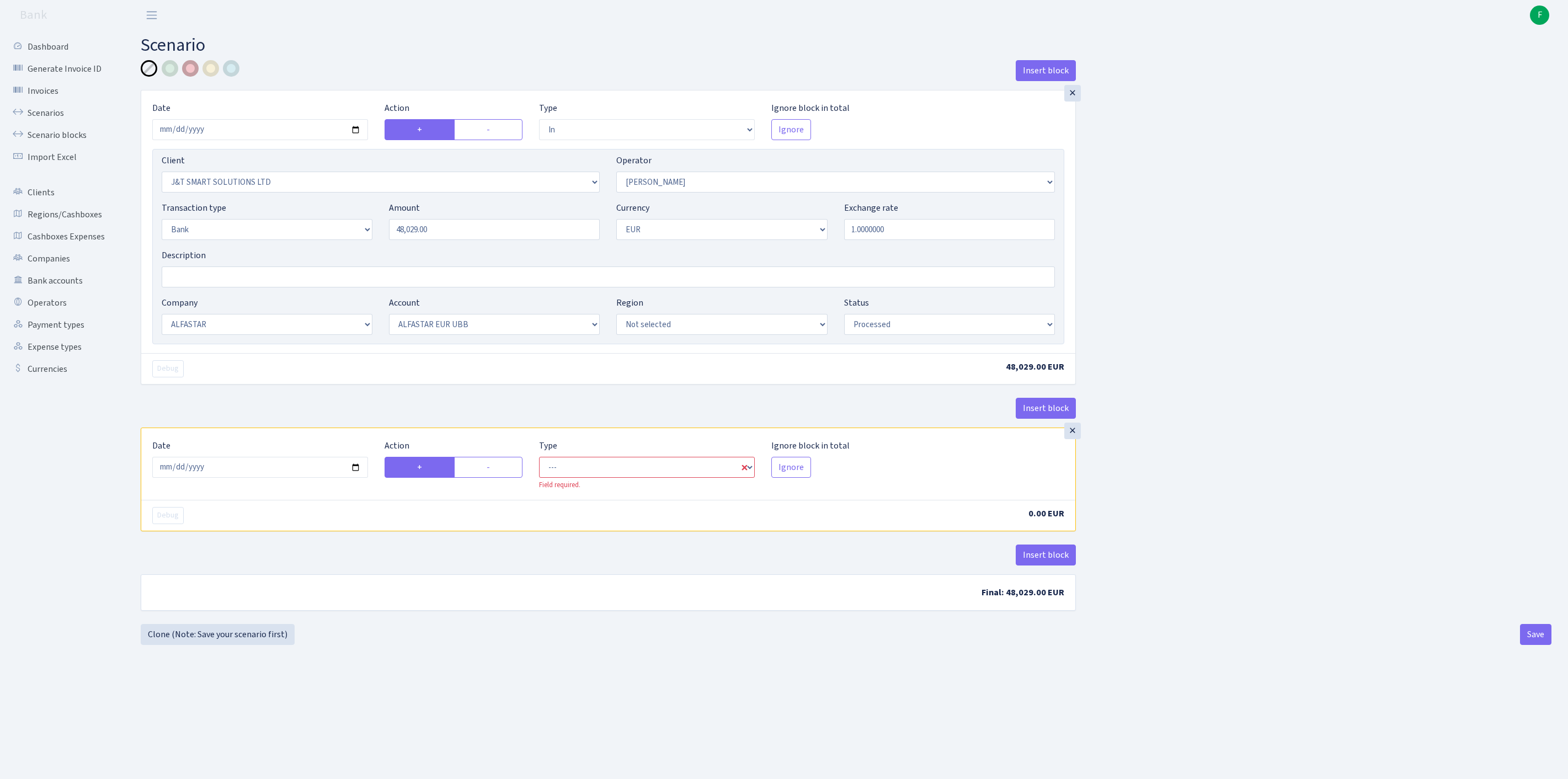
click at [196, 67] on div at bounding box center [191, 69] width 17 height 17
click at [492, 478] on label "-" at bounding box center [488, 466] width 69 height 21
click at [492, 468] on input "-" at bounding box center [490, 463] width 7 height 7
radio input "true"
radio input "false"
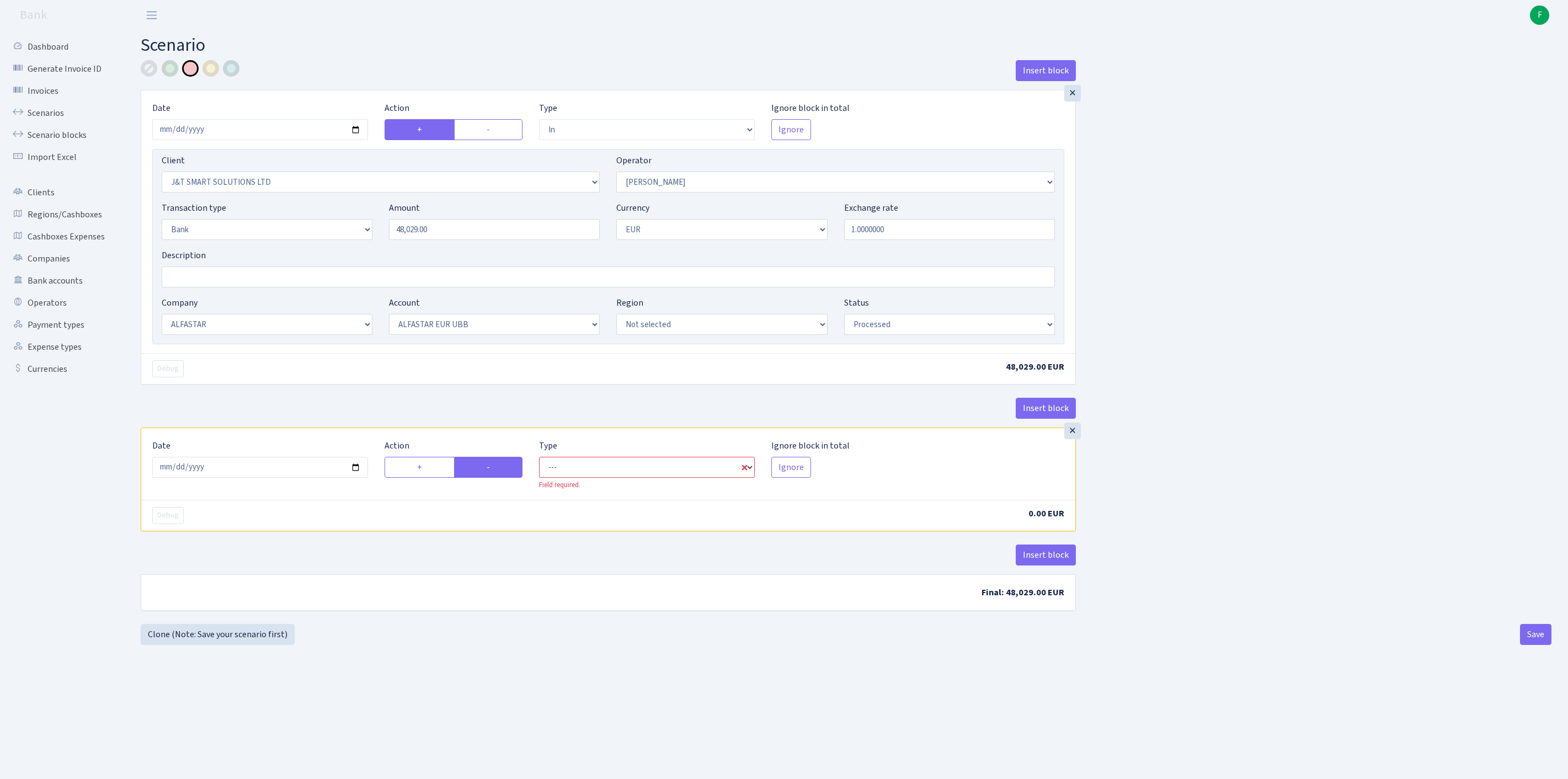
select select "commission"
select select "439"
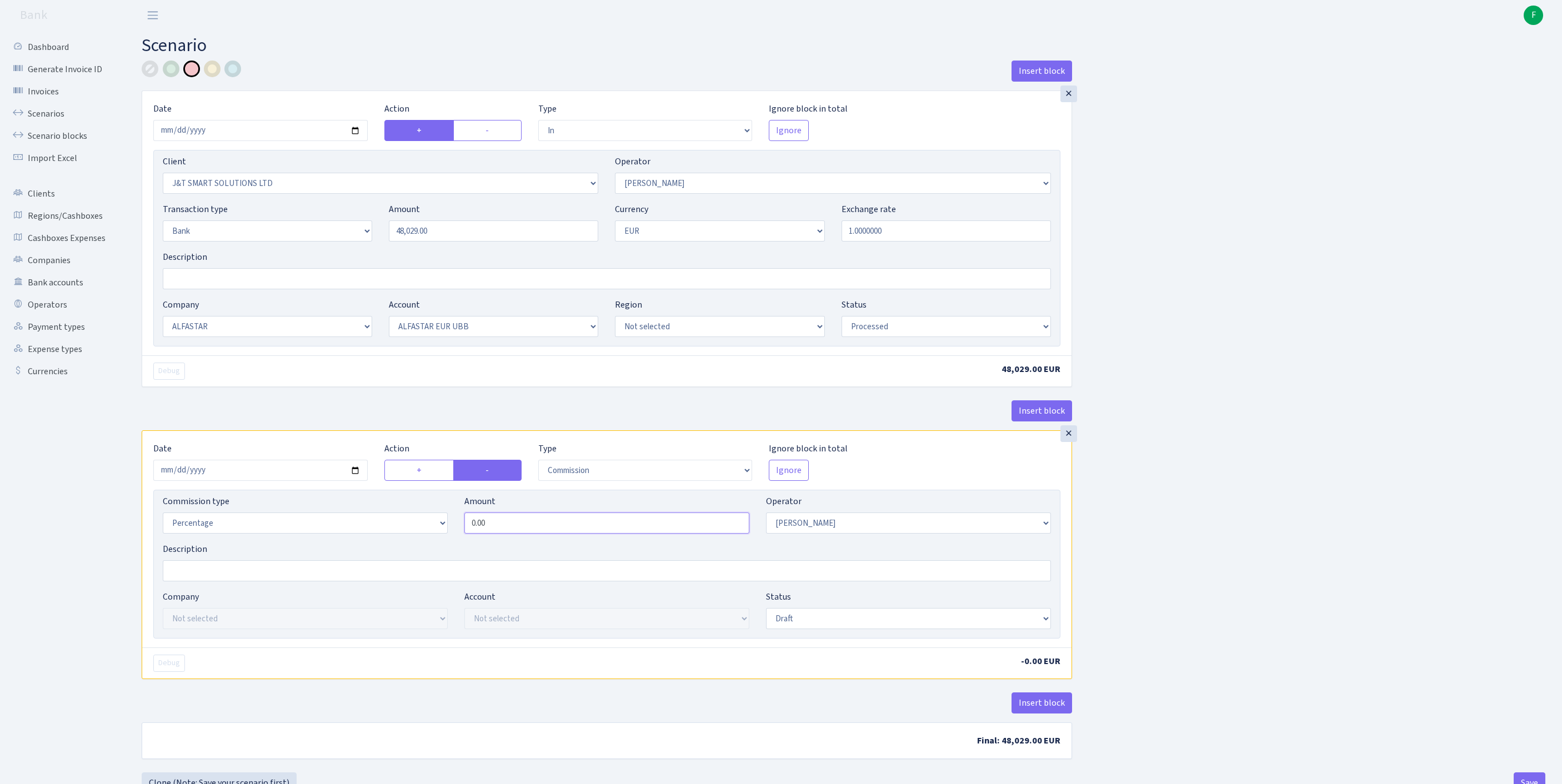
drag, startPoint x: 511, startPoint y: 590, endPoint x: 354, endPoint y: 582, distance: 157.2
click at [354, 542] on div "Commission type Percentage Fixed Bank Amount 0.00 Operator Not selected 981 981…" at bounding box center [607, 519] width 905 height 48
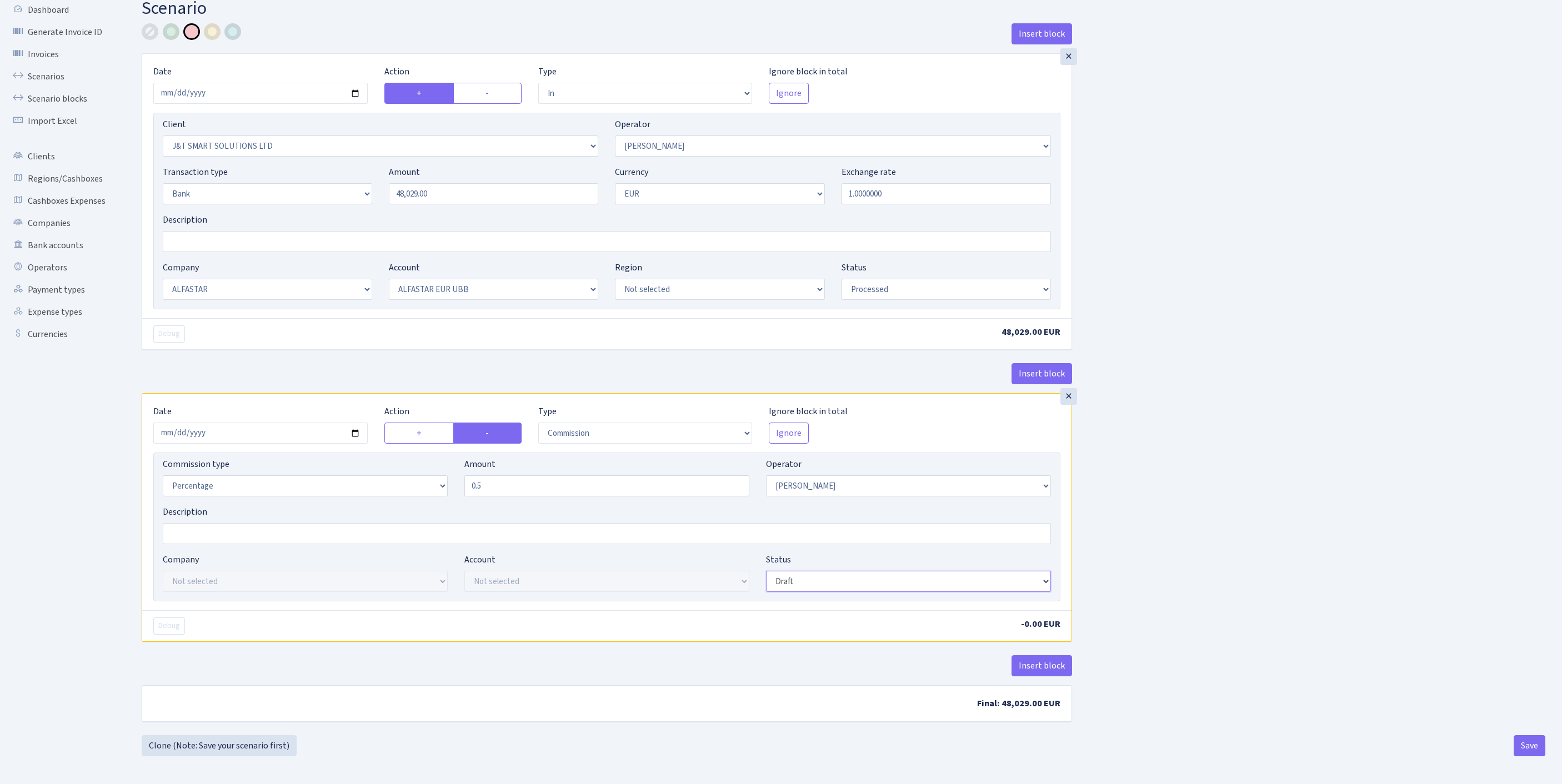
type input "0.50"
select select "processed"
click at [1528, 751] on button "Save" at bounding box center [1529, 745] width 32 height 21
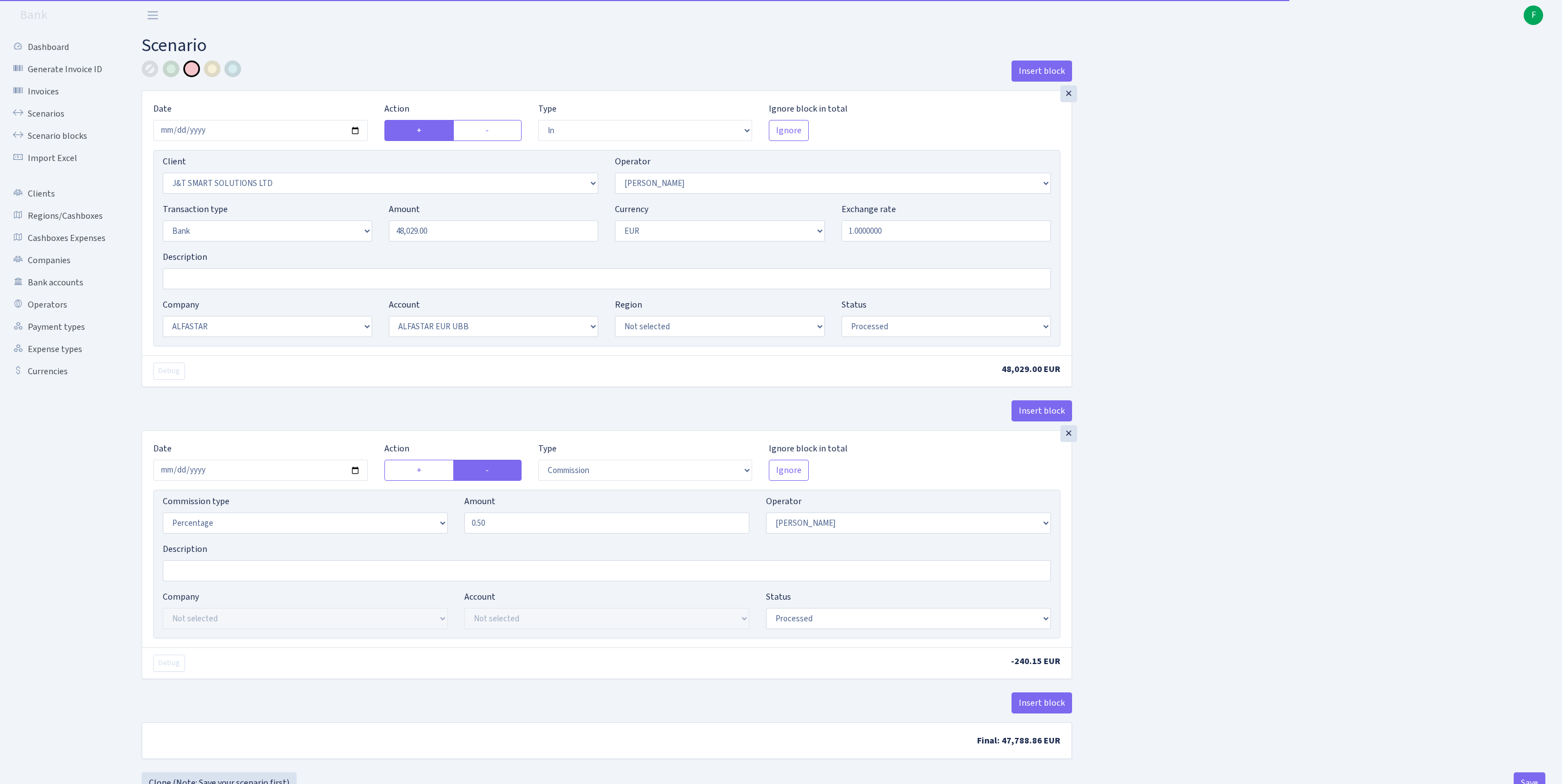
select select "in"
select select "3304"
select select "439"
select select "2"
select select "1"
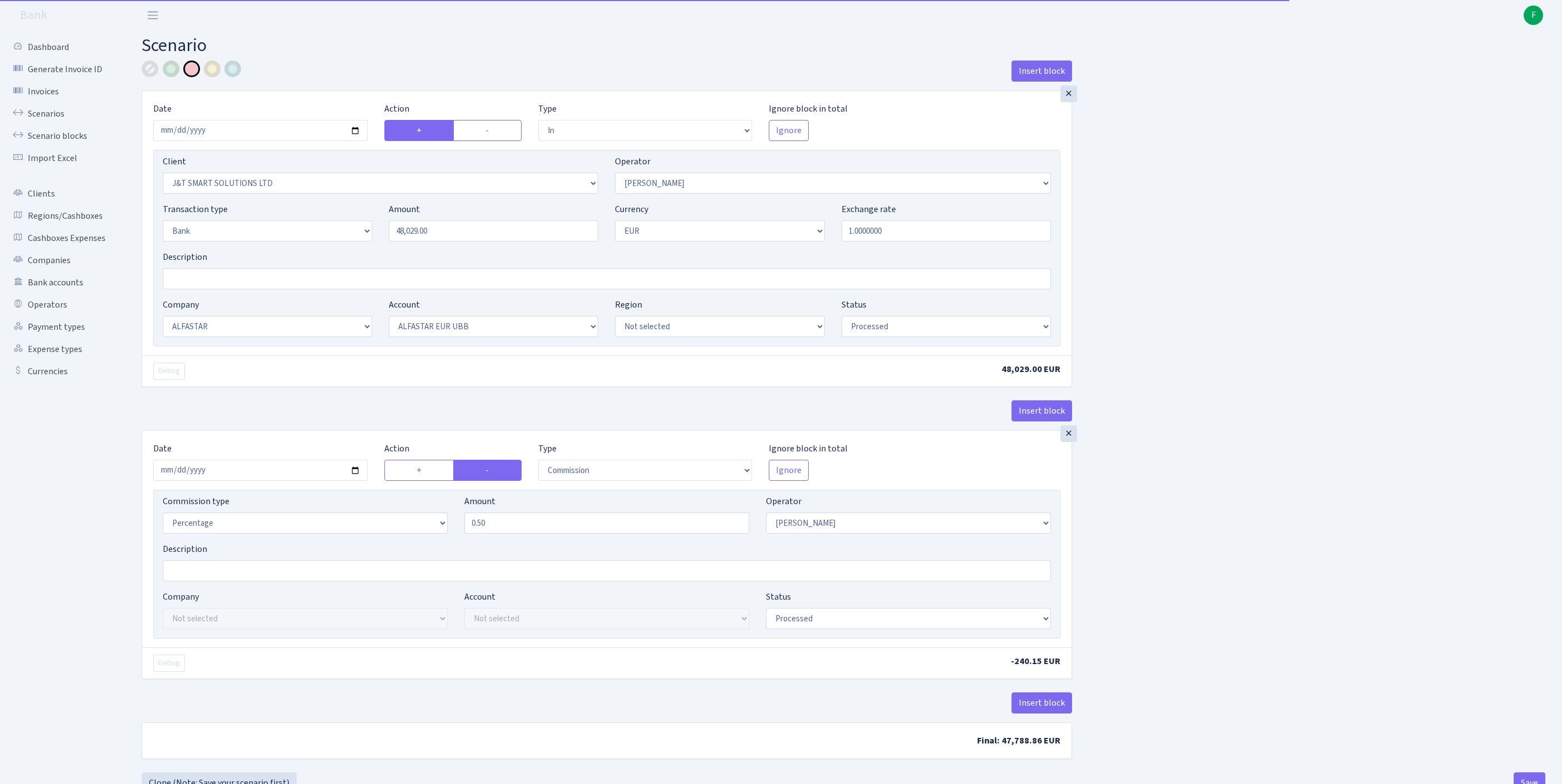
select select "14"
select select "42"
select select "processed"
select select "commission"
select select "439"
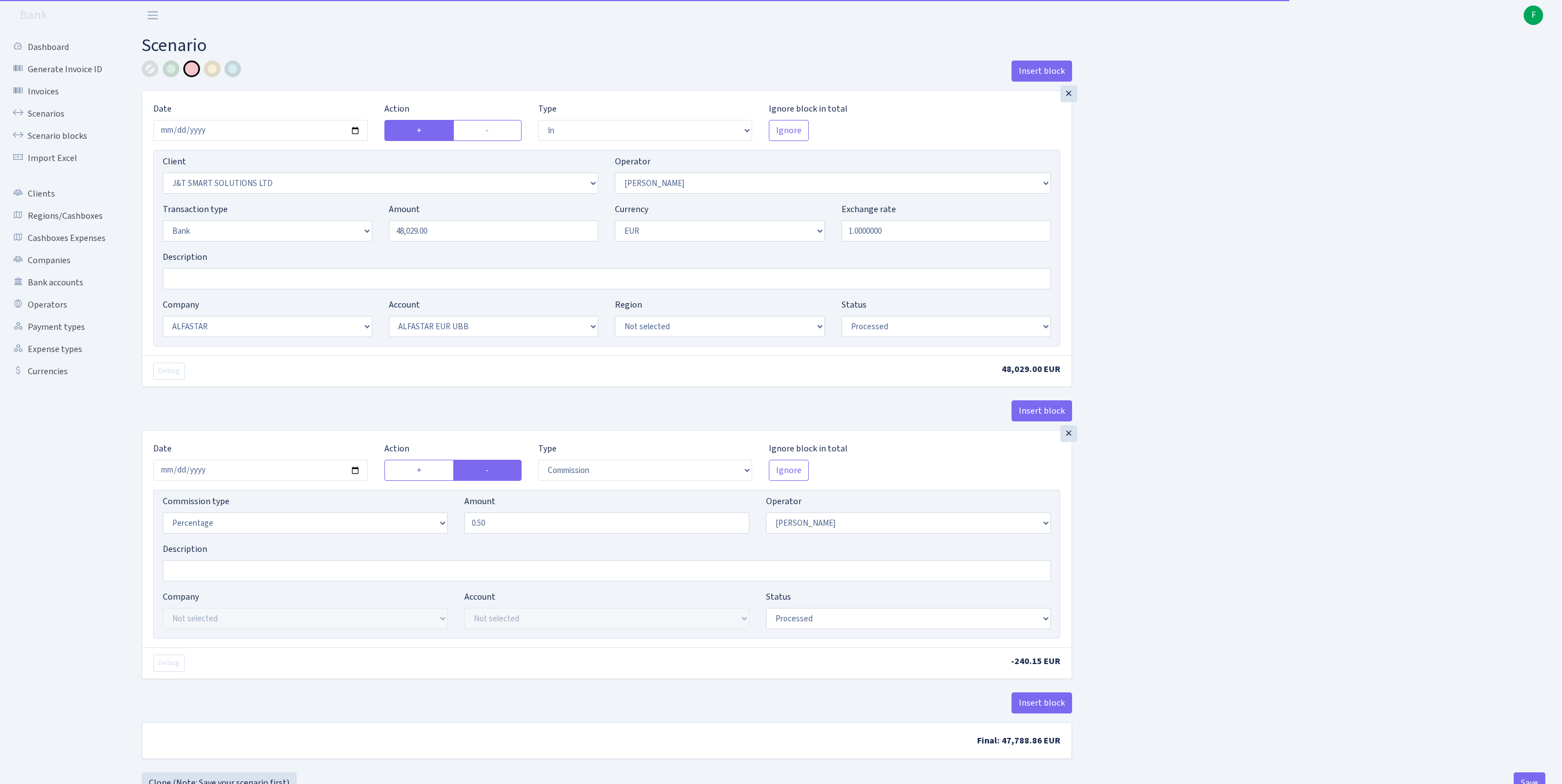
select select "processed"
click at [52, 316] on link "Operators" at bounding box center [60, 304] width 111 height 22
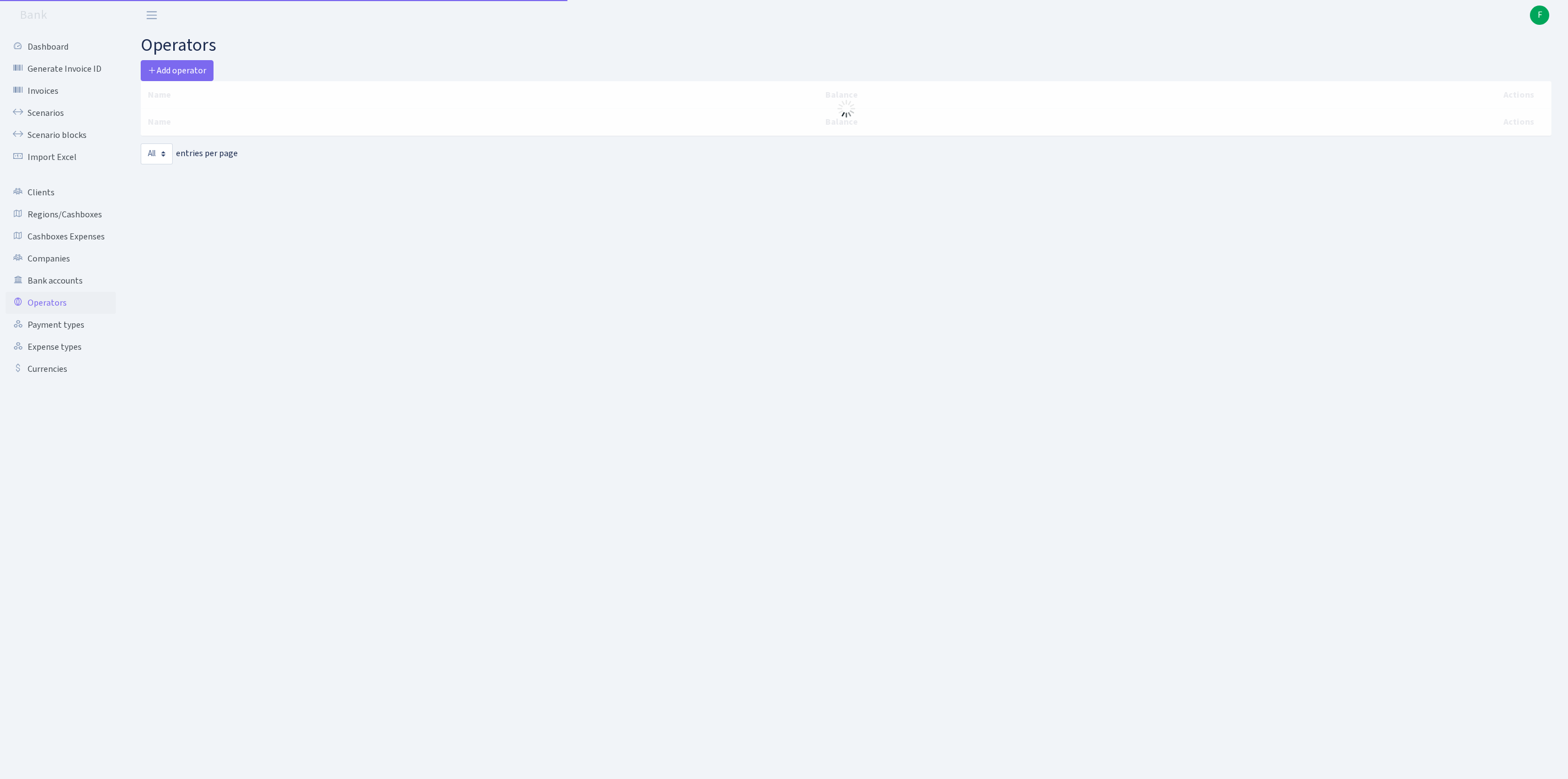
select select "-1"
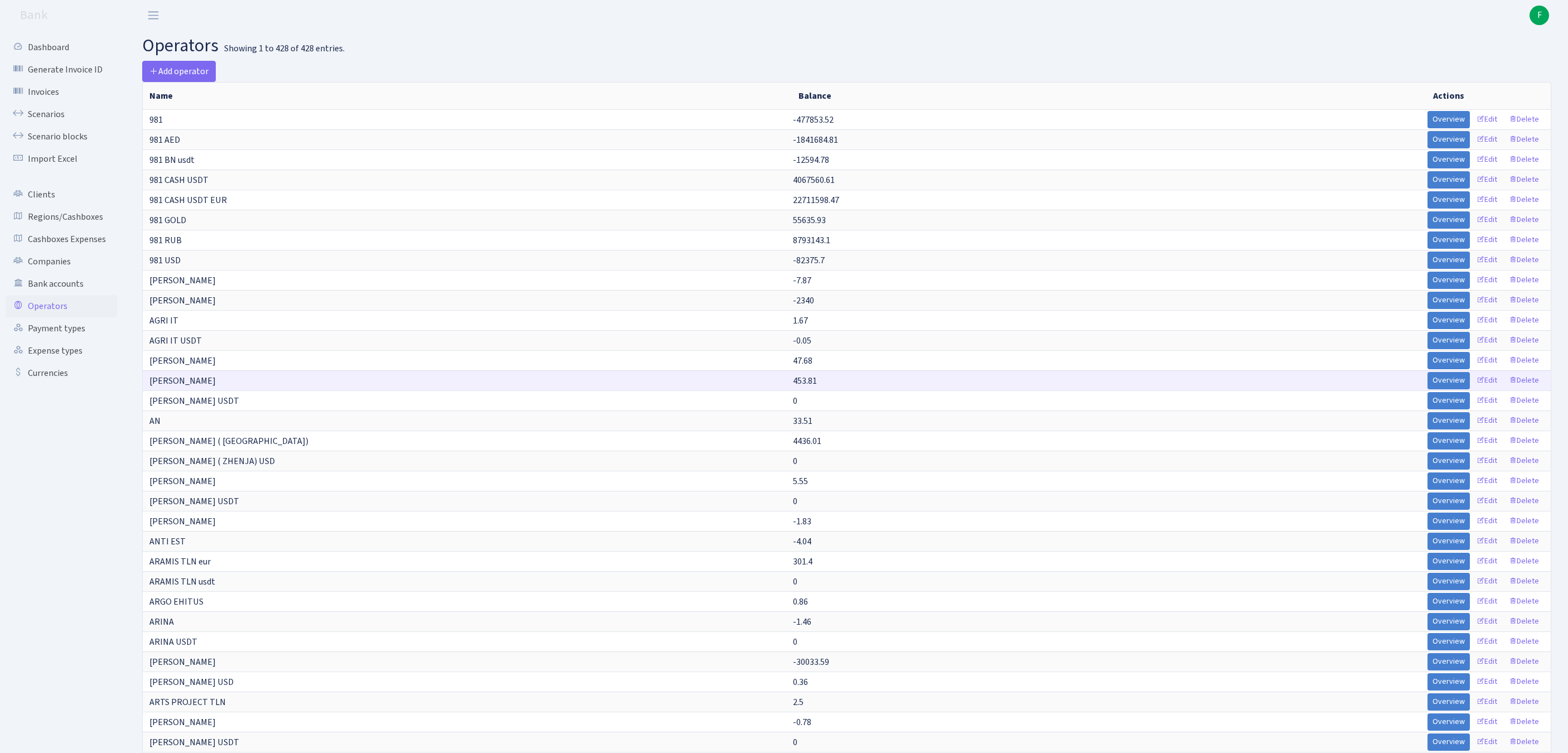
scroll to position [4245, 0]
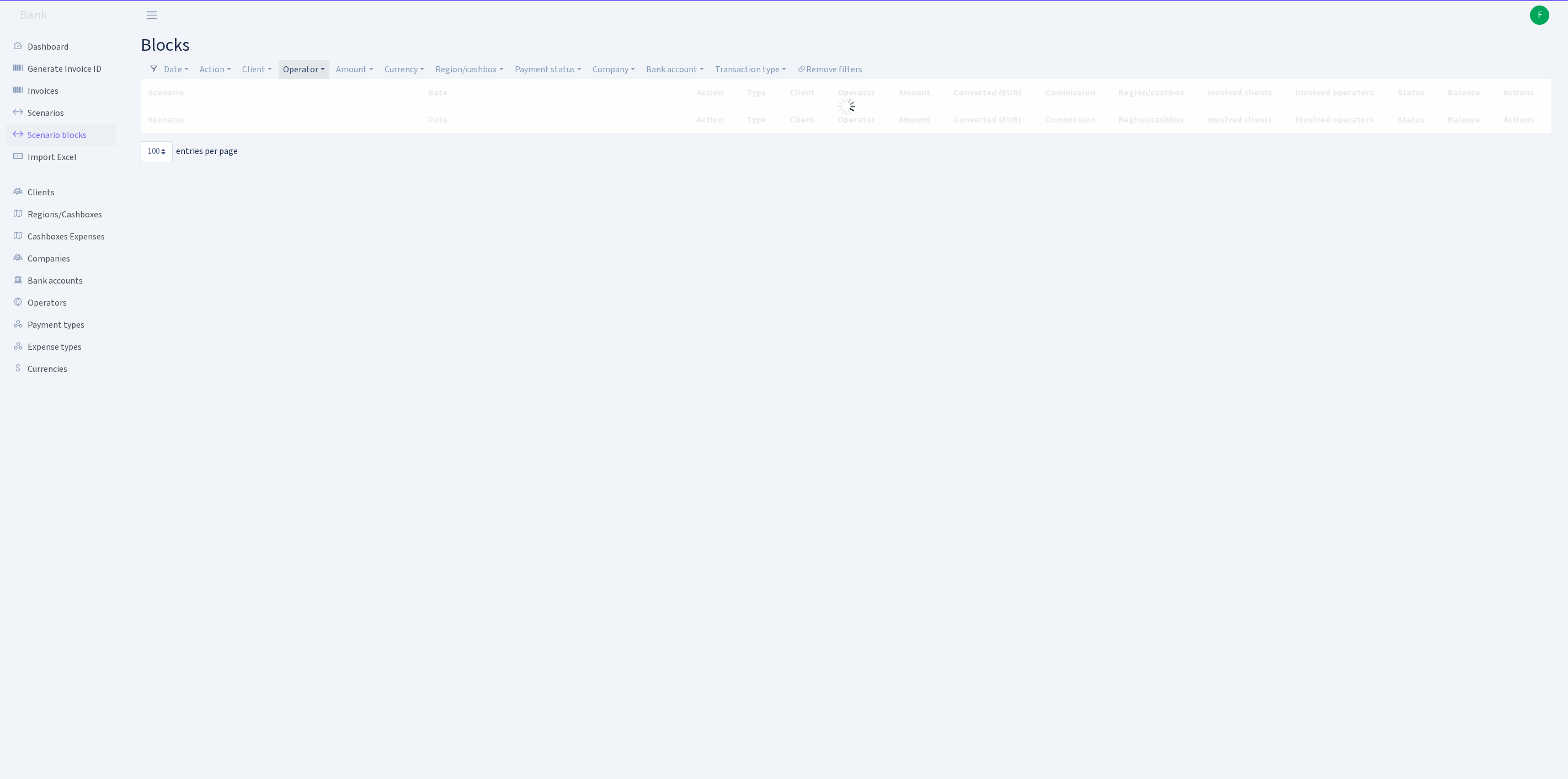
select select "100"
